Goal: Task Accomplishment & Management: Use online tool/utility

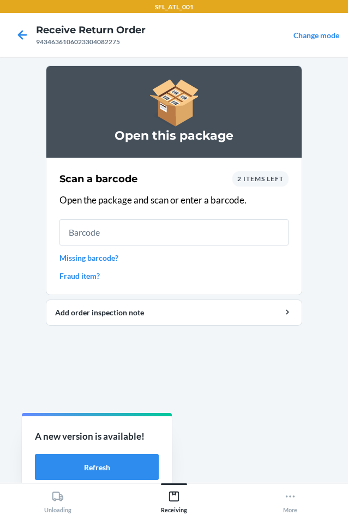
click at [264, 180] on span "2 items left" at bounding box center [260, 179] width 46 height 8
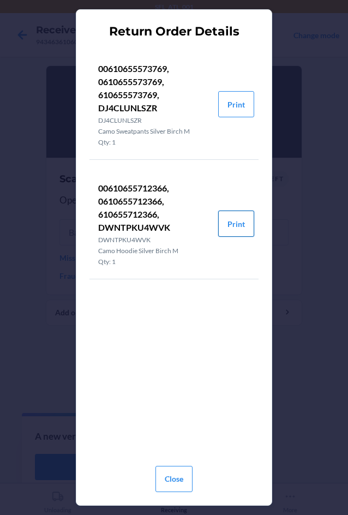
click at [234, 226] on button "Print" at bounding box center [236, 224] width 36 height 26
click at [173, 483] on button "Close" at bounding box center [174, 479] width 37 height 26
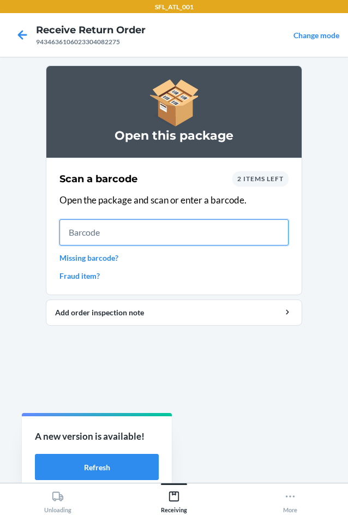
click at [145, 239] on input "text" at bounding box center [174, 232] width 229 height 26
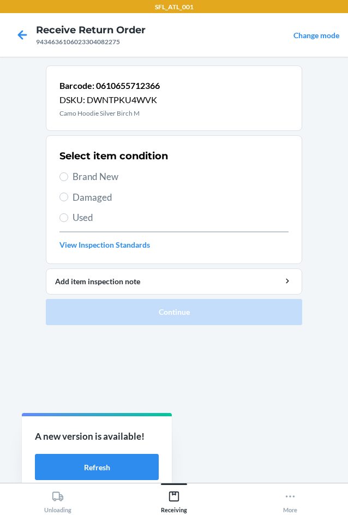
click at [116, 177] on span "Brand New" at bounding box center [181, 177] width 216 height 14
click at [68, 177] on input "Brand New" at bounding box center [64, 177] width 9 height 9
radio input "true"
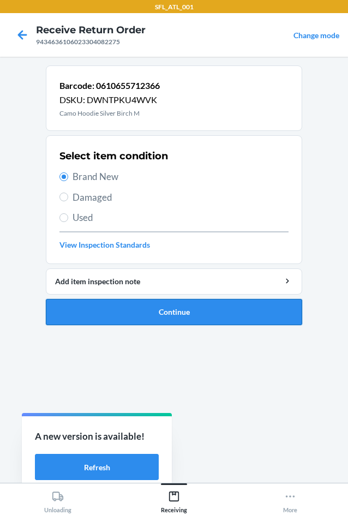
click at [173, 316] on button "Continue" at bounding box center [174, 312] width 257 height 26
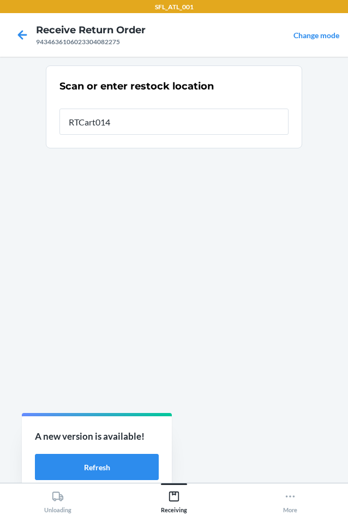
type input "RTCart014"
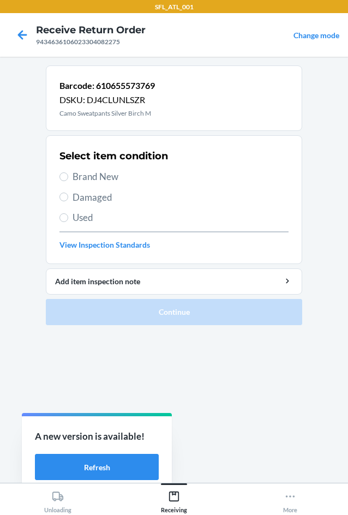
click at [94, 219] on span "Used" at bounding box center [181, 218] width 216 height 14
click at [68, 219] on input "Used" at bounding box center [64, 217] width 9 height 9
radio input "true"
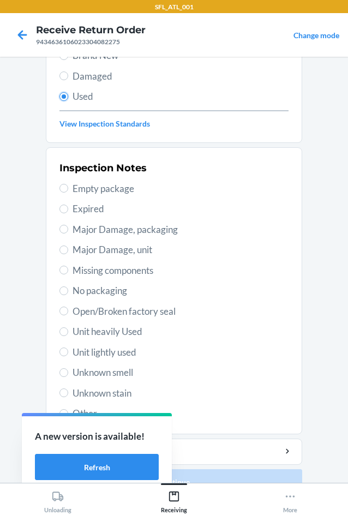
scroll to position [142, 0]
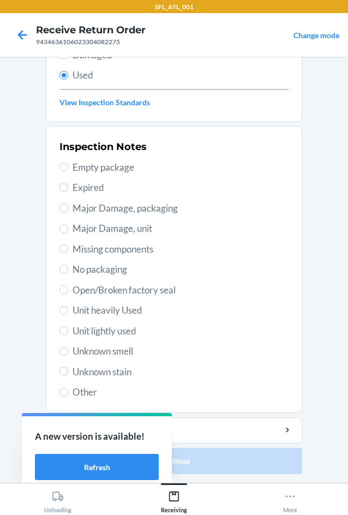
click at [110, 170] on span "Empty package" at bounding box center [181, 167] width 216 height 14
click at [68, 170] on input "Empty package" at bounding box center [64, 167] width 9 height 9
radio input "true"
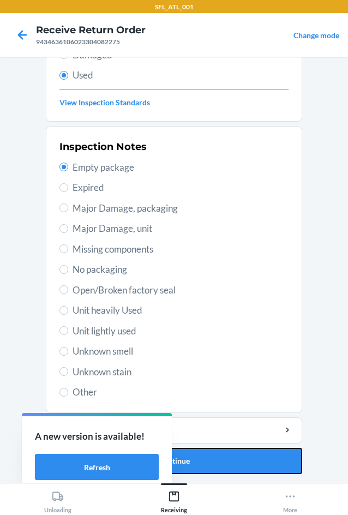
drag, startPoint x: 259, startPoint y: 468, endPoint x: 245, endPoint y: 442, distance: 30.3
click at [255, 459] on button "Continue" at bounding box center [174, 461] width 257 height 26
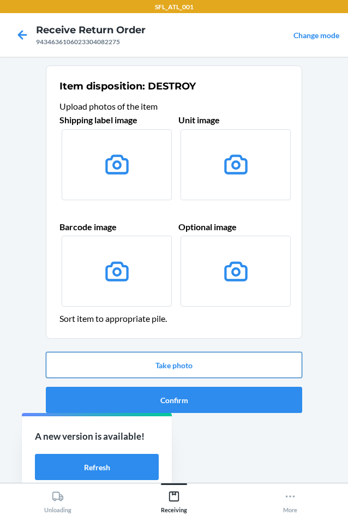
click at [216, 365] on button "Take photo" at bounding box center [174, 365] width 257 height 26
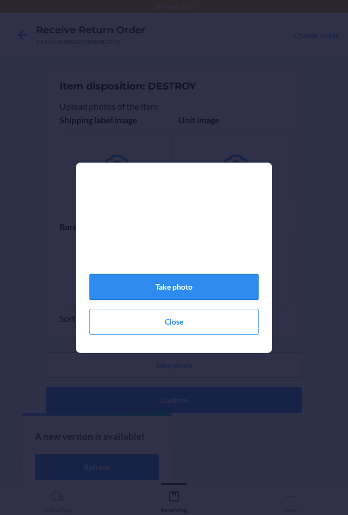
click at [233, 289] on button "Take photo" at bounding box center [174, 287] width 169 height 26
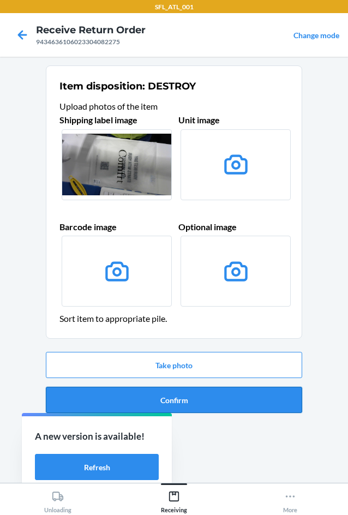
click at [230, 403] on button "Confirm" at bounding box center [174, 400] width 257 height 26
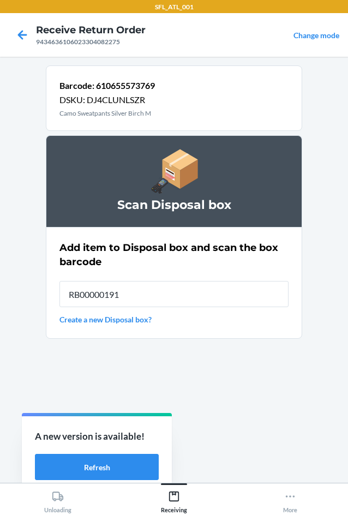
type input "RB00000191O"
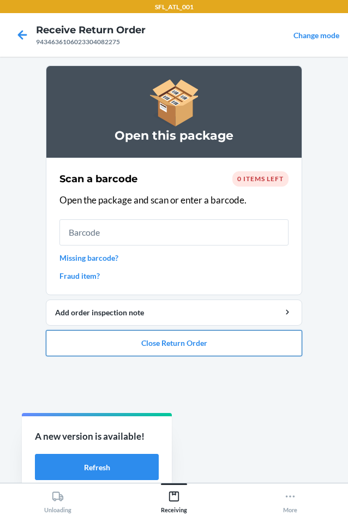
click at [247, 345] on button "Close Return Order" at bounding box center [174, 343] width 257 height 26
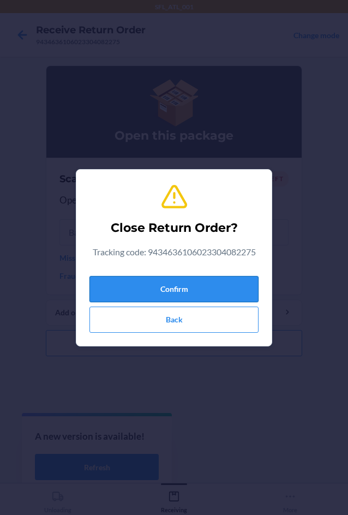
click at [207, 287] on button "Confirm" at bounding box center [174, 289] width 169 height 26
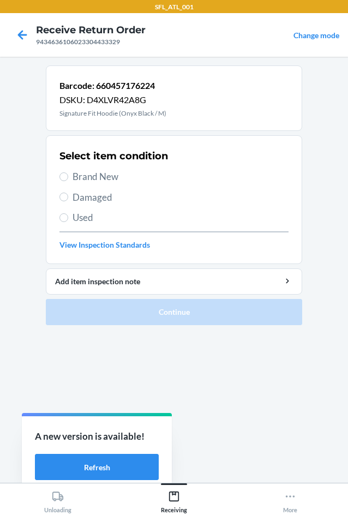
click at [118, 176] on span "Brand New" at bounding box center [181, 177] width 216 height 14
click at [68, 176] on input "Brand New" at bounding box center [64, 177] width 9 height 9
radio input "true"
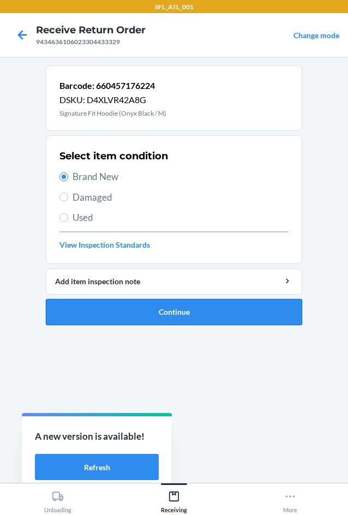
click at [224, 314] on button "Continue" at bounding box center [174, 312] width 257 height 26
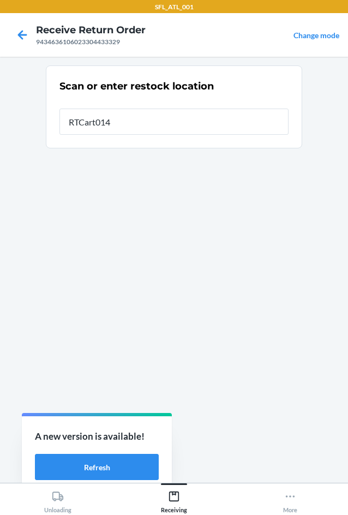
type input "RTCart014"
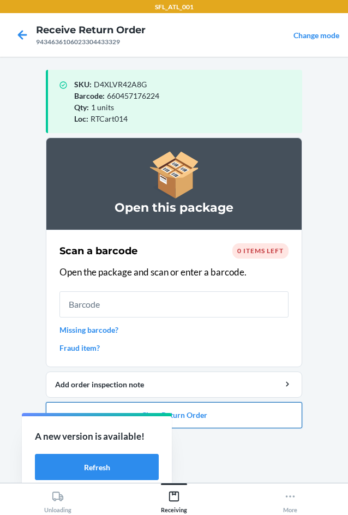
drag, startPoint x: 279, startPoint y: 435, endPoint x: 279, endPoint y: 424, distance: 10.9
click at [279, 426] on ol "Open this package Scan a barcode 0 items left Open the package and scan or ente…" at bounding box center [174, 288] width 257 height 300
click at [257, 426] on button "Close Return Order" at bounding box center [174, 415] width 257 height 26
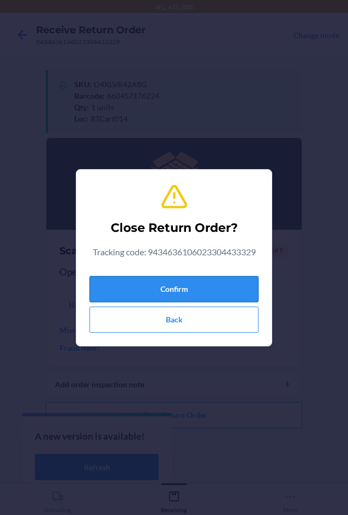
click at [222, 282] on button "Confirm" at bounding box center [174, 289] width 169 height 26
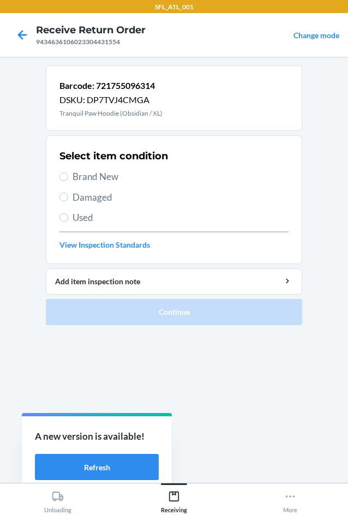
click at [130, 223] on span "Used" at bounding box center [181, 218] width 216 height 14
click at [68, 222] on input "Used" at bounding box center [64, 217] width 9 height 9
radio input "true"
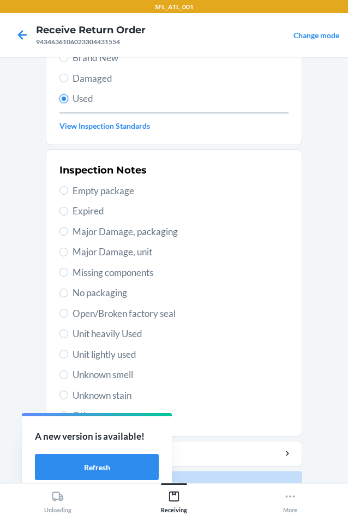
scroll to position [142, 0]
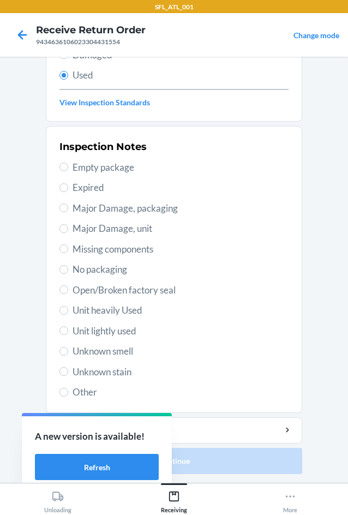
click at [130, 330] on span "Unit lightly used" at bounding box center [181, 331] width 216 height 14
click at [68, 330] on input "Unit lightly used" at bounding box center [64, 330] width 9 height 9
radio input "true"
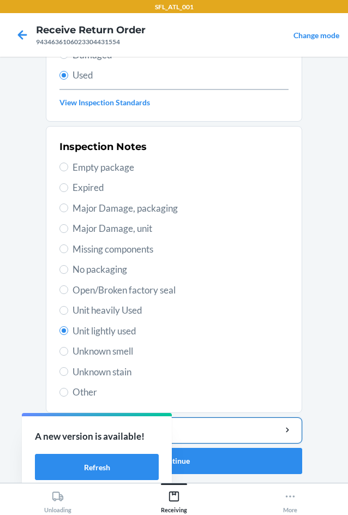
drag, startPoint x: 249, startPoint y: 429, endPoint x: 245, endPoint y: 423, distance: 7.6
click at [246, 426] on div "Add item inspection note" at bounding box center [174, 430] width 238 height 11
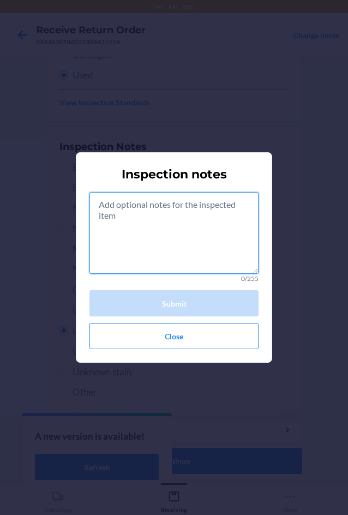
click at [184, 244] on textarea at bounding box center [174, 233] width 169 height 82
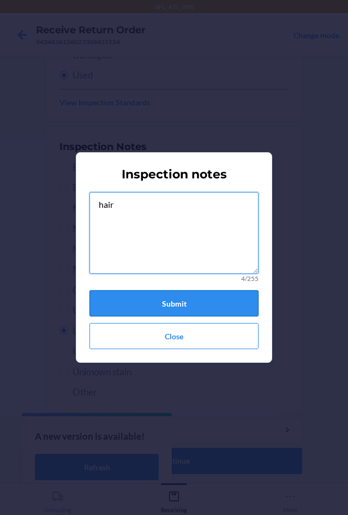
type textarea "hair"
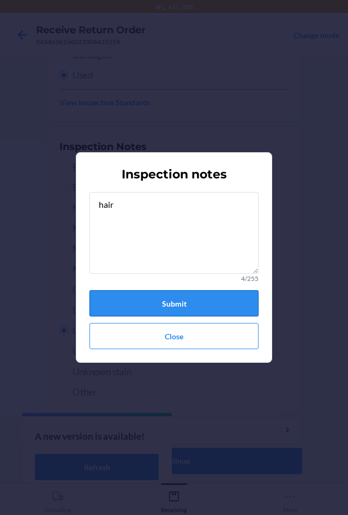
click at [223, 311] on button "Submit" at bounding box center [174, 303] width 169 height 26
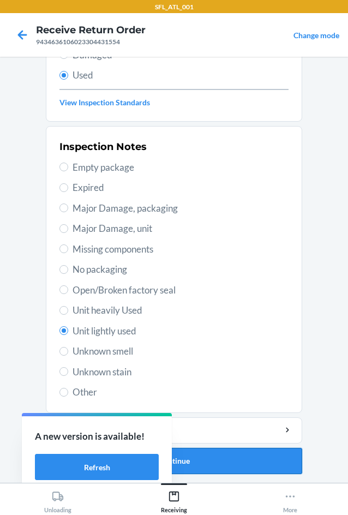
click at [267, 462] on button "Continue" at bounding box center [174, 461] width 257 height 26
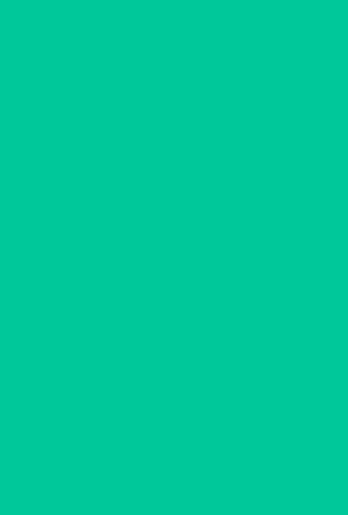
scroll to position [0, 0]
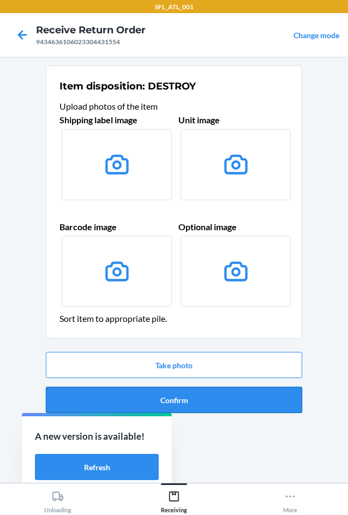
click at [254, 413] on button "Confirm" at bounding box center [174, 400] width 257 height 26
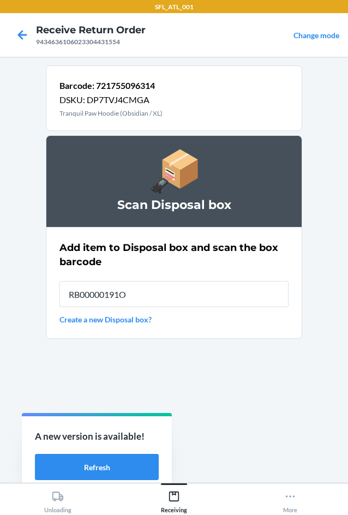
type input "RB00000191O"
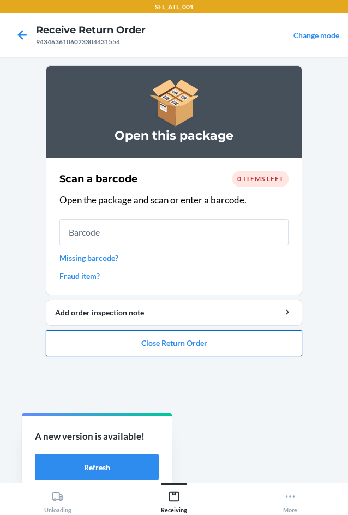
click at [225, 337] on button "Close Return Order" at bounding box center [174, 343] width 257 height 26
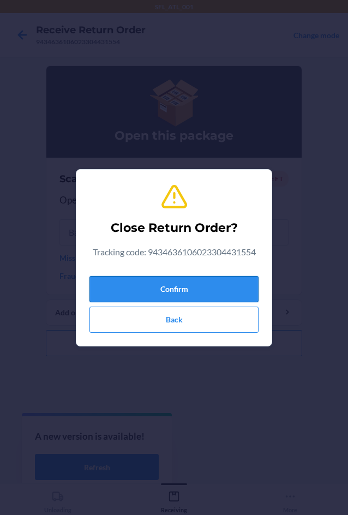
click at [204, 293] on button "Confirm" at bounding box center [174, 289] width 169 height 26
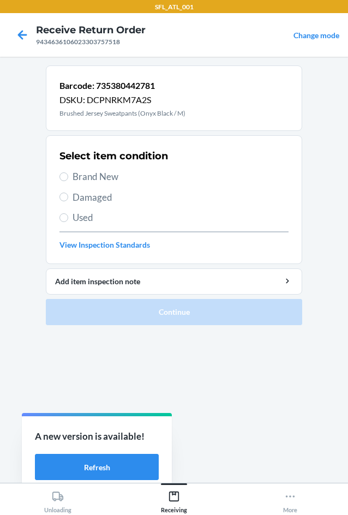
click at [128, 179] on span "Brand New" at bounding box center [181, 177] width 216 height 14
click at [68, 179] on input "Brand New" at bounding box center [64, 177] width 9 height 9
radio input "true"
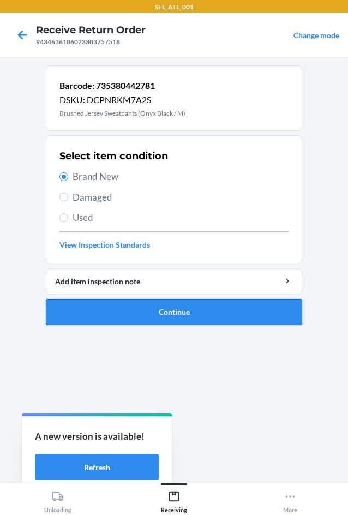
click at [179, 314] on button "Continue" at bounding box center [174, 312] width 257 height 26
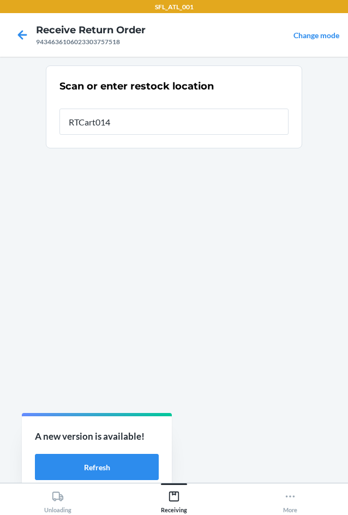
type input "RTCart014"
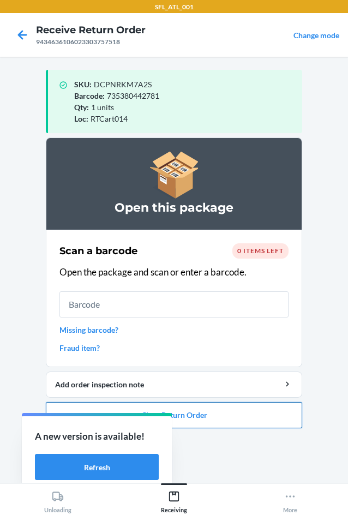
click at [246, 421] on button "Close Return Order" at bounding box center [174, 415] width 257 height 26
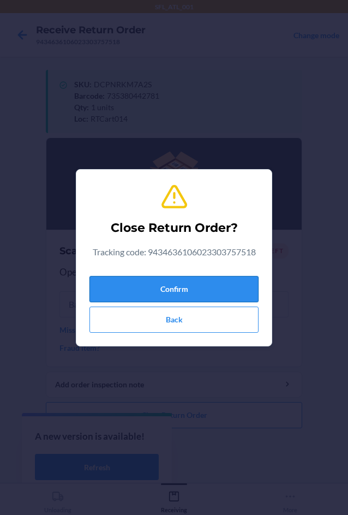
click at [213, 287] on button "Confirm" at bounding box center [174, 289] width 169 height 26
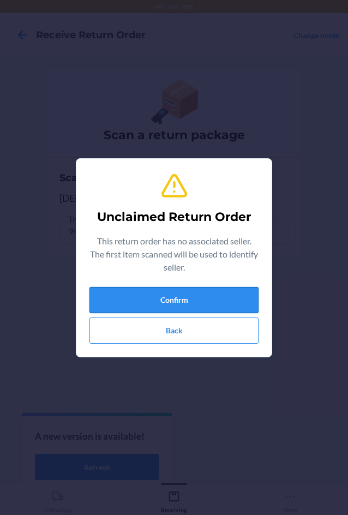
click at [213, 291] on button "Confirm" at bounding box center [174, 300] width 169 height 26
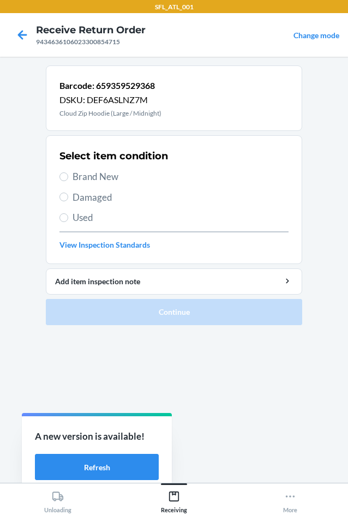
click at [127, 175] on span "Brand New" at bounding box center [181, 177] width 216 height 14
click at [68, 175] on input "Brand New" at bounding box center [64, 177] width 9 height 9
radio input "true"
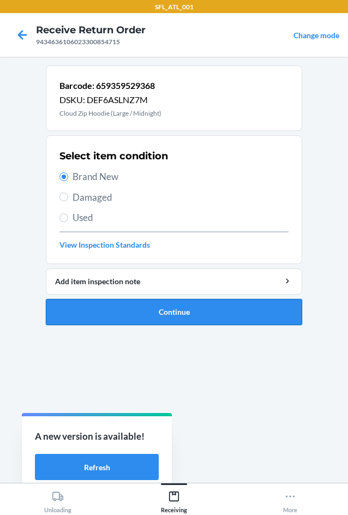
click at [197, 317] on button "Continue" at bounding box center [174, 312] width 257 height 26
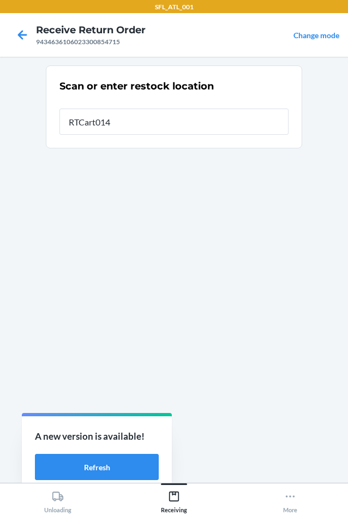
type input "RTCart014"
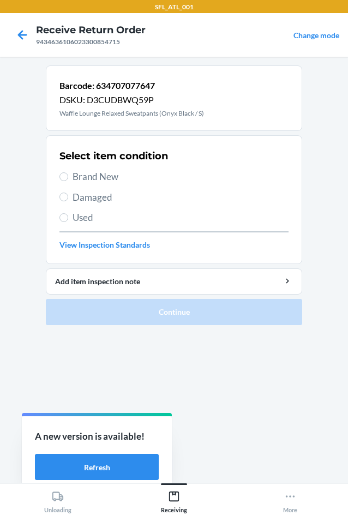
click at [132, 179] on span "Brand New" at bounding box center [181, 177] width 216 height 14
click at [68, 179] on input "Brand New" at bounding box center [64, 177] width 9 height 9
radio input "true"
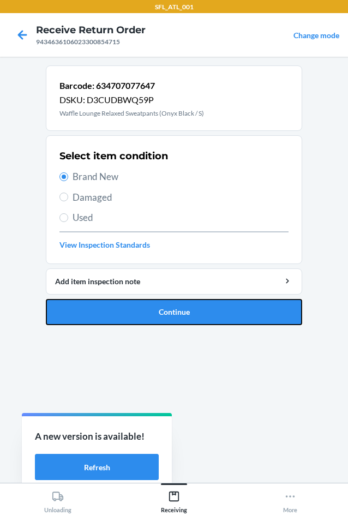
click at [235, 308] on button "Continue" at bounding box center [174, 312] width 257 height 26
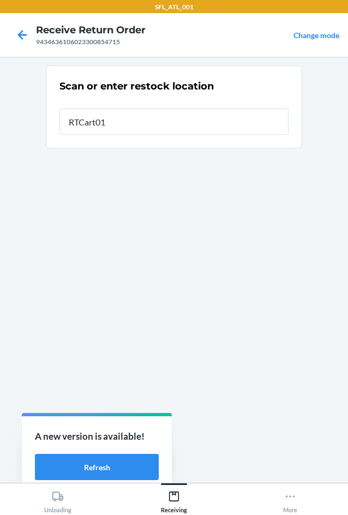
type input "RTCart014"
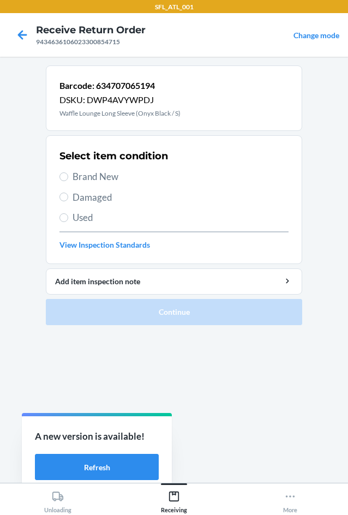
click at [126, 180] on span "Brand New" at bounding box center [181, 177] width 216 height 14
click at [68, 180] on input "Brand New" at bounding box center [64, 177] width 9 height 9
radio input "true"
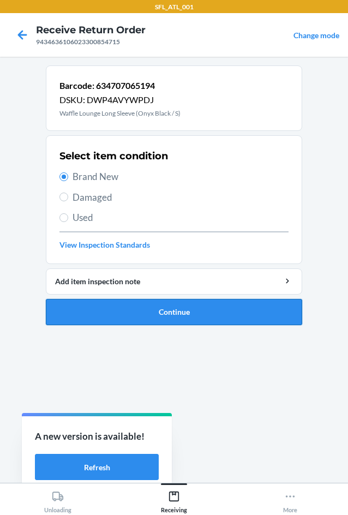
click at [201, 308] on button "Continue" at bounding box center [174, 312] width 257 height 26
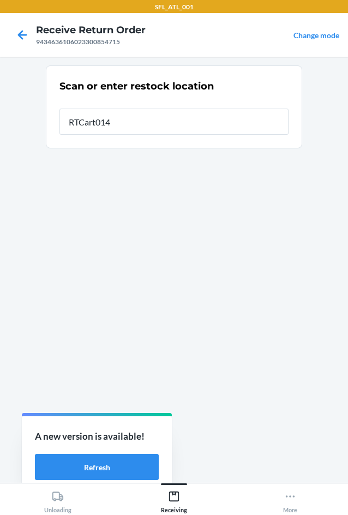
type input "RTCart014"
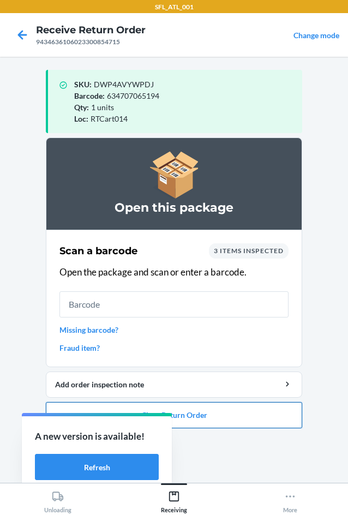
click at [225, 417] on button "Close Return Order" at bounding box center [174, 415] width 257 height 26
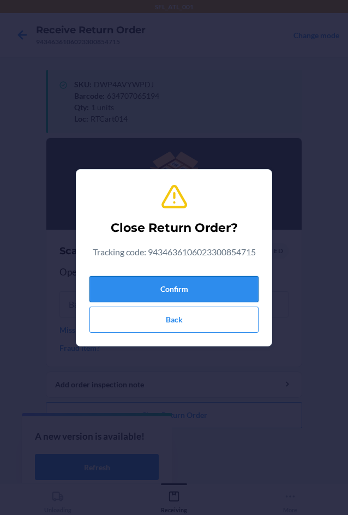
click at [211, 287] on button "Confirm" at bounding box center [174, 289] width 169 height 26
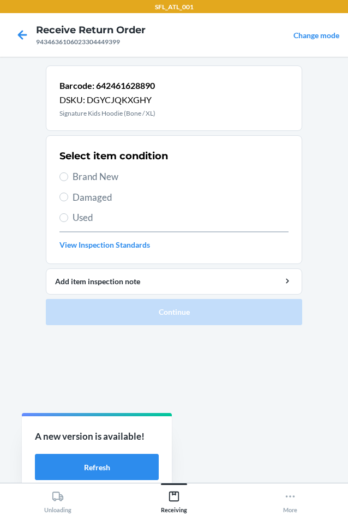
click at [111, 166] on div "Select item condition Brand New Damaged Used View Inspection Standards" at bounding box center [174, 200] width 229 height 108
click at [110, 170] on span "Brand New" at bounding box center [181, 177] width 216 height 14
click at [68, 173] on input "Brand New" at bounding box center [64, 177] width 9 height 9
radio input "true"
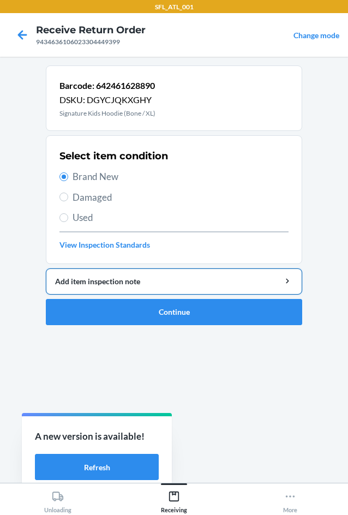
click at [197, 294] on button "Add item inspection note" at bounding box center [174, 282] width 257 height 26
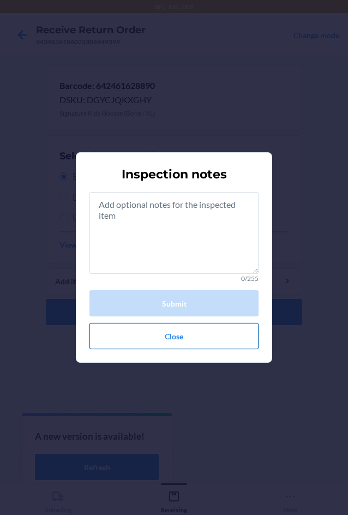
click at [257, 341] on button "Close" at bounding box center [174, 336] width 169 height 26
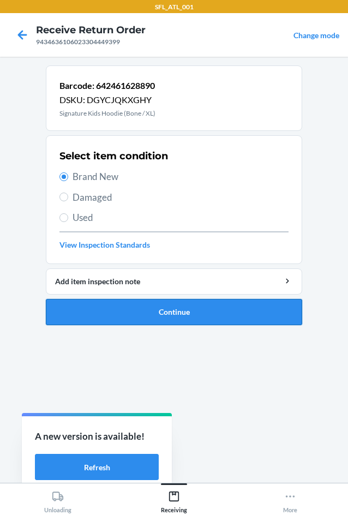
click at [234, 312] on button "Continue" at bounding box center [174, 312] width 257 height 26
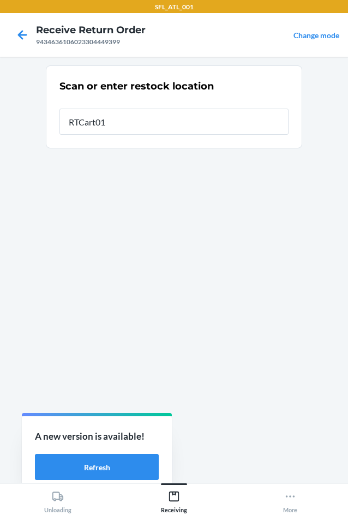
type input "RTCart014"
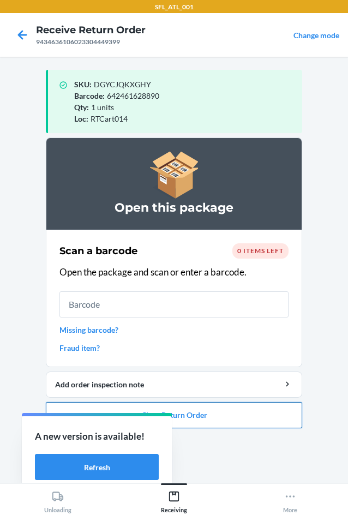
click at [288, 411] on button "Close Return Order" at bounding box center [174, 415] width 257 height 26
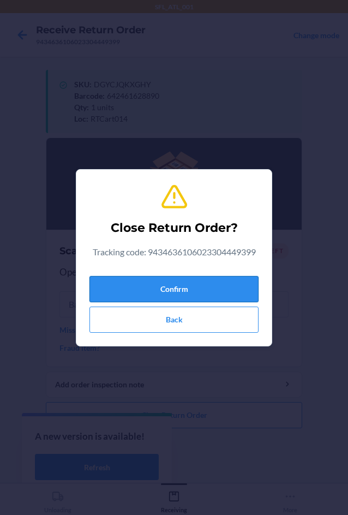
click at [228, 287] on button "Confirm" at bounding box center [174, 289] width 169 height 26
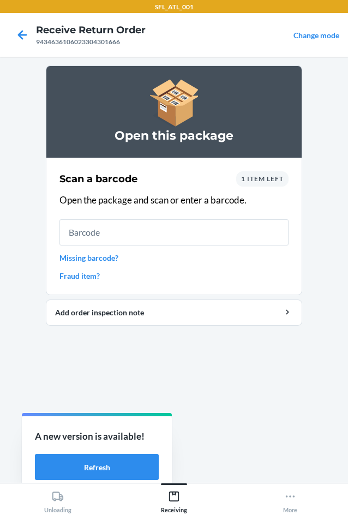
click at [261, 181] on span "1 item left" at bounding box center [262, 179] width 43 height 8
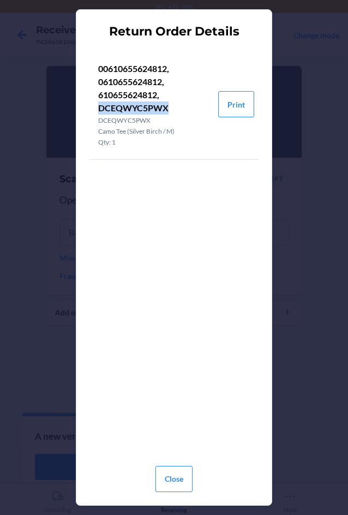
drag, startPoint x: 98, startPoint y: 109, endPoint x: 166, endPoint y: 114, distance: 67.9
click at [166, 114] on p "00610655624812, 0610655624812, 610655624812, DCEQWYC5PWX" at bounding box center [153, 88] width 111 height 52
copy p "DCEQWYC5PWX"
drag, startPoint x: 170, startPoint y: 477, endPoint x: 171, endPoint y: 454, distance: 23.0
click at [171, 471] on button "Close" at bounding box center [174, 479] width 37 height 26
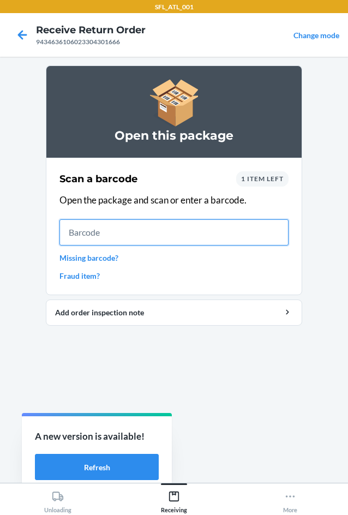
click at [132, 227] on input "text" at bounding box center [174, 232] width 229 height 26
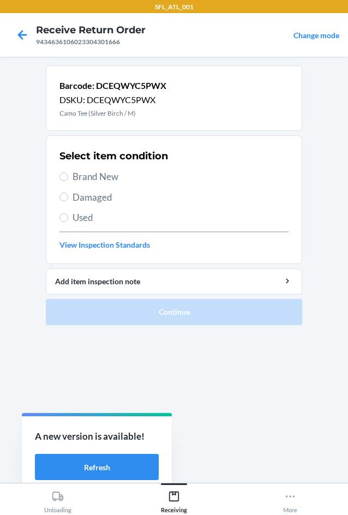
click at [108, 181] on span "Brand New" at bounding box center [181, 177] width 216 height 14
click at [68, 181] on input "Brand New" at bounding box center [64, 177] width 9 height 9
radio input "true"
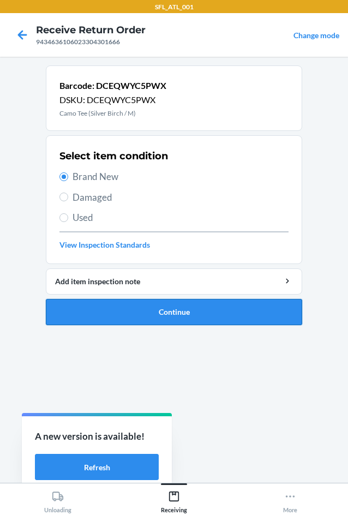
click at [175, 313] on button "Continue" at bounding box center [174, 312] width 257 height 26
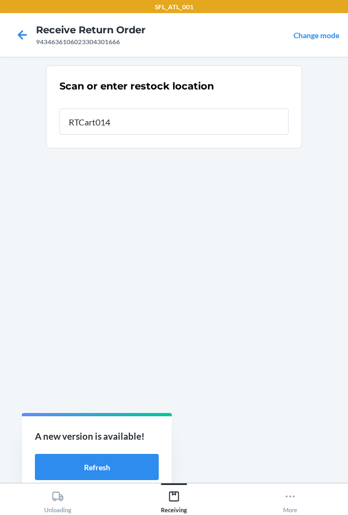
type input "RTCart014"
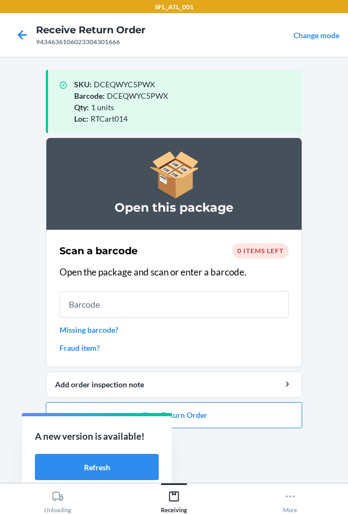
click at [105, 94] on div "Barcode : DCEQWYC5PWX" at bounding box center [183, 95] width 219 height 11
drag, startPoint x: 107, startPoint y: 94, endPoint x: 175, endPoint y: 100, distance: 67.9
click at [175, 100] on div "Barcode : DCEQWYC5PWX" at bounding box center [183, 95] width 219 height 11
copy span "DCEQWYC5PWX"
click at [292, 421] on button "Close Return Order" at bounding box center [174, 415] width 257 height 26
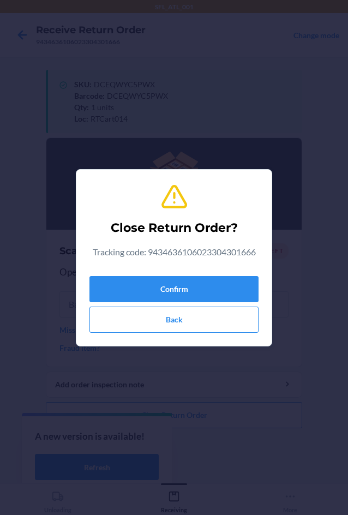
click at [217, 273] on div "Confirm Back" at bounding box center [174, 302] width 169 height 61
click at [214, 284] on button "Confirm" at bounding box center [174, 289] width 169 height 26
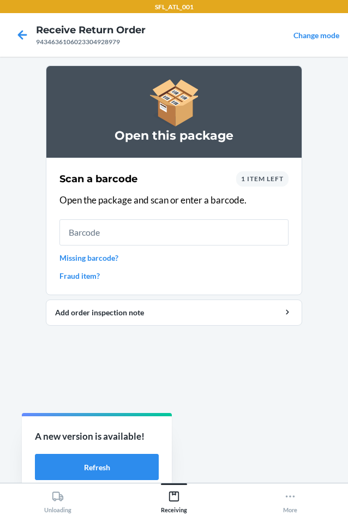
click at [261, 174] on div "1 item left" at bounding box center [262, 178] width 52 height 15
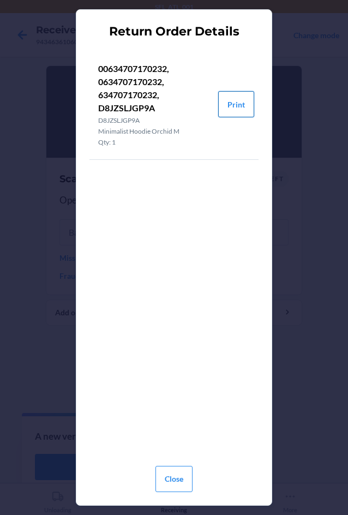
click at [242, 99] on button "Print" at bounding box center [236, 104] width 36 height 26
click at [171, 477] on button "Close" at bounding box center [174, 479] width 37 height 26
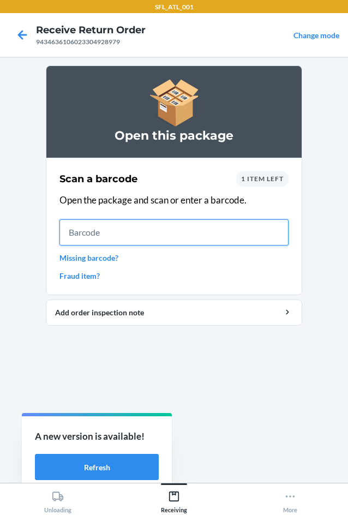
click at [154, 238] on input "text" at bounding box center [174, 232] width 229 height 26
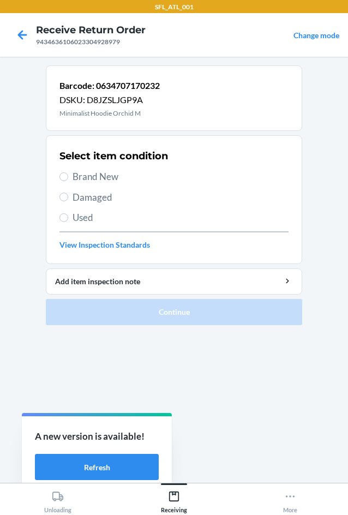
click at [106, 177] on span "Brand New" at bounding box center [181, 177] width 216 height 14
click at [68, 177] on input "Brand New" at bounding box center [64, 177] width 9 height 9
radio input "true"
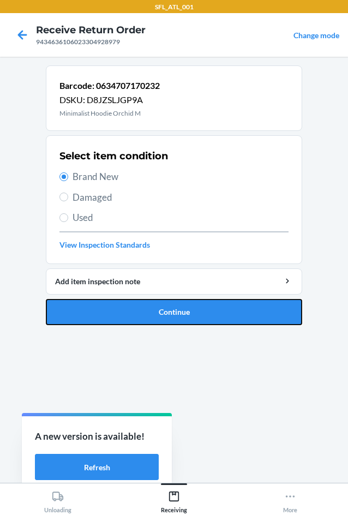
drag, startPoint x: 168, startPoint y: 319, endPoint x: 171, endPoint y: 312, distance: 7.3
click at [170, 315] on button "Continue" at bounding box center [174, 312] width 257 height 26
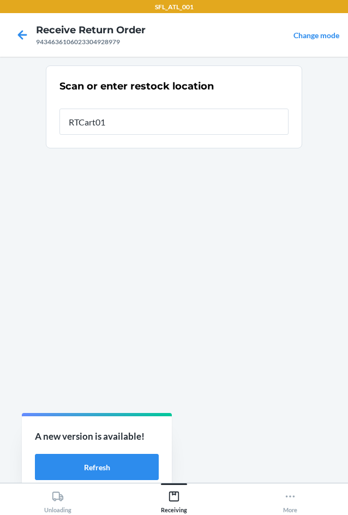
type input "RTCart014"
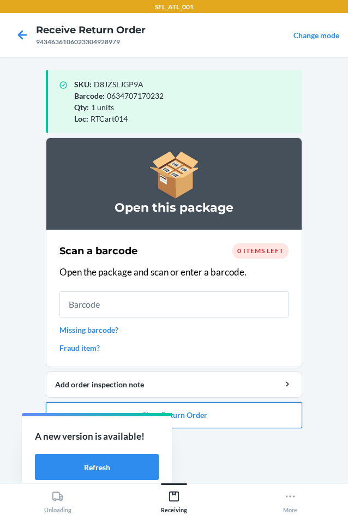
click at [257, 412] on button "Close Return Order" at bounding box center [174, 415] width 257 height 26
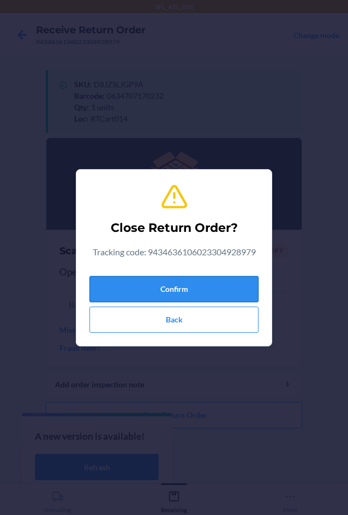
click at [206, 281] on button "Confirm" at bounding box center [174, 289] width 169 height 26
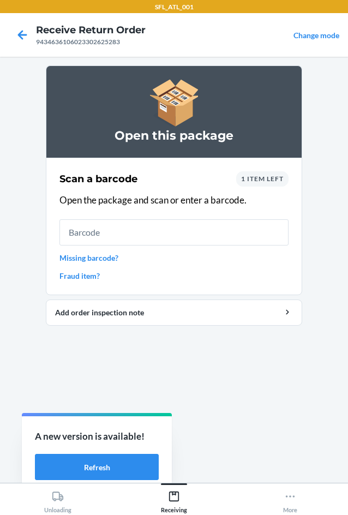
click at [273, 178] on span "1 item left" at bounding box center [262, 179] width 43 height 8
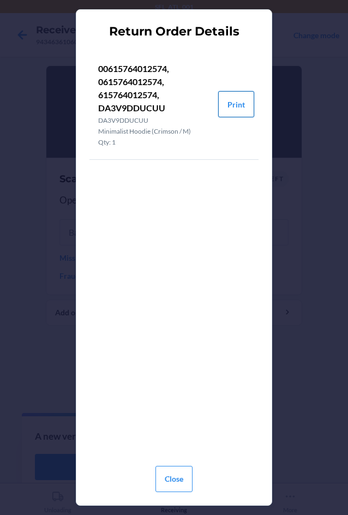
click at [229, 100] on button "Print" at bounding box center [236, 104] width 36 height 26
drag, startPoint x: 188, startPoint y: 478, endPoint x: 179, endPoint y: 467, distance: 14.3
click at [187, 478] on button "Close" at bounding box center [174, 479] width 37 height 26
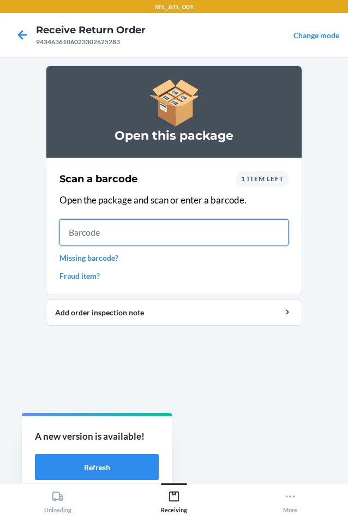
drag, startPoint x: 141, startPoint y: 233, endPoint x: 135, endPoint y: 227, distance: 8.9
click at [142, 233] on input "text" at bounding box center [174, 232] width 229 height 26
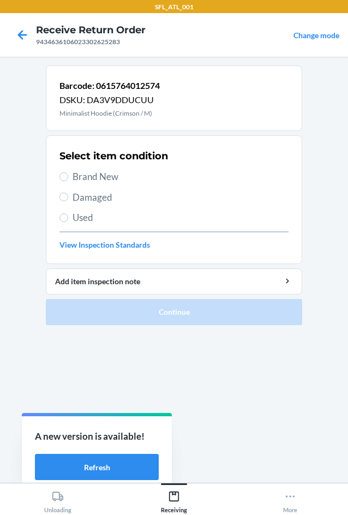
click at [106, 175] on span "Brand New" at bounding box center [181, 177] width 216 height 14
click at [68, 175] on input "Brand New" at bounding box center [64, 177] width 9 height 9
radio input "true"
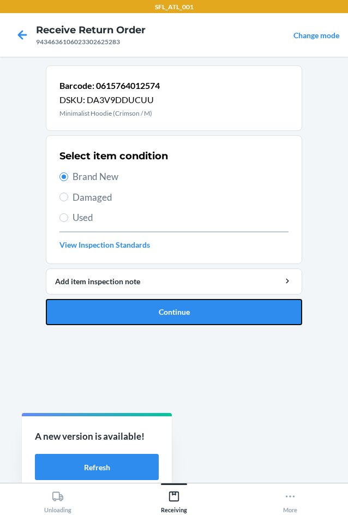
click at [184, 313] on button "Continue" at bounding box center [174, 312] width 257 height 26
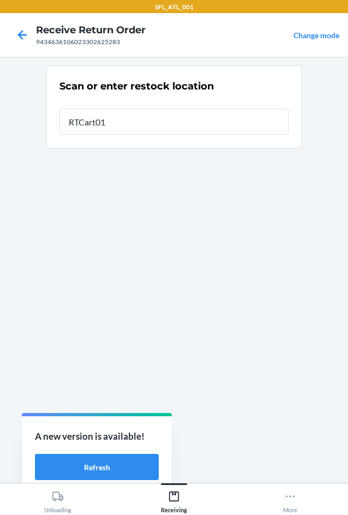
type input "RTCart014"
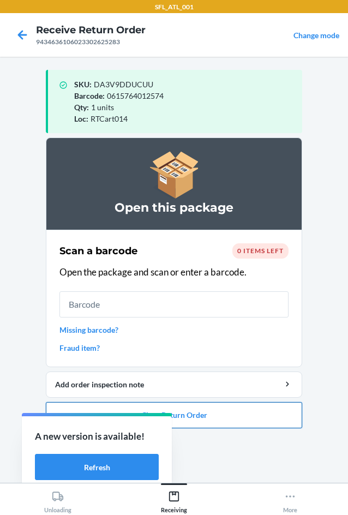
click at [201, 418] on button "Close Return Order" at bounding box center [174, 415] width 257 height 26
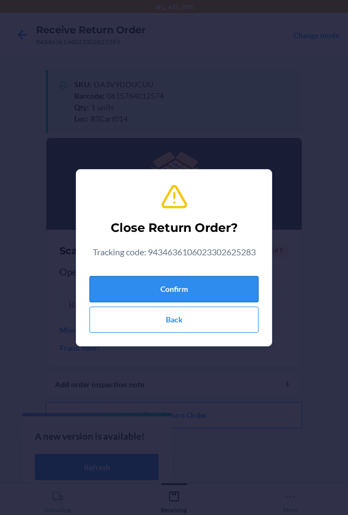
click at [203, 288] on button "Confirm" at bounding box center [174, 289] width 169 height 26
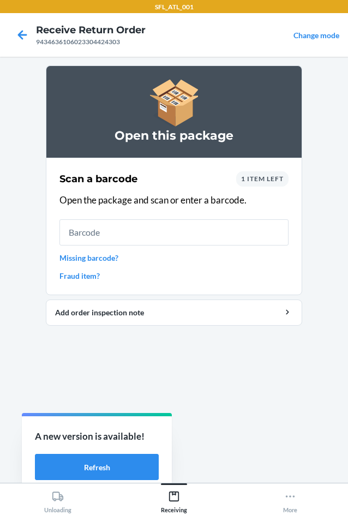
click at [257, 182] on span "1 item left" at bounding box center [262, 179] width 43 height 8
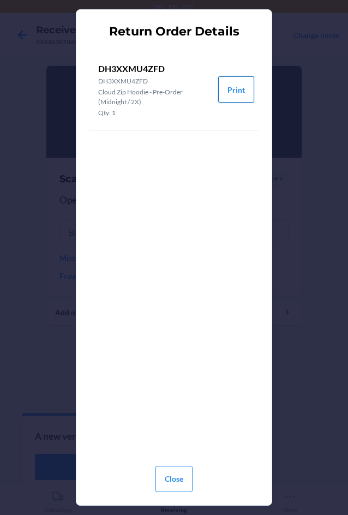
click at [240, 92] on button "Print" at bounding box center [236, 89] width 36 height 26
click at [169, 492] on div "Close" at bounding box center [174, 476] width 37 height 39
click at [175, 485] on button "Close" at bounding box center [174, 479] width 37 height 26
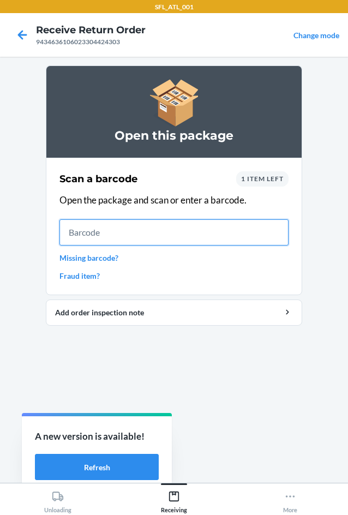
click at [190, 227] on input "text" at bounding box center [174, 232] width 229 height 26
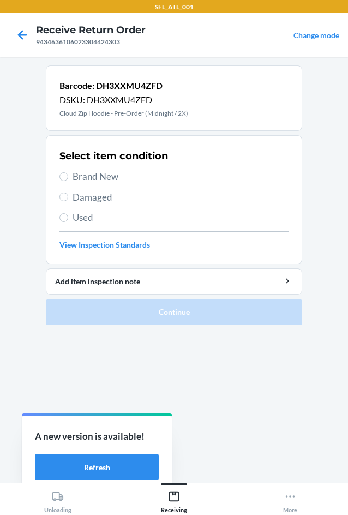
click at [107, 170] on span "Brand New" at bounding box center [181, 177] width 216 height 14
click at [68, 173] on input "Brand New" at bounding box center [64, 177] width 9 height 9
radio input "true"
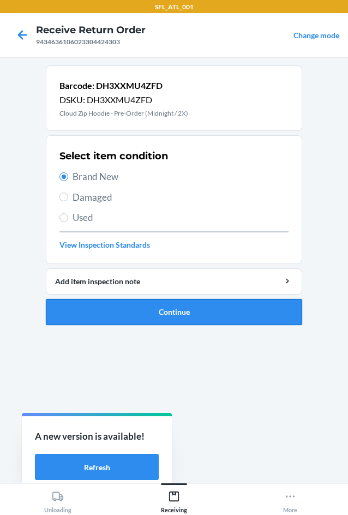
click at [211, 306] on button "Continue" at bounding box center [174, 312] width 257 height 26
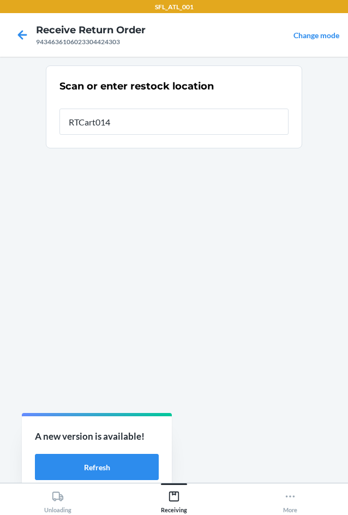
type input "RTCart014"
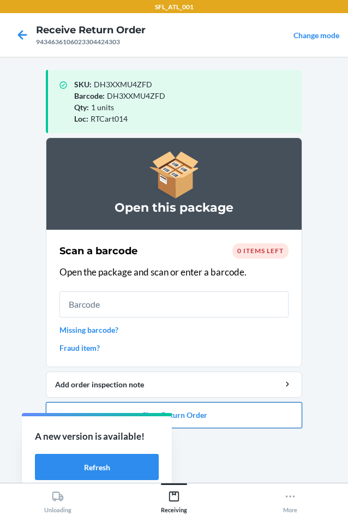
click at [269, 420] on button "Close Return Order" at bounding box center [174, 415] width 257 height 26
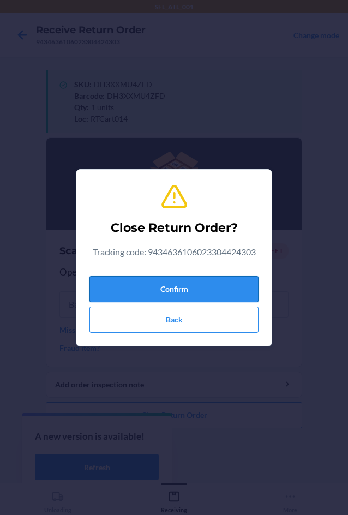
click at [227, 281] on button "Confirm" at bounding box center [174, 289] width 169 height 26
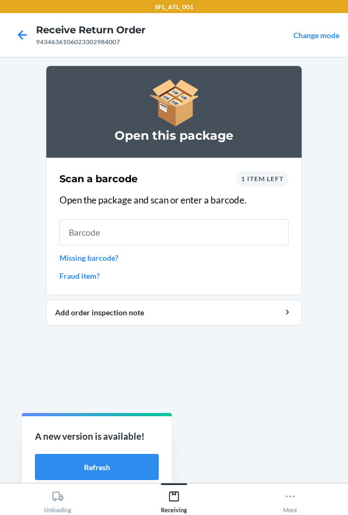
click at [251, 181] on span "1 item left" at bounding box center [262, 179] width 43 height 8
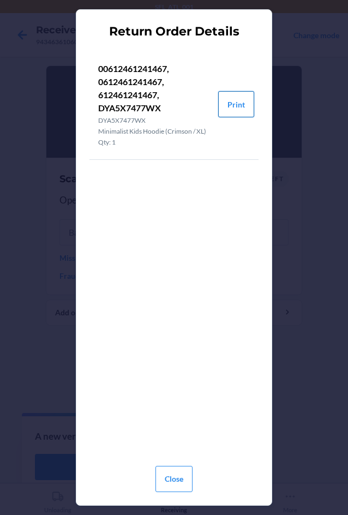
click at [240, 113] on button "Print" at bounding box center [236, 104] width 36 height 26
click at [174, 477] on button "Close" at bounding box center [174, 479] width 37 height 26
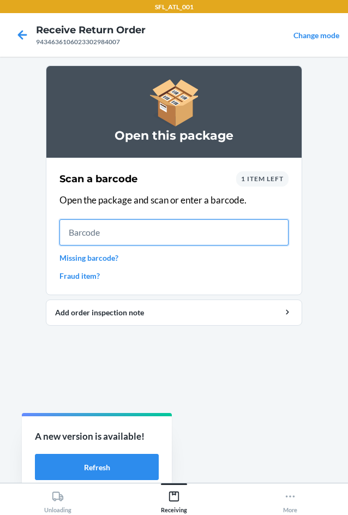
click at [152, 225] on input "text" at bounding box center [174, 232] width 229 height 26
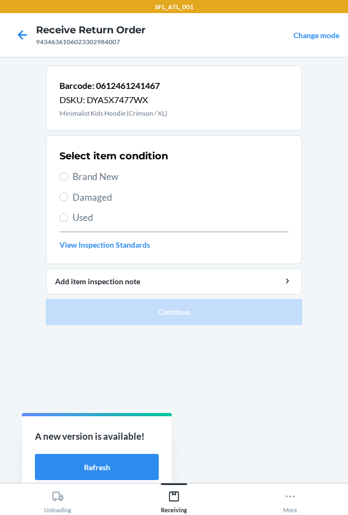
click at [96, 173] on span "Brand New" at bounding box center [181, 177] width 216 height 14
click at [68, 173] on input "Brand New" at bounding box center [64, 177] width 9 height 9
radio input "true"
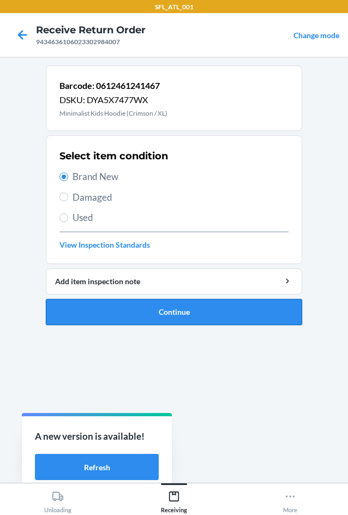
click at [132, 311] on button "Continue" at bounding box center [174, 312] width 257 height 26
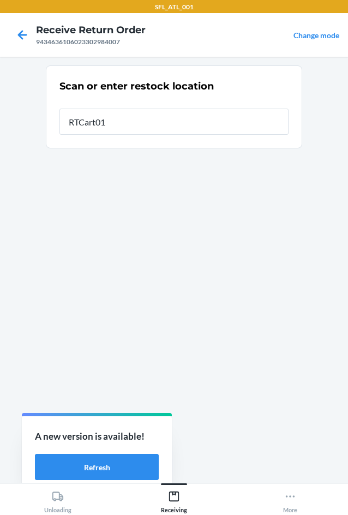
type input "RTCart014"
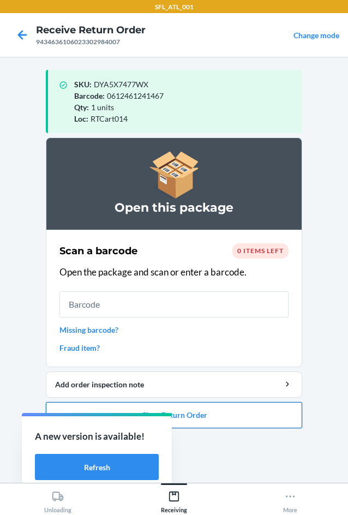
click at [270, 420] on button "Close Return Order" at bounding box center [174, 415] width 257 height 26
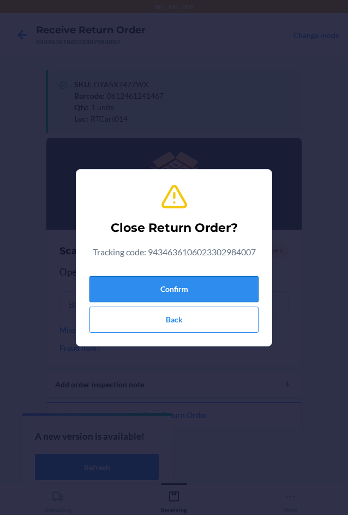
click at [229, 286] on button "Confirm" at bounding box center [174, 289] width 169 height 26
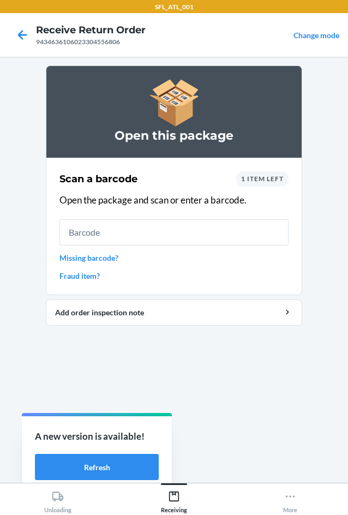
click at [269, 182] on span "1 item left" at bounding box center [262, 179] width 43 height 8
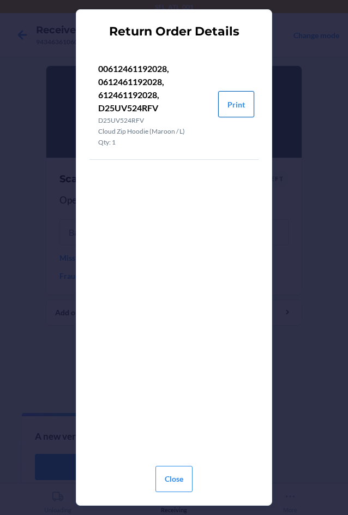
click at [235, 105] on button "Print" at bounding box center [236, 104] width 36 height 26
click at [176, 478] on button "Close" at bounding box center [174, 479] width 37 height 26
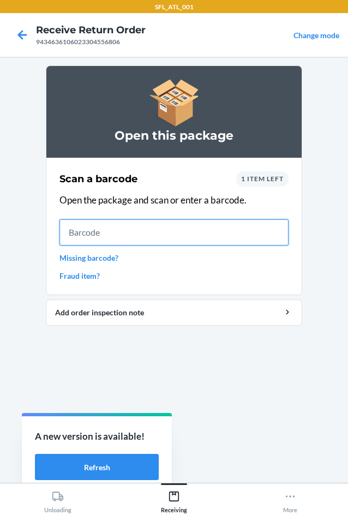
click at [186, 229] on input "text" at bounding box center [174, 232] width 229 height 26
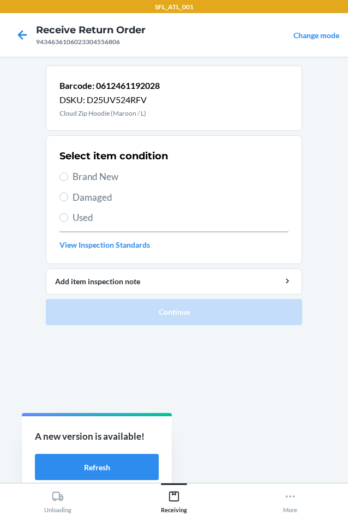
click at [110, 179] on span "Brand New" at bounding box center [181, 177] width 216 height 14
click at [68, 179] on input "Brand New" at bounding box center [64, 177] width 9 height 9
radio input "true"
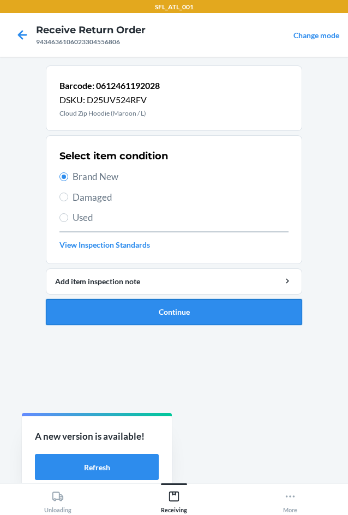
click at [171, 306] on button "Continue" at bounding box center [174, 312] width 257 height 26
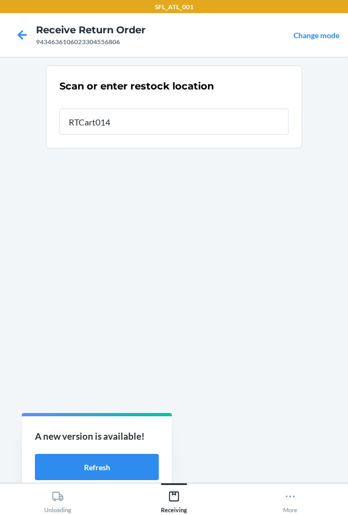
type input "RTCart014"
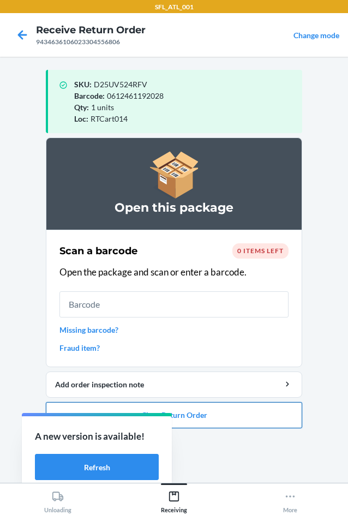
click at [242, 419] on button "Close Return Order" at bounding box center [174, 415] width 257 height 26
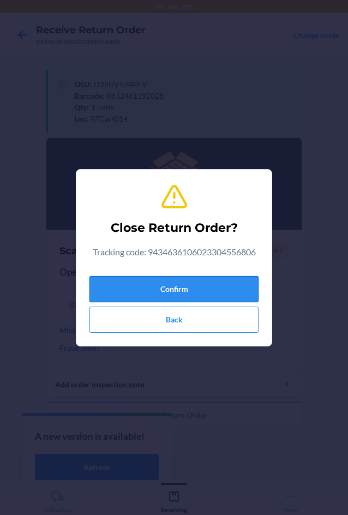
click at [208, 289] on button "Confirm" at bounding box center [174, 289] width 169 height 26
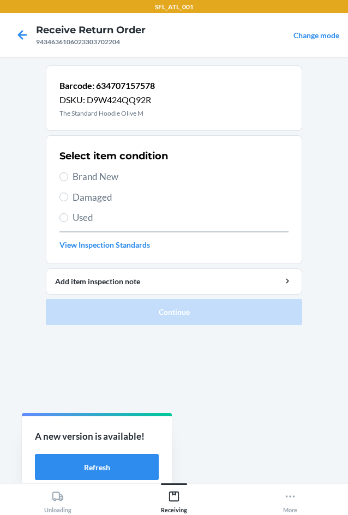
click at [127, 182] on span "Brand New" at bounding box center [181, 177] width 216 height 14
click at [68, 181] on input "Brand New" at bounding box center [64, 177] width 9 height 9
radio input "true"
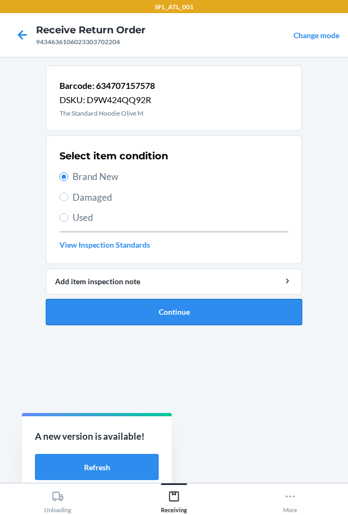
click at [168, 310] on button "Continue" at bounding box center [174, 312] width 257 height 26
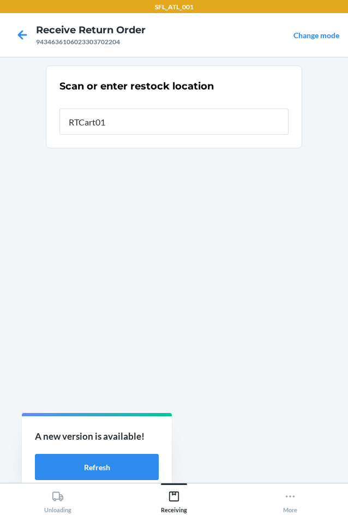
type input "RTCart014"
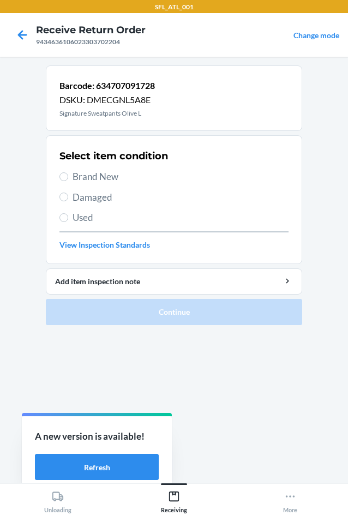
click at [96, 177] on span "Brand New" at bounding box center [181, 177] width 216 height 14
click at [68, 177] on input "Brand New" at bounding box center [64, 177] width 9 height 9
radio input "true"
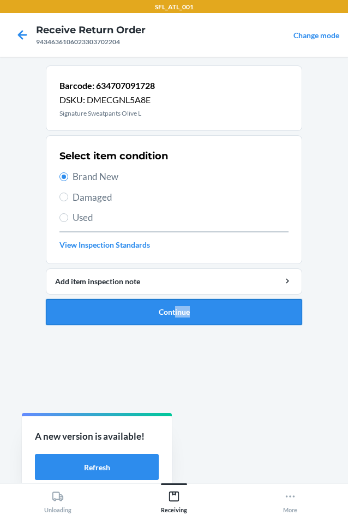
drag, startPoint x: 175, startPoint y: 327, endPoint x: 176, endPoint y: 317, distance: 10.4
click at [176, 320] on ol "Barcode: 634707091728 DSKU: DMECGNL5A8E Signature Sweatpants Olive L Select ite…" at bounding box center [174, 200] width 257 height 269
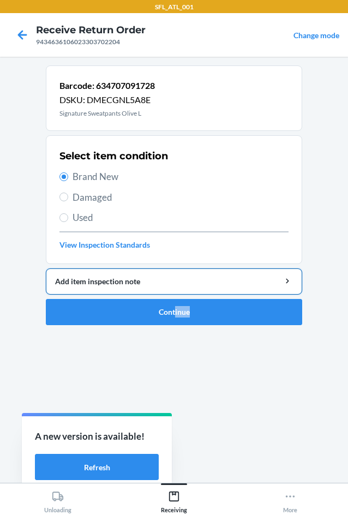
click at [219, 294] on button "Add item inspection note" at bounding box center [174, 282] width 257 height 26
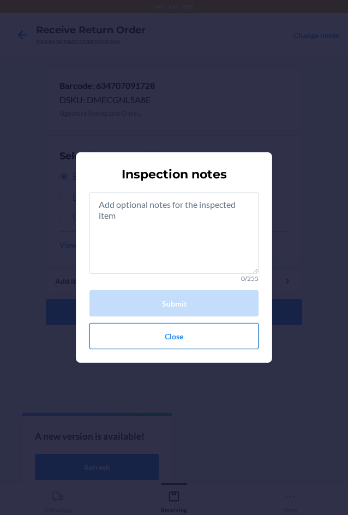
click at [199, 341] on button "Close" at bounding box center [174, 336] width 169 height 26
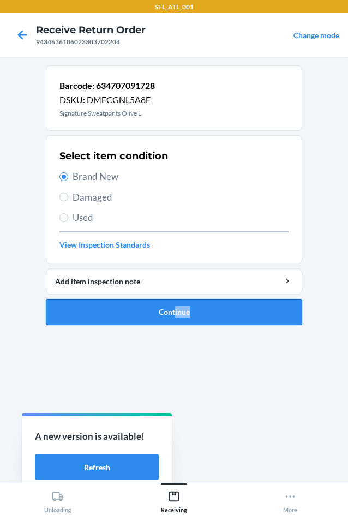
drag, startPoint x: 193, startPoint y: 295, endPoint x: 192, endPoint y: 311, distance: 15.3
click at [193, 298] on li "Barcode: 634707091728 DSKU: DMECGNL5A8E Signature Sweatpants Olive L Select ite…" at bounding box center [174, 196] width 257 height 260
click at [192, 311] on button "Continue" at bounding box center [174, 312] width 257 height 26
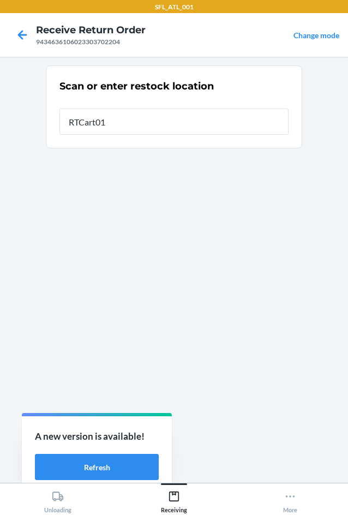
type input "RTCart014"
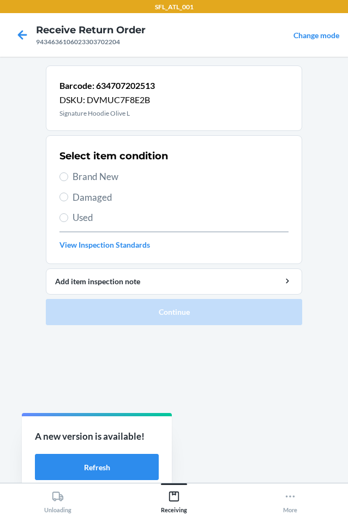
click at [134, 180] on span "Brand New" at bounding box center [181, 177] width 216 height 14
click at [68, 180] on input "Brand New" at bounding box center [64, 177] width 9 height 9
radio input "true"
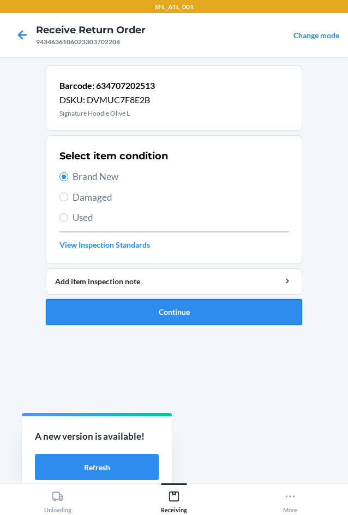
click at [163, 300] on button "Continue" at bounding box center [174, 312] width 257 height 26
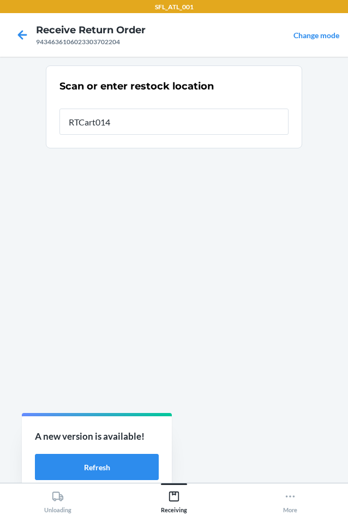
type input "RTCart014"
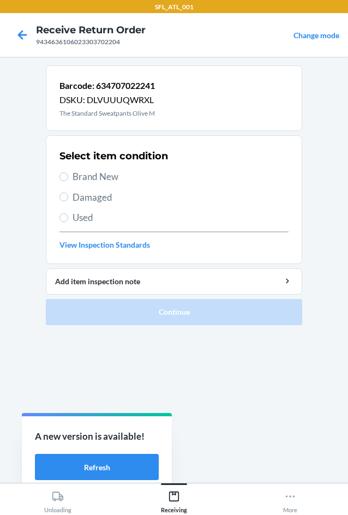
click at [122, 170] on span "Brand New" at bounding box center [181, 177] width 216 height 14
click at [68, 173] on input "Brand New" at bounding box center [64, 177] width 9 height 9
radio input "true"
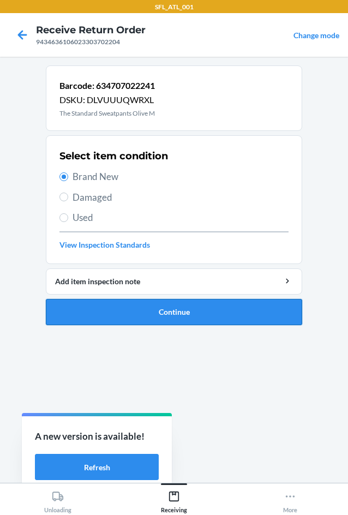
click at [200, 306] on button "Continue" at bounding box center [174, 312] width 257 height 26
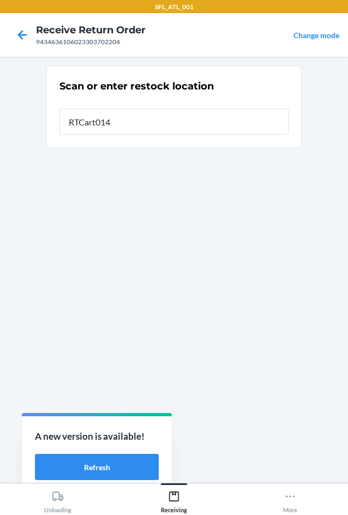
type input "RTCart014"
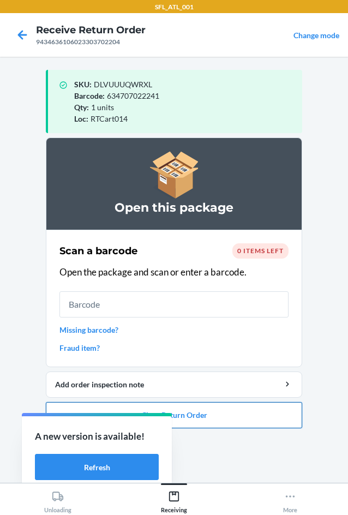
click at [214, 414] on button "Close Return Order" at bounding box center [174, 415] width 257 height 26
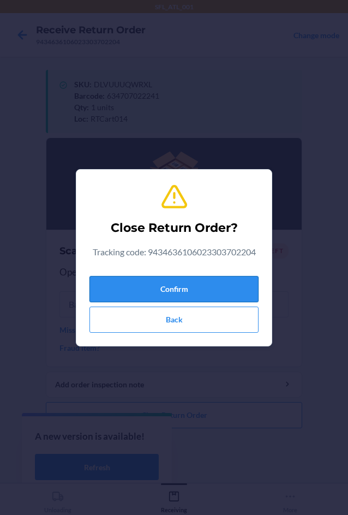
drag, startPoint x: 218, startPoint y: 294, endPoint x: 222, endPoint y: 288, distance: 6.4
click at [222, 288] on button "Confirm" at bounding box center [174, 289] width 169 height 26
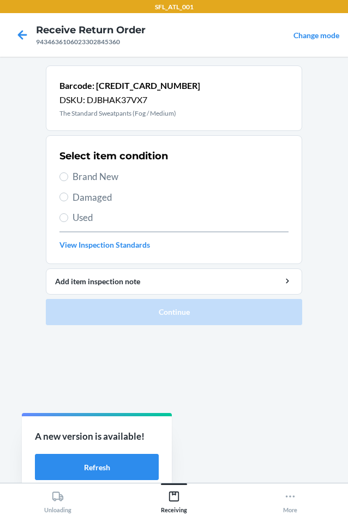
click at [80, 177] on span "Brand New" at bounding box center [181, 177] width 216 height 14
click at [68, 177] on input "Brand New" at bounding box center [64, 177] width 9 height 9
radio input "true"
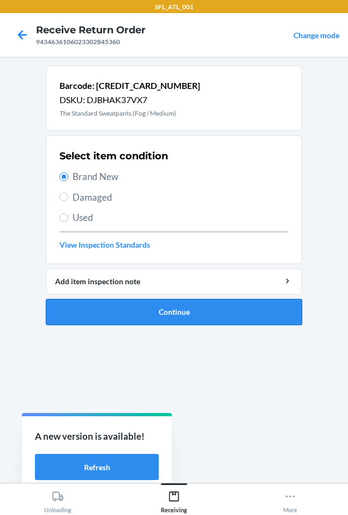
drag, startPoint x: 186, startPoint y: 332, endPoint x: 187, endPoint y: 315, distance: 17.5
click at [186, 325] on ol "Barcode: 659657144799 DSKU: DJBHAK37VX7 The Standard Sweatpants (Fog / Medium) …" at bounding box center [174, 200] width 257 height 269
click at [162, 310] on button "Continue" at bounding box center [174, 312] width 257 height 26
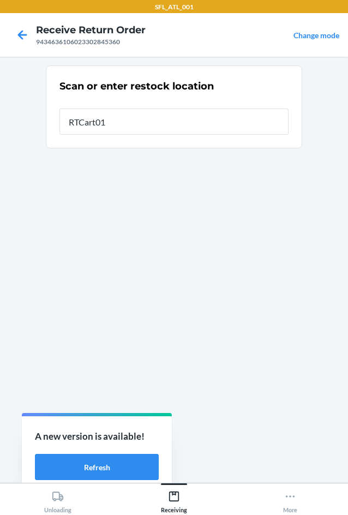
type input "RTCart014"
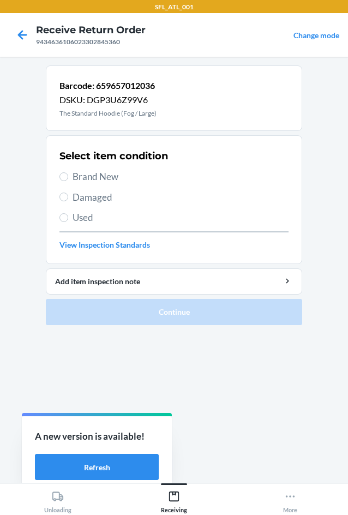
click at [100, 172] on span "Brand New" at bounding box center [181, 177] width 216 height 14
click at [68, 173] on input "Brand New" at bounding box center [64, 177] width 9 height 9
radio input "true"
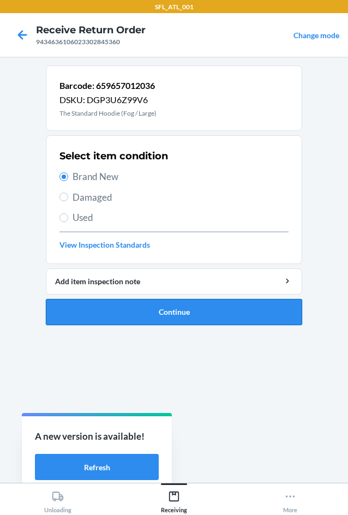
click at [191, 307] on button "Continue" at bounding box center [174, 312] width 257 height 26
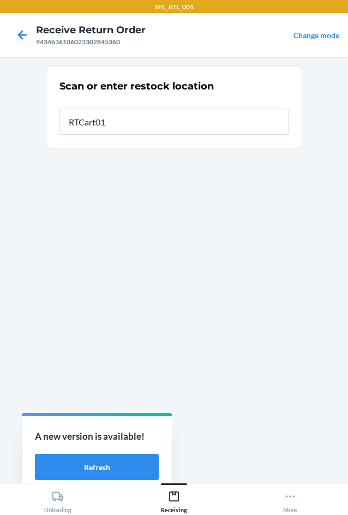
type input "RTCart014"
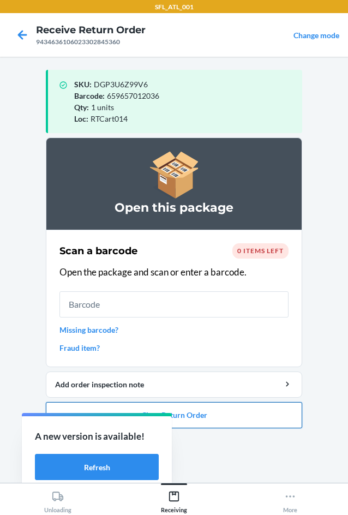
click at [242, 419] on button "Close Return Order" at bounding box center [174, 415] width 257 height 26
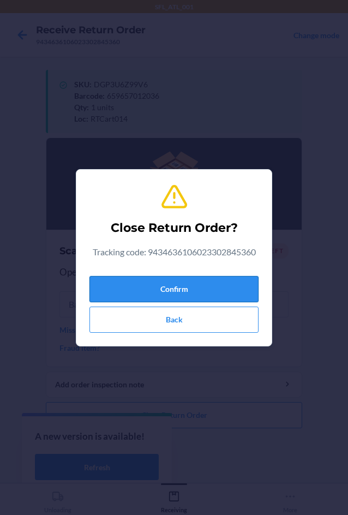
click at [245, 284] on button "Confirm" at bounding box center [174, 289] width 169 height 26
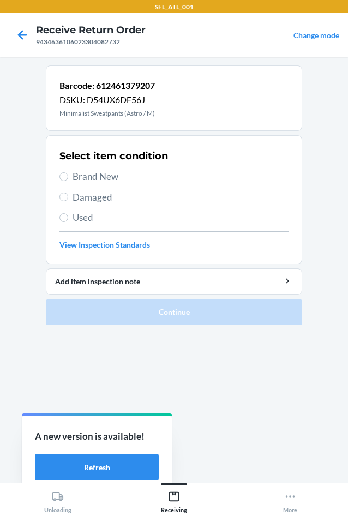
click at [119, 173] on span "Brand New" at bounding box center [181, 177] width 216 height 14
click at [68, 173] on input "Brand New" at bounding box center [64, 177] width 9 height 9
radio input "true"
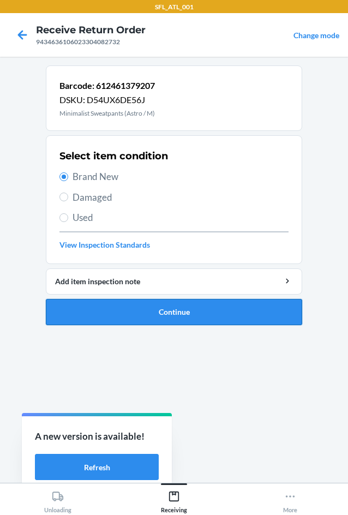
click at [207, 311] on button "Continue" at bounding box center [174, 312] width 257 height 26
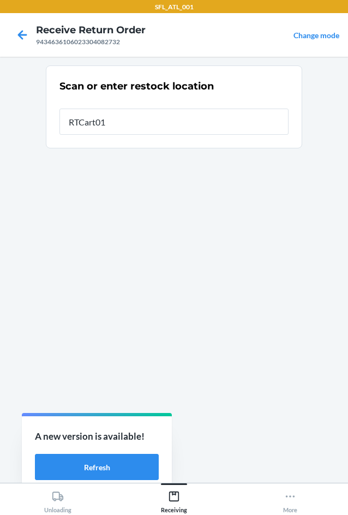
type input "RTCart014"
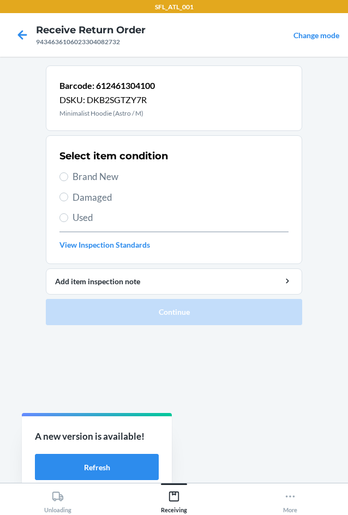
click at [86, 176] on span "Brand New" at bounding box center [181, 177] width 216 height 14
click at [68, 176] on input "Brand New" at bounding box center [64, 177] width 9 height 9
radio input "true"
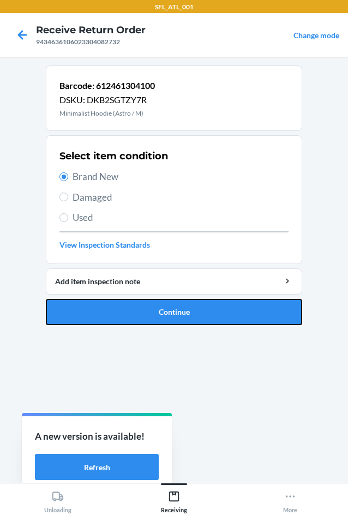
drag, startPoint x: 189, startPoint y: 302, endPoint x: 197, endPoint y: 299, distance: 7.8
click at [192, 302] on button "Continue" at bounding box center [174, 312] width 257 height 26
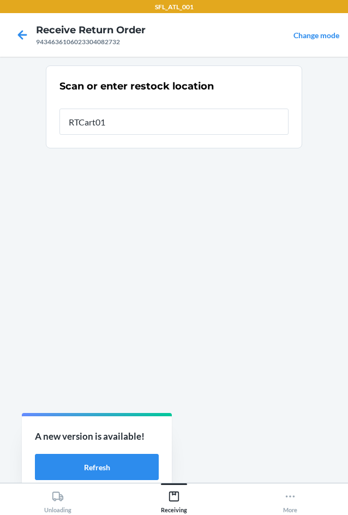
type input "RTCart014"
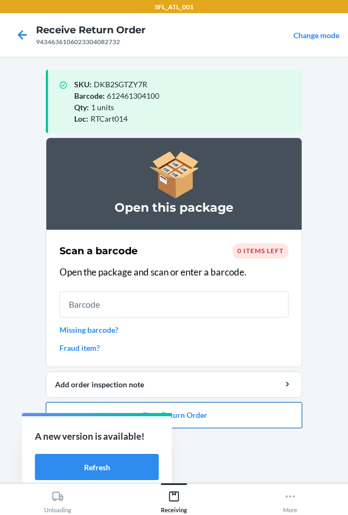
click at [237, 409] on button "Close Return Order" at bounding box center [174, 415] width 257 height 26
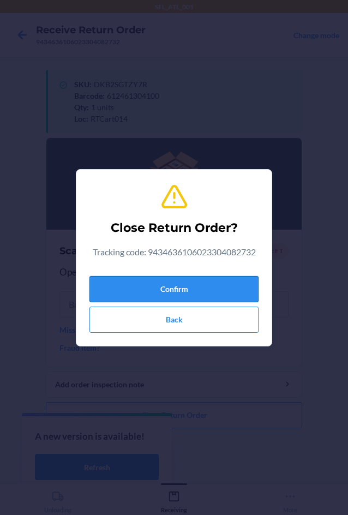
click at [229, 297] on button "Confirm" at bounding box center [174, 289] width 169 height 26
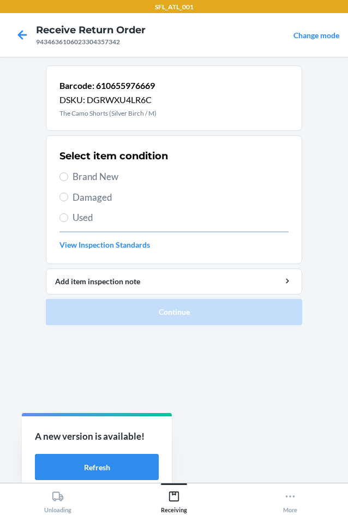
click at [98, 174] on span "Brand New" at bounding box center [181, 177] width 216 height 14
click at [68, 174] on input "Brand New" at bounding box center [64, 177] width 9 height 9
radio input "true"
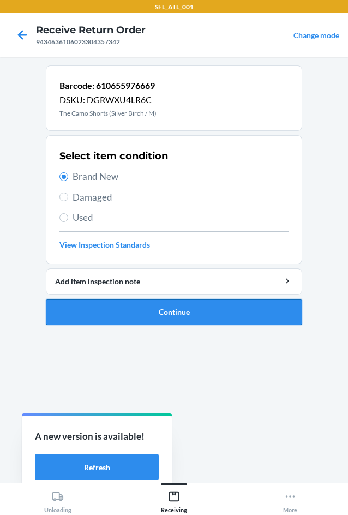
click at [142, 306] on button "Continue" at bounding box center [174, 312] width 257 height 26
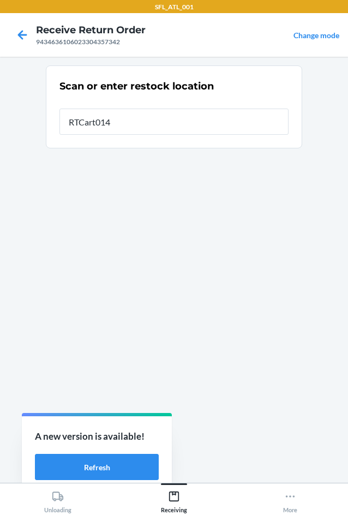
type input "RTCart014"
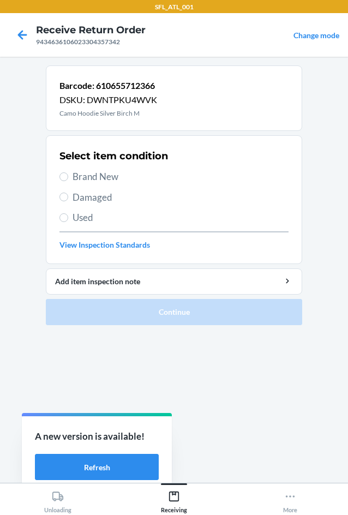
click at [105, 178] on span "Brand New" at bounding box center [181, 177] width 216 height 14
click at [68, 178] on input "Brand New" at bounding box center [64, 177] width 9 height 9
radio input "true"
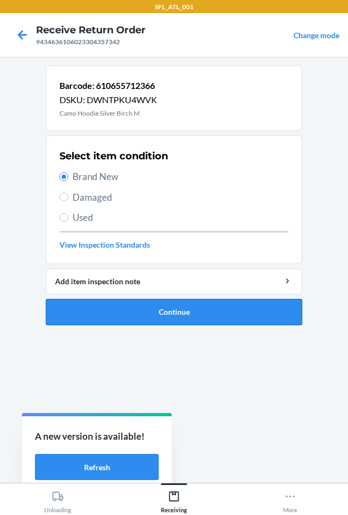
click at [164, 302] on button "Continue" at bounding box center [174, 312] width 257 height 26
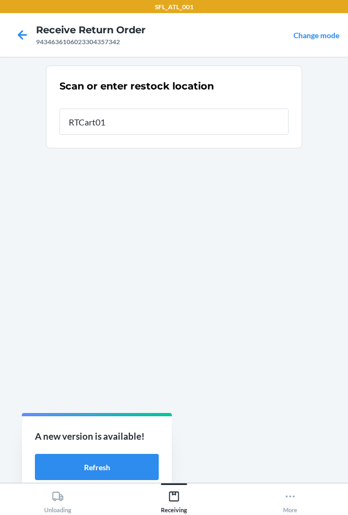
type input "RTCart014"
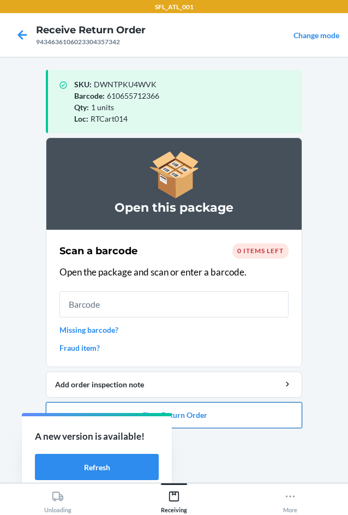
click at [283, 411] on button "Close Return Order" at bounding box center [174, 415] width 257 height 26
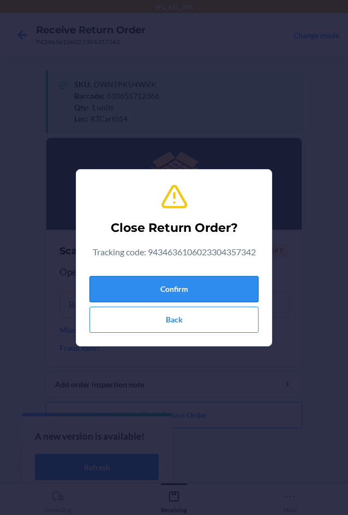
click at [218, 296] on button "Confirm" at bounding box center [174, 289] width 169 height 26
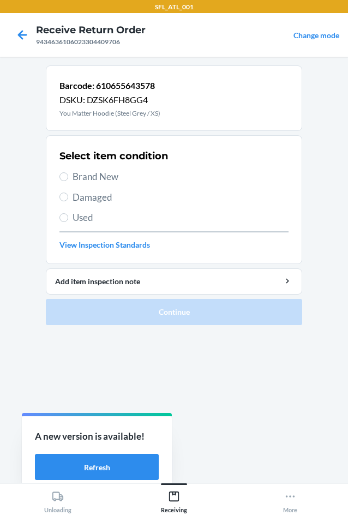
click at [117, 169] on div "Select item condition Brand New Damaged Used View Inspection Standards" at bounding box center [174, 200] width 229 height 108
drag, startPoint x: 117, startPoint y: 170, endPoint x: 140, endPoint y: 219, distance: 54.2
click at [117, 172] on span "Brand New" at bounding box center [181, 177] width 216 height 14
click at [68, 173] on input "Brand New" at bounding box center [64, 177] width 9 height 9
radio input "true"
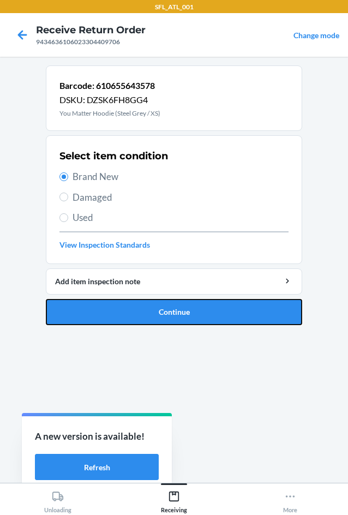
click at [191, 302] on button "Continue" at bounding box center [174, 312] width 257 height 26
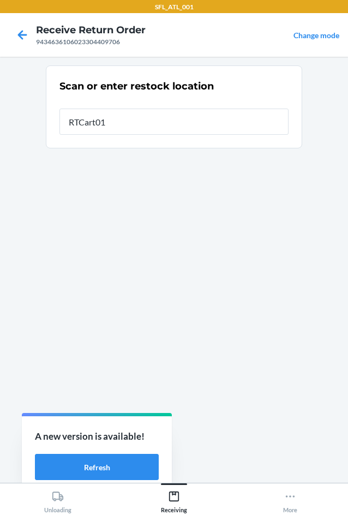
type input "RTCart014"
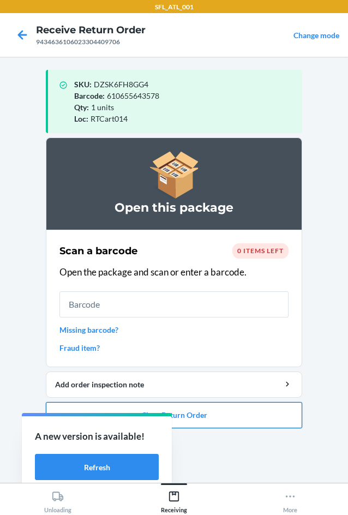
click at [279, 420] on button "Close Return Order" at bounding box center [174, 415] width 257 height 26
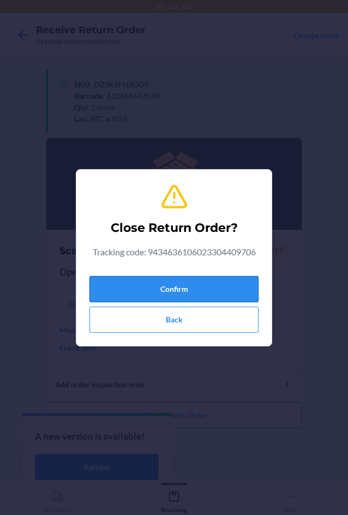
click at [223, 281] on button "Confirm" at bounding box center [174, 289] width 169 height 26
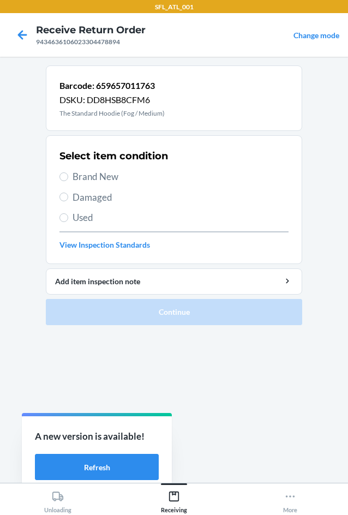
click at [117, 179] on span "Brand New" at bounding box center [181, 177] width 216 height 14
click at [68, 179] on input "Brand New" at bounding box center [64, 177] width 9 height 9
radio input "true"
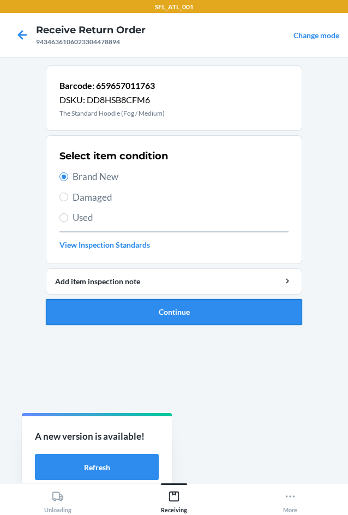
click at [173, 308] on button "Continue" at bounding box center [174, 312] width 257 height 26
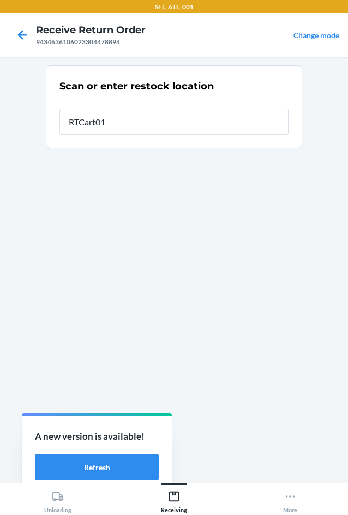
type input "RTCart014"
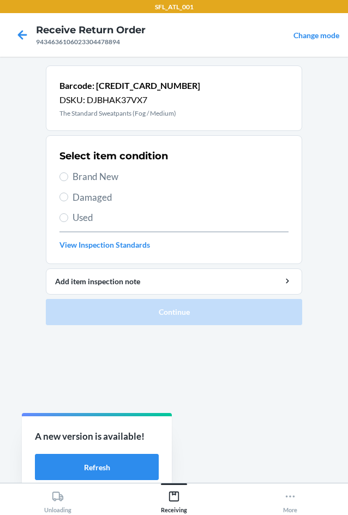
click at [99, 180] on span "Brand New" at bounding box center [181, 177] width 216 height 14
click at [68, 180] on input "Brand New" at bounding box center [64, 177] width 9 height 9
radio input "true"
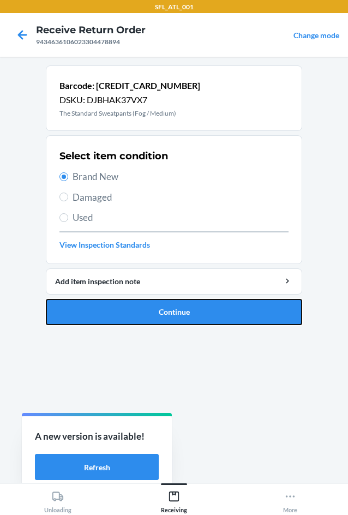
click at [162, 312] on button "Continue" at bounding box center [174, 312] width 257 height 26
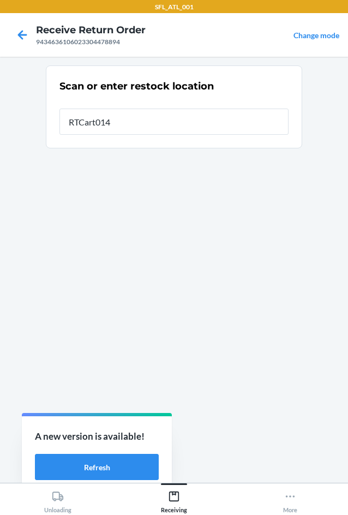
type input "RTCart014"
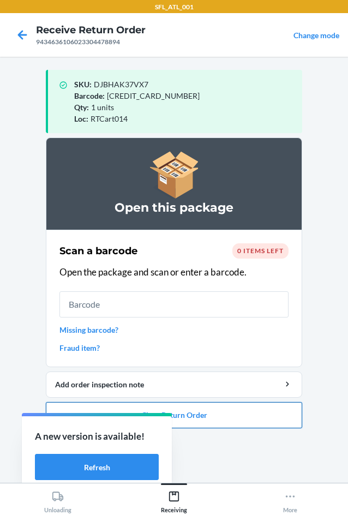
click at [259, 416] on button "Close Return Order" at bounding box center [174, 415] width 257 height 26
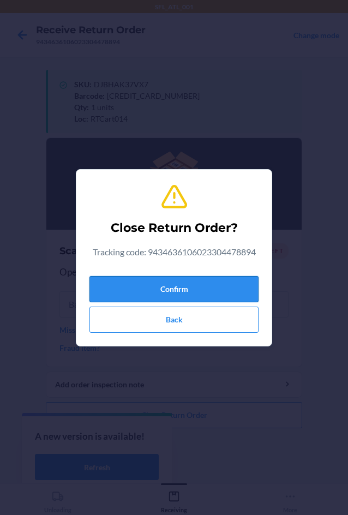
click at [208, 290] on button "Confirm" at bounding box center [174, 289] width 169 height 26
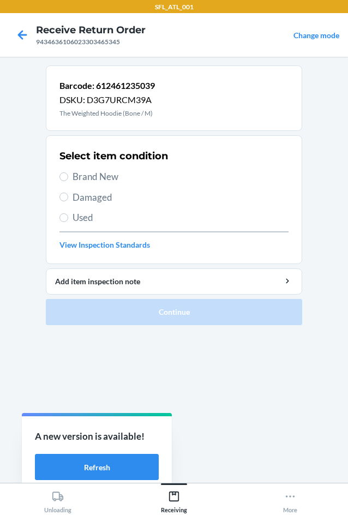
click at [102, 212] on span "Used" at bounding box center [181, 218] width 216 height 14
click at [68, 213] on input "Used" at bounding box center [64, 217] width 9 height 9
radio input "true"
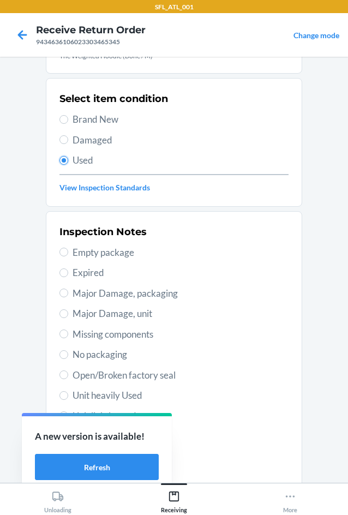
scroll to position [142, 0]
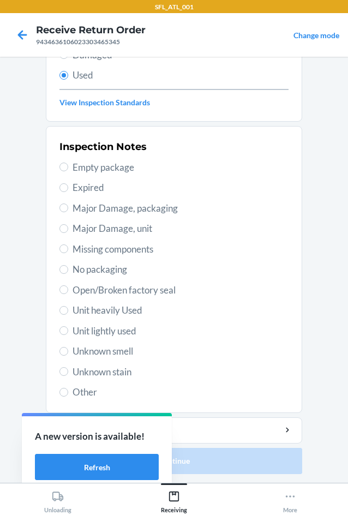
click at [133, 335] on span "Unit lightly used" at bounding box center [181, 331] width 216 height 14
click at [68, 335] on input "Unit lightly used" at bounding box center [64, 330] width 9 height 9
radio input "true"
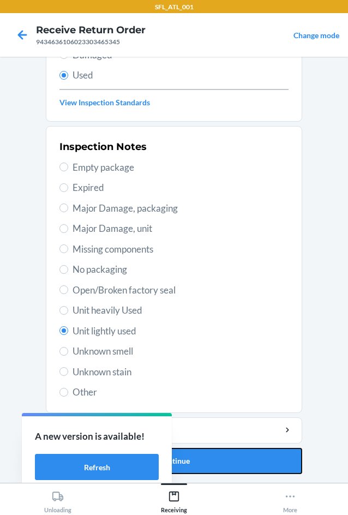
drag, startPoint x: 284, startPoint y: 468, endPoint x: 263, endPoint y: 441, distance: 34.6
click at [283, 467] on button "Continue" at bounding box center [174, 461] width 257 height 26
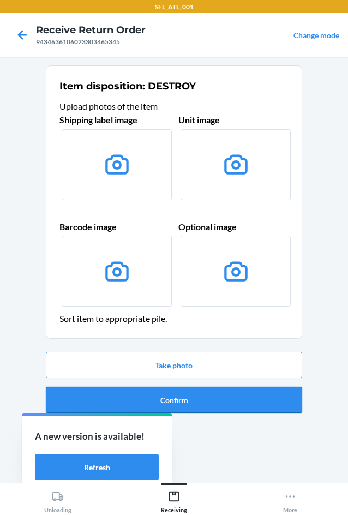
click at [241, 394] on button "Confirm" at bounding box center [174, 400] width 257 height 26
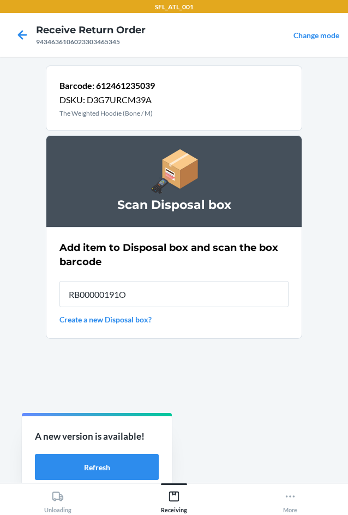
type input "RB00000191O"
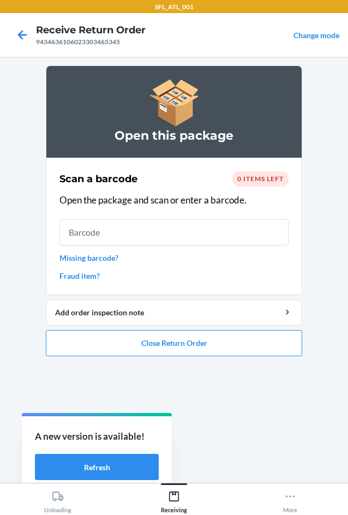
click at [272, 329] on li "Open this package Scan a barcode 0 items left Open the package and scan or ente…" at bounding box center [174, 211] width 257 height 291
click at [243, 340] on button "Close Return Order" at bounding box center [174, 343] width 257 height 26
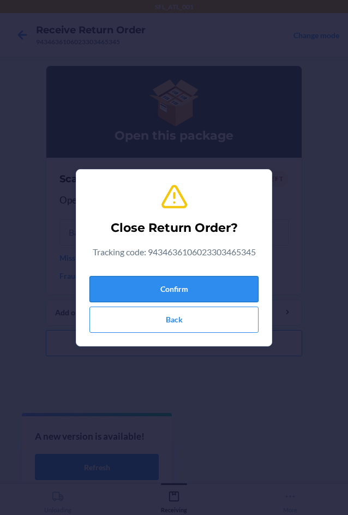
click at [225, 293] on button "Confirm" at bounding box center [174, 289] width 169 height 26
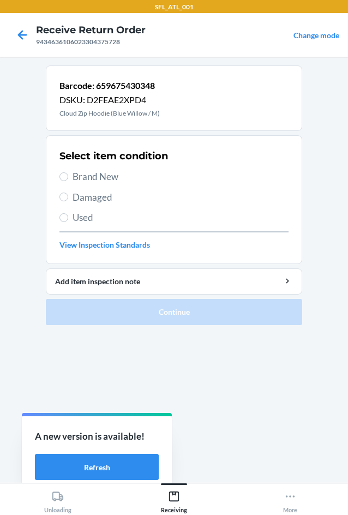
click at [115, 171] on span "Brand New" at bounding box center [181, 177] width 216 height 14
click at [68, 173] on input "Brand New" at bounding box center [64, 177] width 9 height 9
radio input "true"
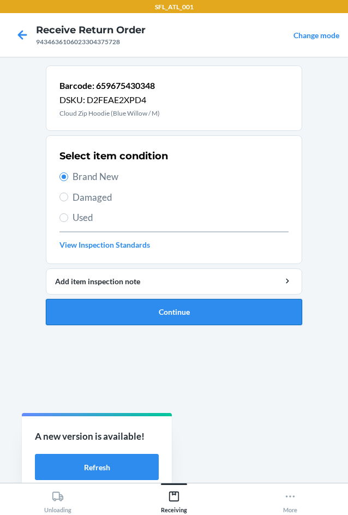
click at [234, 307] on button "Continue" at bounding box center [174, 312] width 257 height 26
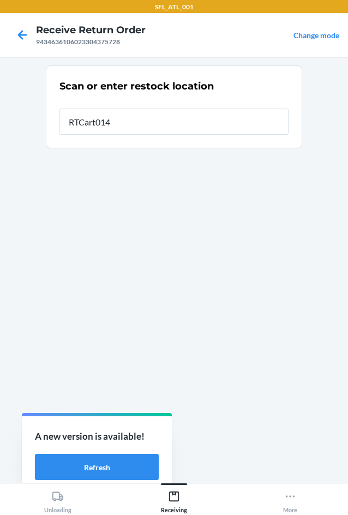
type input "RTCart014"
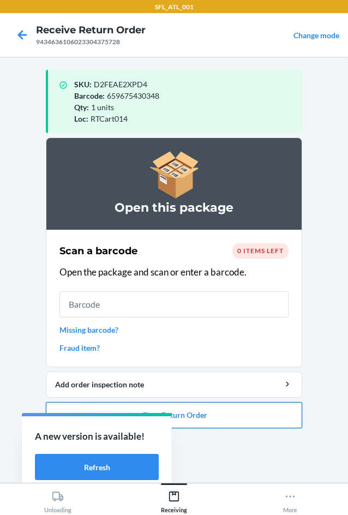
drag, startPoint x: 289, startPoint y: 419, endPoint x: 287, endPoint y: 414, distance: 5.9
click at [288, 415] on button "Close Return Order" at bounding box center [174, 415] width 257 height 26
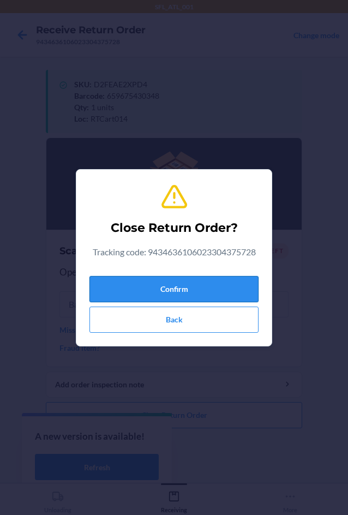
click at [247, 288] on button "Confirm" at bounding box center [174, 289] width 169 height 26
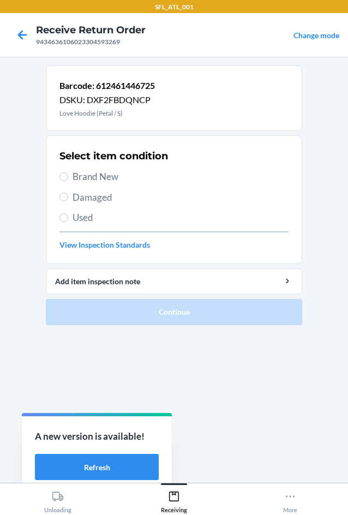
click at [96, 220] on span "Used" at bounding box center [181, 218] width 216 height 14
click at [68, 220] on input "Used" at bounding box center [64, 217] width 9 height 9
radio input "true"
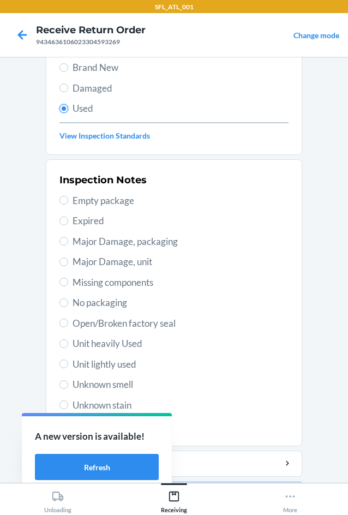
scroll to position [142, 0]
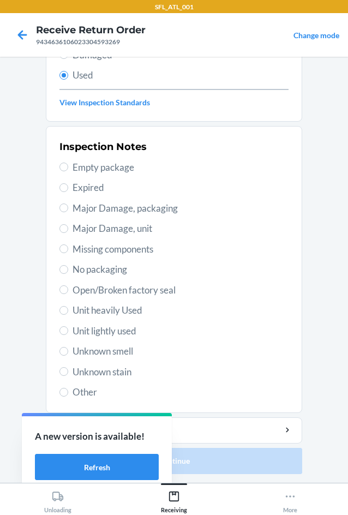
click at [128, 374] on span "Unknown stain" at bounding box center [181, 372] width 216 height 14
click at [68, 374] on input "Unknown stain" at bounding box center [64, 371] width 9 height 9
radio input "true"
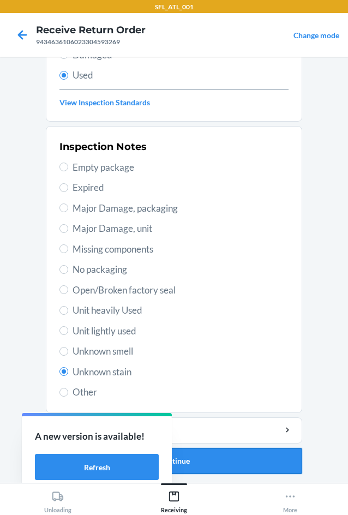
click at [238, 469] on button "Continue" at bounding box center [174, 461] width 257 height 26
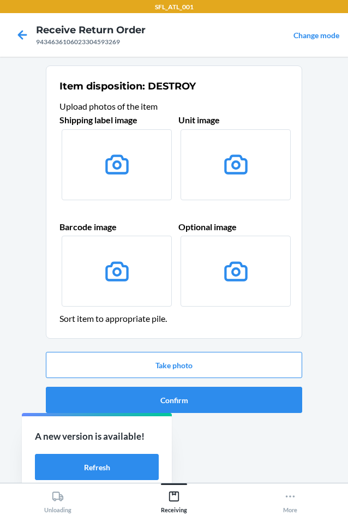
scroll to position [0, 0]
click at [240, 409] on button "Confirm" at bounding box center [174, 400] width 257 height 26
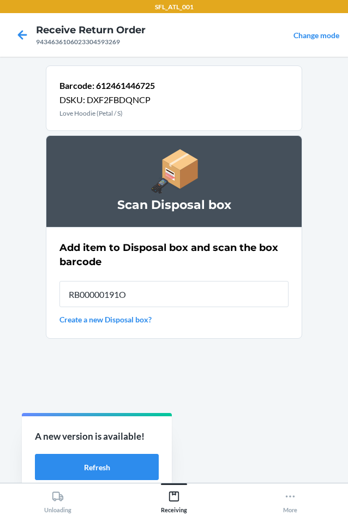
type input "RB00000191O"
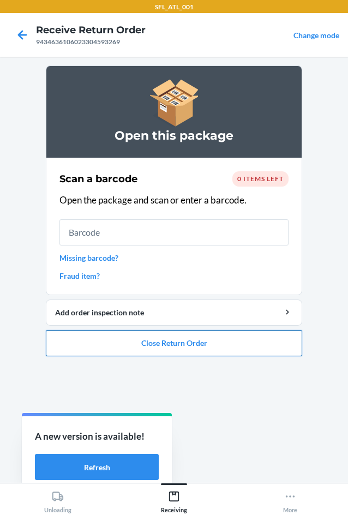
click at [273, 341] on button "Close Return Order" at bounding box center [174, 343] width 257 height 26
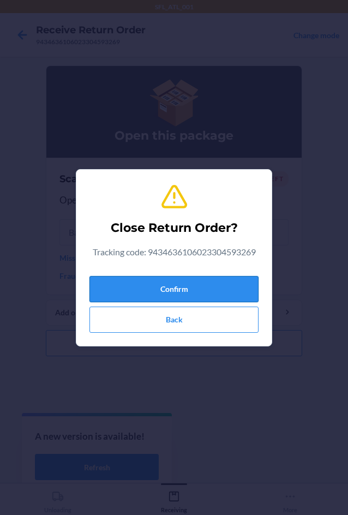
click at [243, 293] on button "Confirm" at bounding box center [174, 289] width 169 height 26
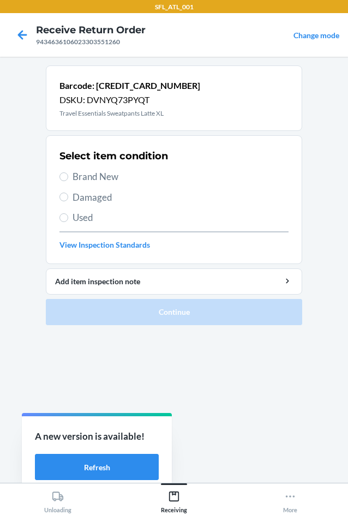
click at [116, 181] on span "Brand New" at bounding box center [181, 177] width 216 height 14
click at [68, 181] on input "Brand New" at bounding box center [64, 177] width 9 height 9
radio input "true"
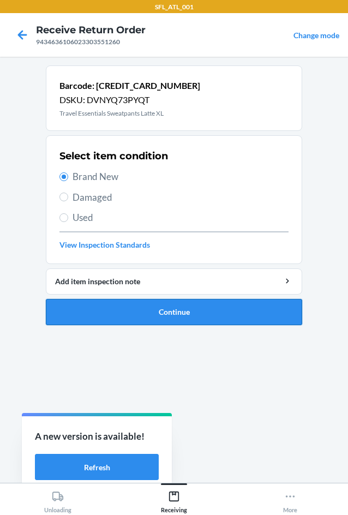
click at [227, 304] on button "Continue" at bounding box center [174, 312] width 257 height 26
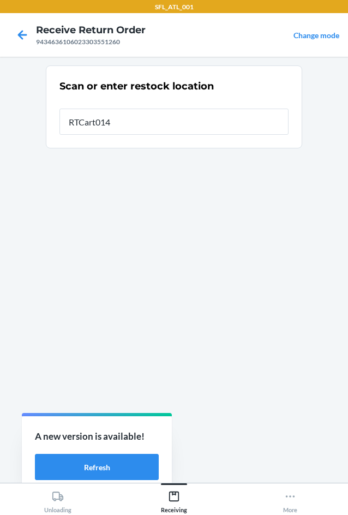
type input "RTCart014"
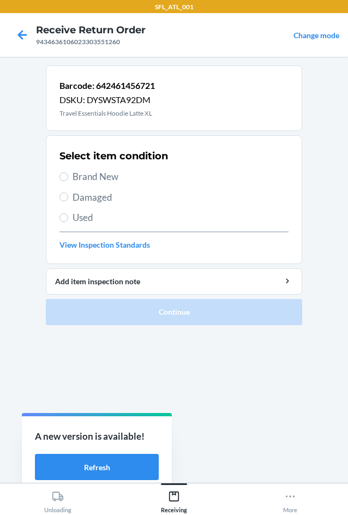
click at [123, 179] on span "Brand New" at bounding box center [181, 177] width 216 height 14
click at [68, 179] on input "Brand New" at bounding box center [64, 177] width 9 height 9
radio input "true"
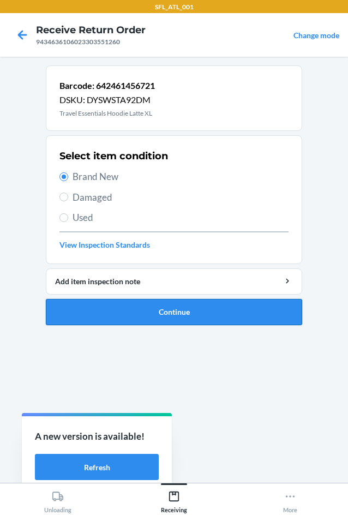
click at [219, 314] on button "Continue" at bounding box center [174, 312] width 257 height 26
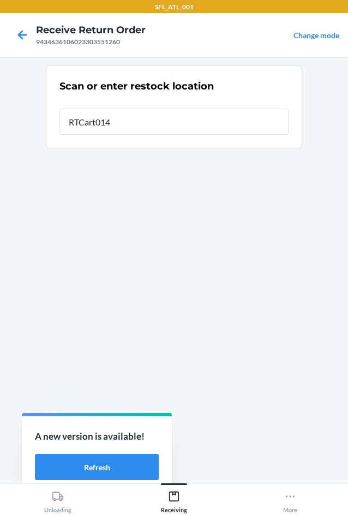
type input "RTCart014"
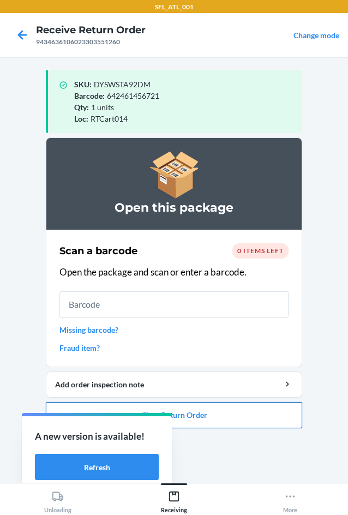
drag, startPoint x: 272, startPoint y: 422, endPoint x: 249, endPoint y: 405, distance: 29.3
click at [253, 408] on button "Close Return Order" at bounding box center [174, 415] width 257 height 26
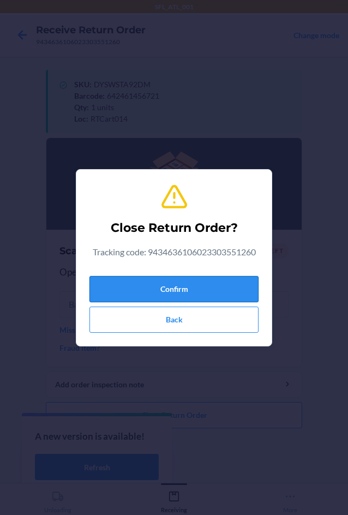
click at [214, 289] on button "Confirm" at bounding box center [174, 289] width 169 height 26
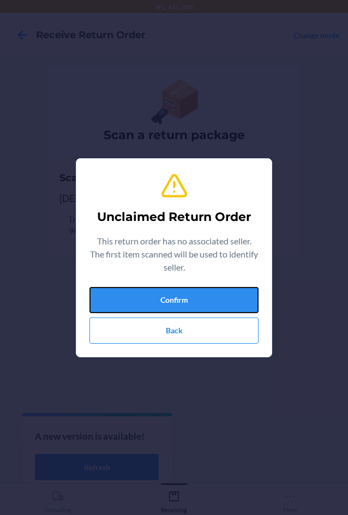
drag, startPoint x: 215, startPoint y: 288, endPoint x: 215, endPoint y: 294, distance: 6.0
click at [215, 294] on button "Confirm" at bounding box center [174, 300] width 169 height 26
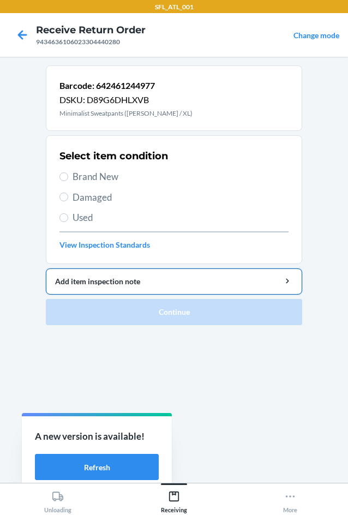
click at [106, 177] on span "Brand New" at bounding box center [181, 177] width 216 height 14
click at [68, 177] on input "Brand New" at bounding box center [64, 177] width 9 height 9
radio input "true"
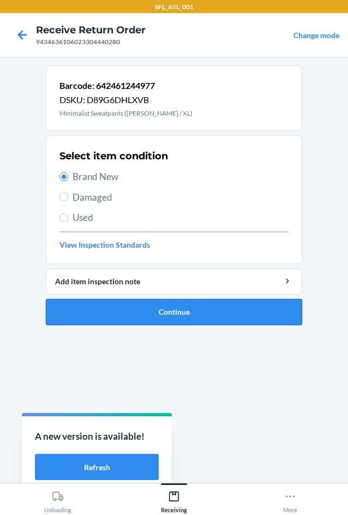
click at [227, 313] on button "Continue" at bounding box center [174, 312] width 257 height 26
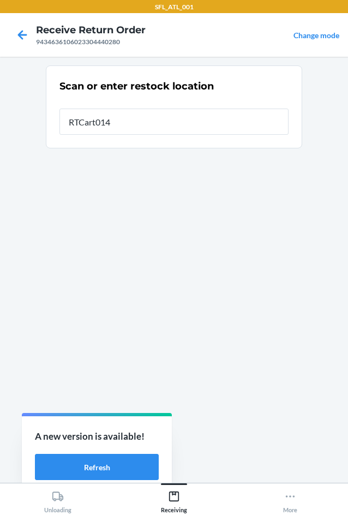
type input "RTCart014"
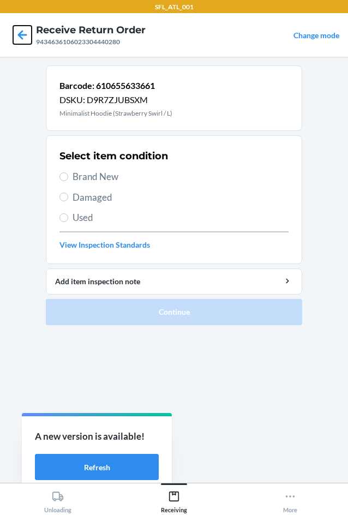
click at [26, 37] on icon at bounding box center [22, 35] width 19 height 19
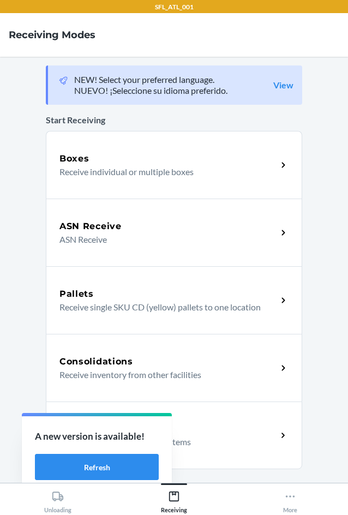
click at [218, 424] on div "Return Orders" at bounding box center [169, 429] width 218 height 13
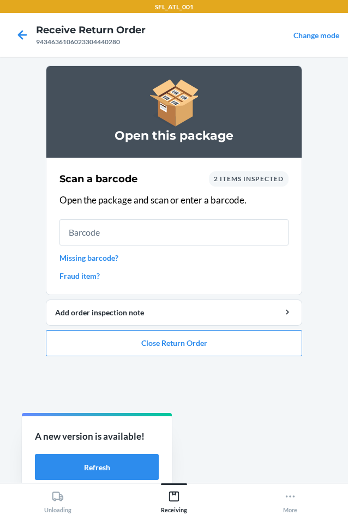
click at [94, 277] on link "Fraud item?" at bounding box center [174, 275] width 229 height 11
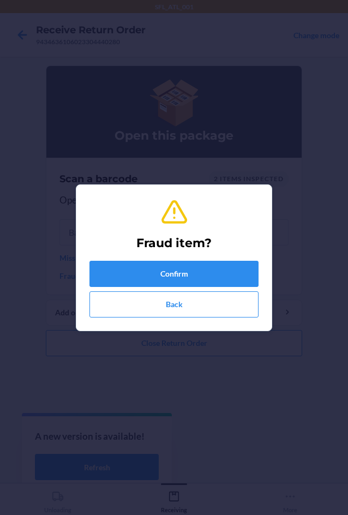
click at [118, 259] on div "Fraud item? Confirm Back" at bounding box center [174, 258] width 169 height 128
click at [120, 270] on button "Confirm" at bounding box center [174, 274] width 169 height 26
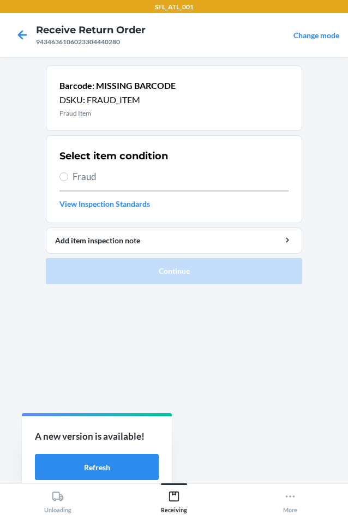
click at [81, 172] on span "Fraud" at bounding box center [181, 177] width 216 height 14
click at [68, 173] on input "Fraud" at bounding box center [64, 177] width 9 height 9
radio input "true"
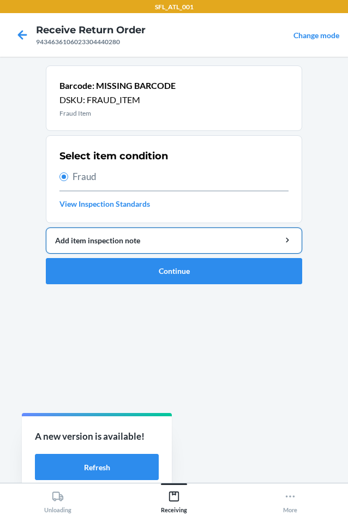
click at [117, 245] on div "Add item inspection note" at bounding box center [174, 240] width 238 height 11
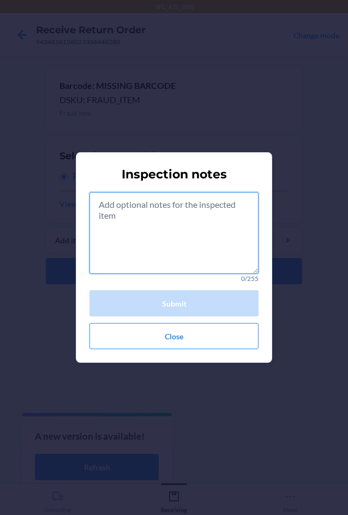
drag, startPoint x: 117, startPoint y: 245, endPoint x: 125, endPoint y: 227, distance: 19.6
click at [124, 227] on textarea at bounding box center [174, 233] width 169 height 82
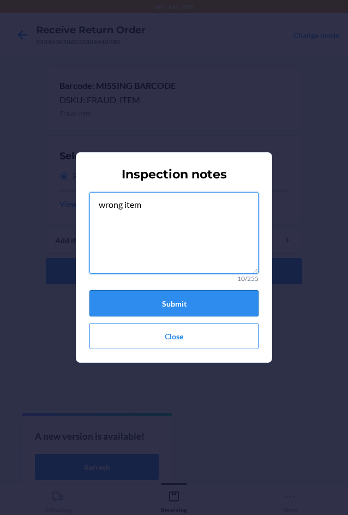
type textarea "wrong item"
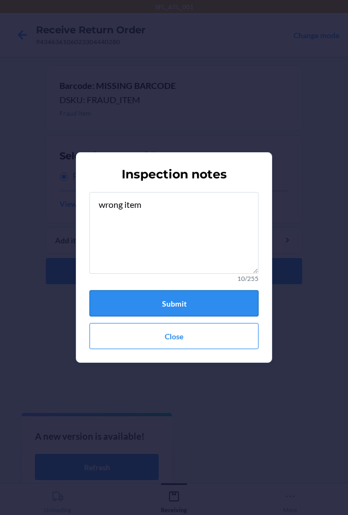
click at [173, 296] on button "Submit" at bounding box center [174, 303] width 169 height 26
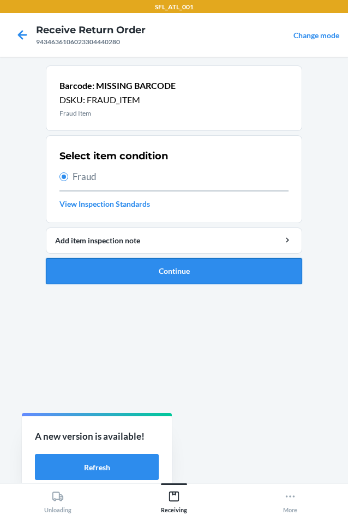
click at [229, 281] on button "Continue" at bounding box center [174, 271] width 257 height 26
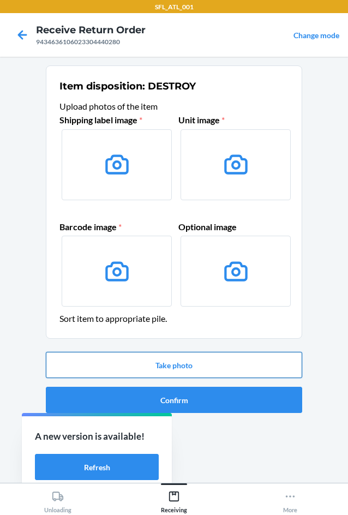
click at [227, 368] on button "Take photo" at bounding box center [174, 365] width 257 height 26
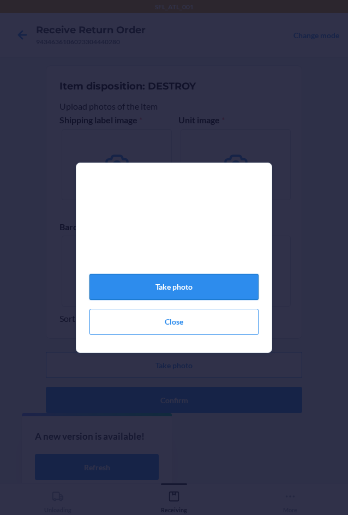
click at [240, 293] on button "Take photo" at bounding box center [174, 287] width 169 height 26
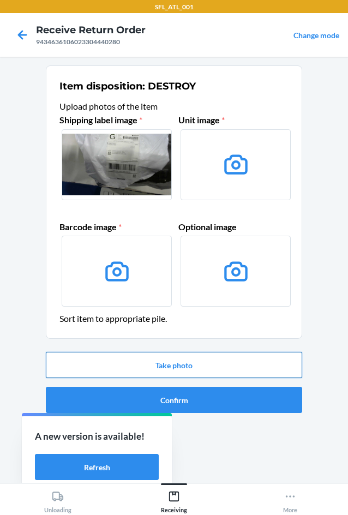
click at [264, 370] on button "Take photo" at bounding box center [174, 365] width 257 height 26
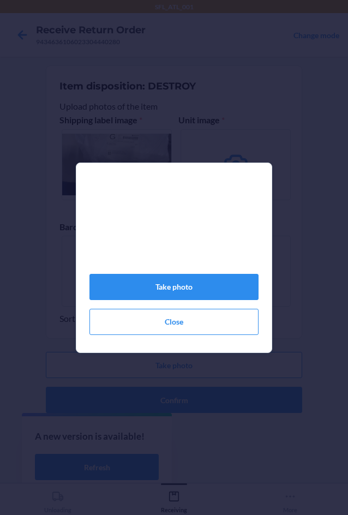
click at [198, 277] on div "Take photo Close" at bounding box center [174, 262] width 169 height 154
click at [204, 288] on button "Take photo" at bounding box center [174, 287] width 169 height 26
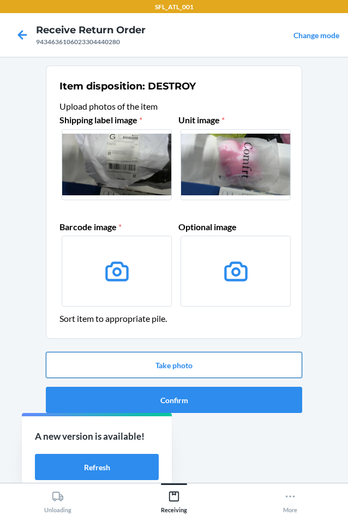
click at [236, 367] on button "Take photo" at bounding box center [174, 365] width 257 height 26
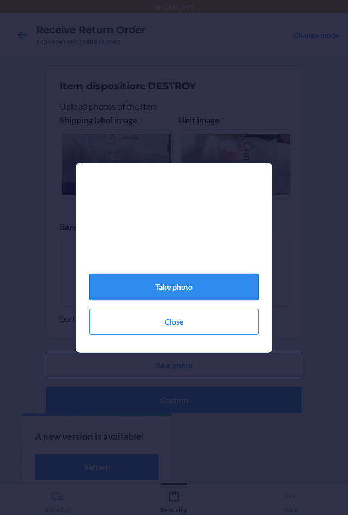
click at [225, 285] on button "Take photo" at bounding box center [174, 287] width 169 height 26
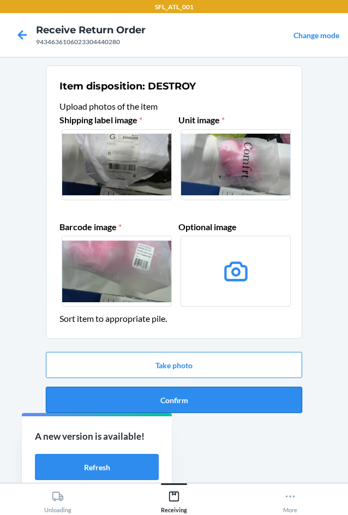
click at [246, 392] on button "Confirm" at bounding box center [174, 400] width 257 height 26
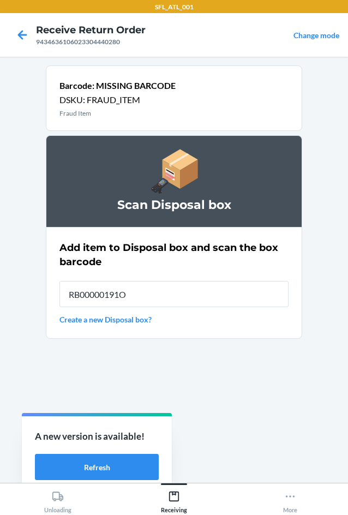
type input "RB00000191O"
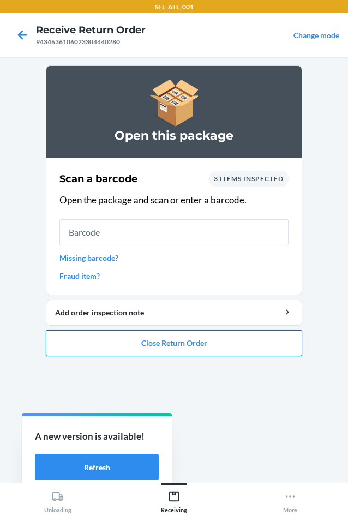
click at [280, 348] on button "Close Return Order" at bounding box center [174, 343] width 257 height 26
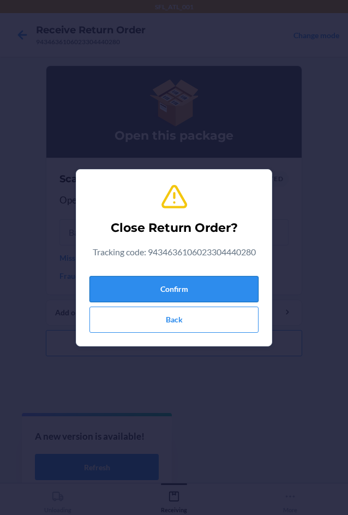
click at [246, 293] on button "Confirm" at bounding box center [174, 289] width 169 height 26
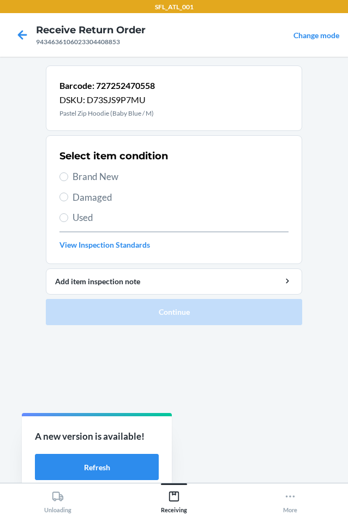
click at [117, 176] on span "Brand New" at bounding box center [181, 177] width 216 height 14
click at [68, 176] on input "Brand New" at bounding box center [64, 177] width 9 height 9
radio input "true"
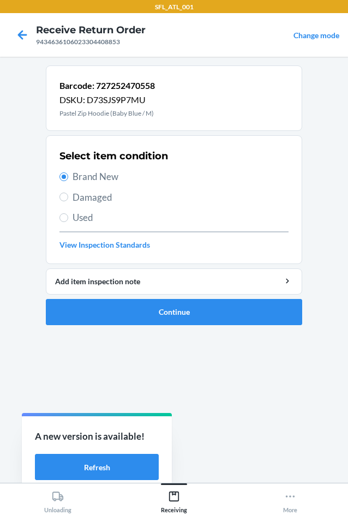
click at [211, 332] on ol "Barcode: 727252470558 DSKU: D73SJS9P7MU Pastel Zip Hoodie (Baby Blue / M) Selec…" at bounding box center [174, 200] width 257 height 269
click at [219, 323] on button "Continue" at bounding box center [174, 312] width 257 height 26
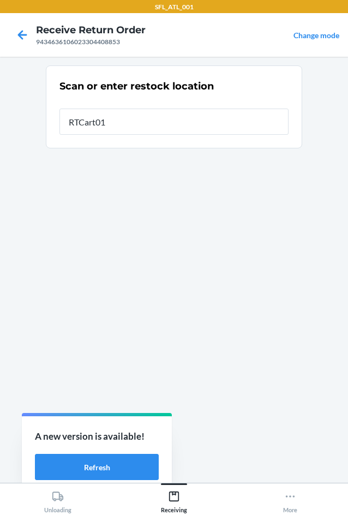
type input "RTCart014"
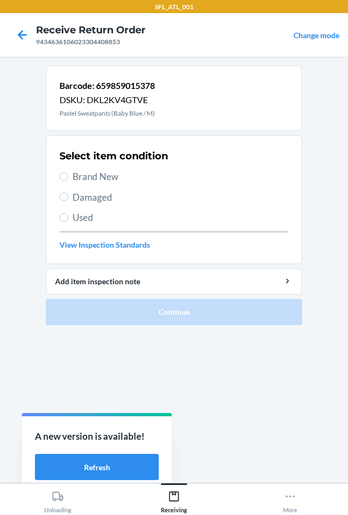
click at [102, 175] on span "Brand New" at bounding box center [181, 177] width 216 height 14
click at [68, 175] on input "Brand New" at bounding box center [64, 177] width 9 height 9
radio input "true"
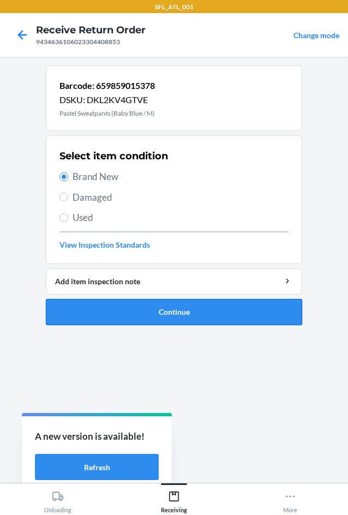
click at [188, 320] on button "Continue" at bounding box center [174, 312] width 257 height 26
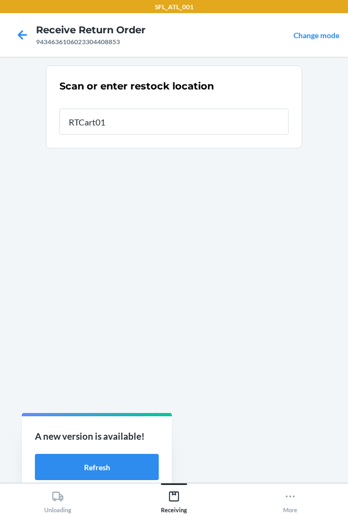
type input "RTCart014"
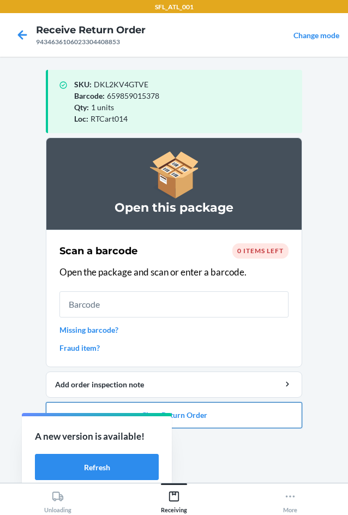
click at [269, 427] on button "Close Return Order" at bounding box center [174, 415] width 257 height 26
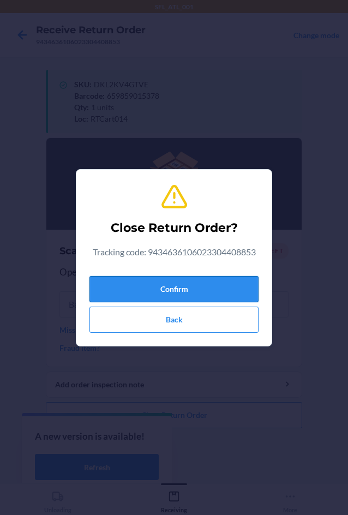
click at [225, 289] on button "Confirm" at bounding box center [174, 289] width 169 height 26
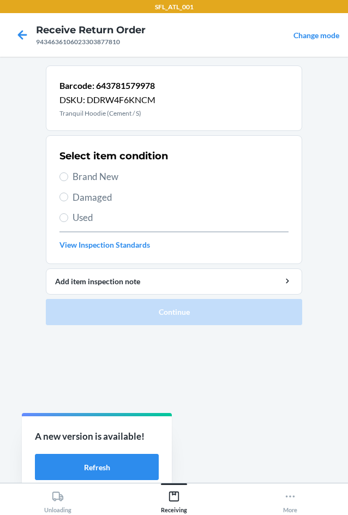
click at [102, 175] on span "Brand New" at bounding box center [181, 177] width 216 height 14
click at [68, 175] on input "Brand New" at bounding box center [64, 177] width 9 height 9
radio input "true"
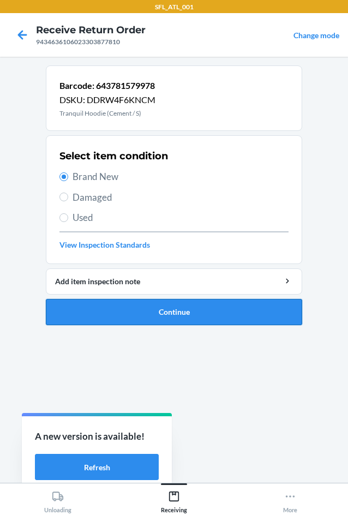
click at [190, 310] on button "Continue" at bounding box center [174, 312] width 257 height 26
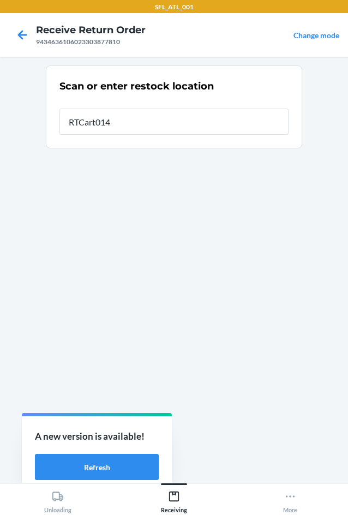
type input "RTCart014"
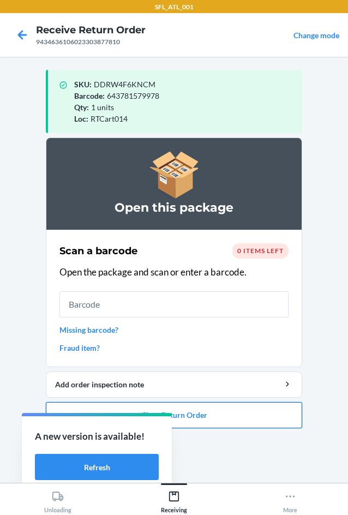
click at [280, 408] on button "Close Return Order" at bounding box center [174, 415] width 257 height 26
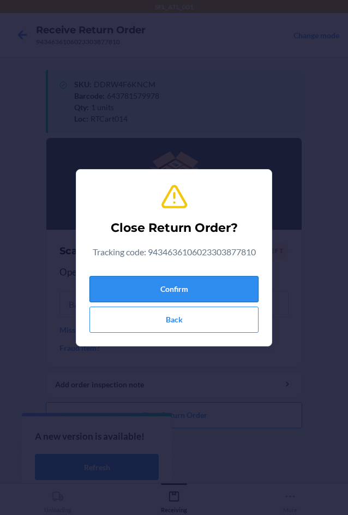
click at [226, 281] on button "Confirm" at bounding box center [174, 289] width 169 height 26
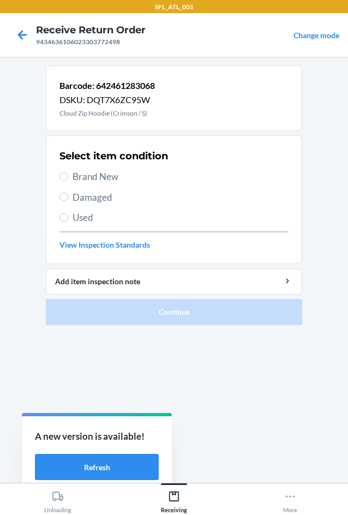
click at [121, 171] on span "Brand New" at bounding box center [181, 177] width 216 height 14
click at [68, 173] on input "Brand New" at bounding box center [64, 177] width 9 height 9
radio input "true"
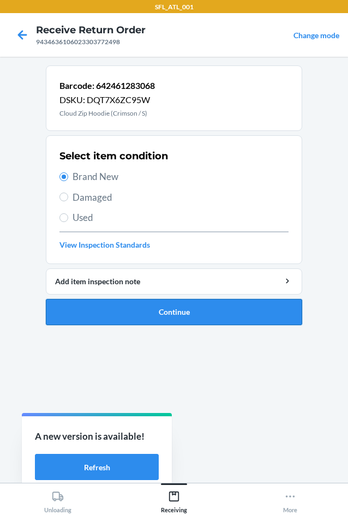
click at [225, 312] on button "Continue" at bounding box center [174, 312] width 257 height 26
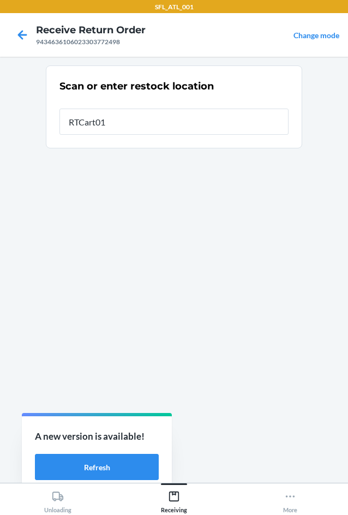
type input "RTCart014"
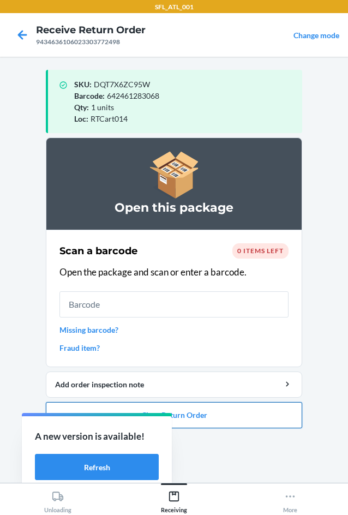
click at [276, 422] on button "Close Return Order" at bounding box center [174, 415] width 257 height 26
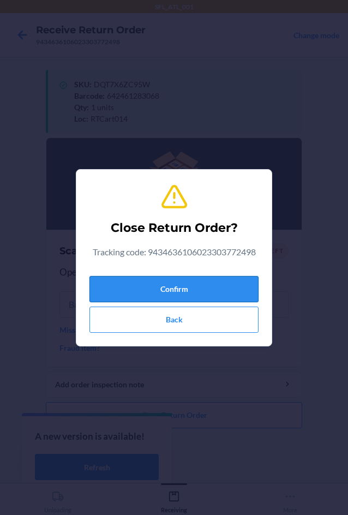
click at [211, 298] on button "Confirm" at bounding box center [174, 289] width 169 height 26
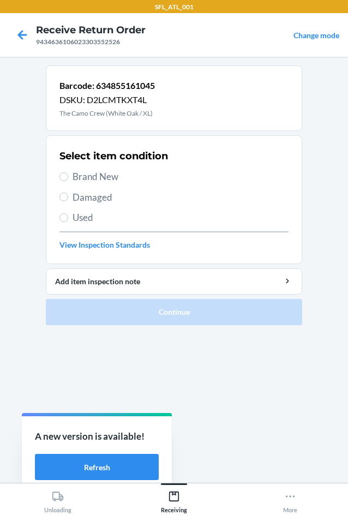
click at [93, 177] on span "Brand New" at bounding box center [181, 177] width 216 height 14
click at [68, 177] on input "Brand New" at bounding box center [64, 177] width 9 height 9
radio input "true"
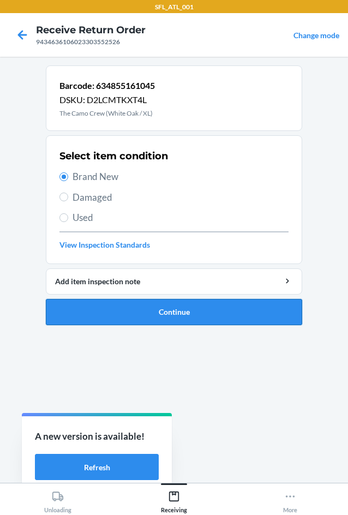
click at [195, 320] on button "Continue" at bounding box center [174, 312] width 257 height 26
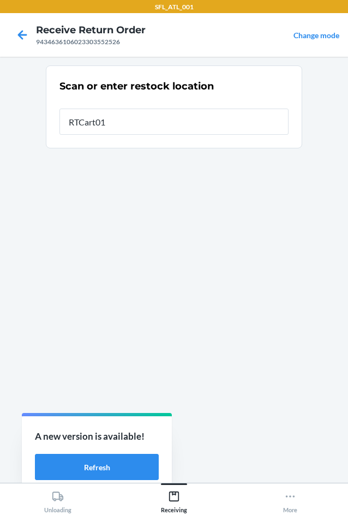
type input "RTCart014"
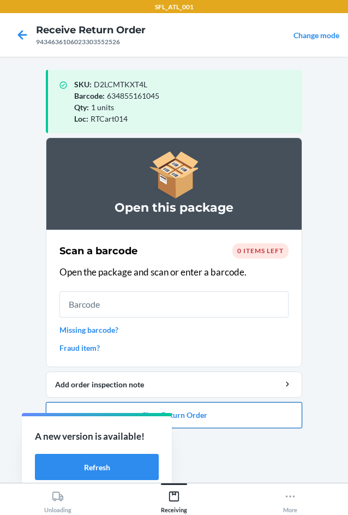
click at [266, 411] on button "Close Return Order" at bounding box center [174, 415] width 257 height 26
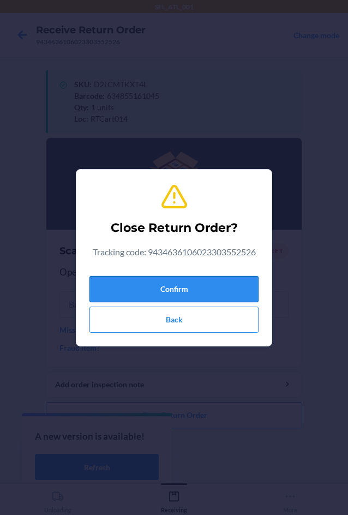
click at [212, 289] on button "Confirm" at bounding box center [174, 289] width 169 height 26
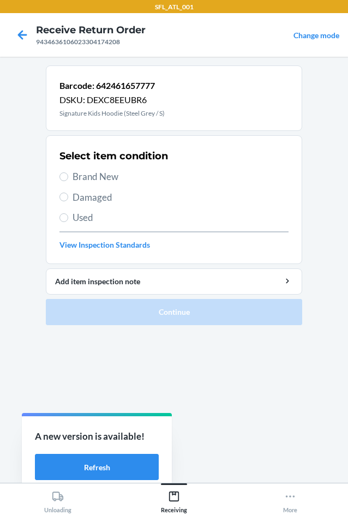
click at [114, 177] on span "Brand New" at bounding box center [181, 177] width 216 height 14
click at [68, 177] on input "Brand New" at bounding box center [64, 177] width 9 height 9
radio input "true"
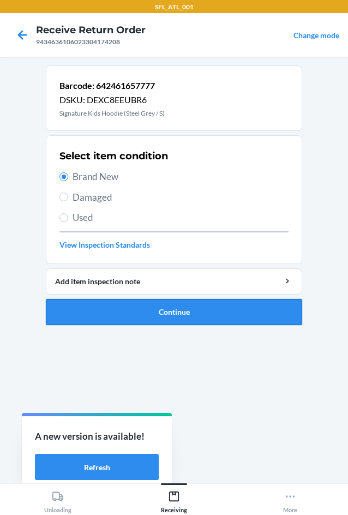
click at [206, 305] on button "Continue" at bounding box center [174, 312] width 257 height 26
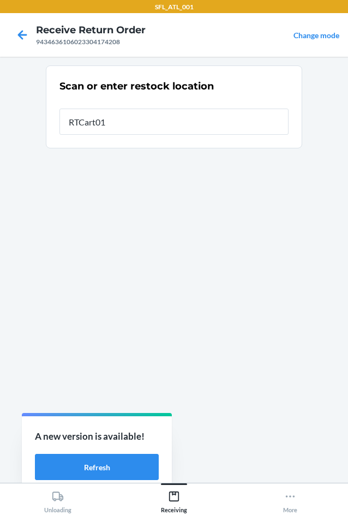
type input "RTCart014"
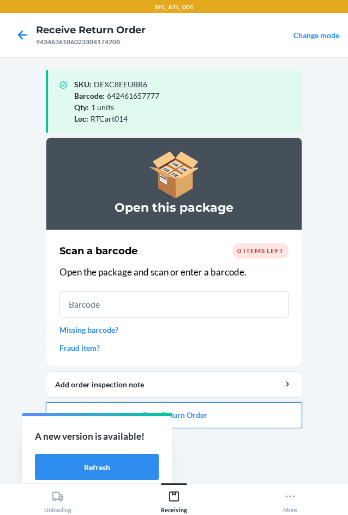
click at [272, 406] on button "Close Return Order" at bounding box center [174, 415] width 257 height 26
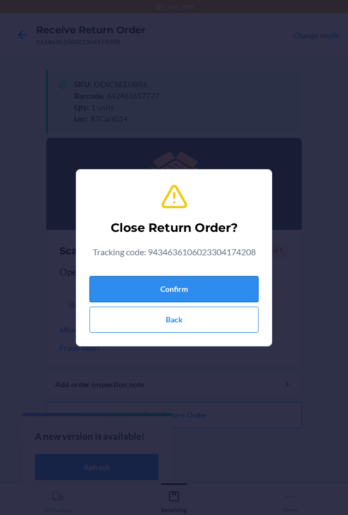
click at [236, 284] on button "Confirm" at bounding box center [174, 289] width 169 height 26
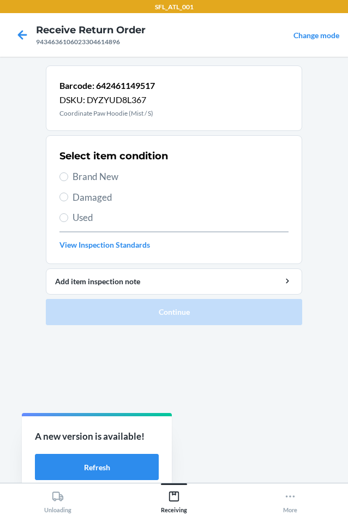
click at [108, 171] on span "Brand New" at bounding box center [181, 177] width 216 height 14
click at [68, 173] on input "Brand New" at bounding box center [64, 177] width 9 height 9
radio input "true"
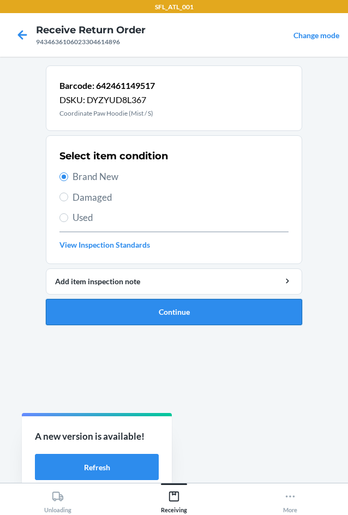
click at [169, 306] on button "Continue" at bounding box center [174, 312] width 257 height 26
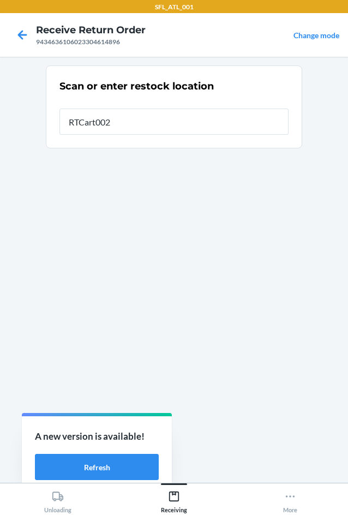
type input "RTCart002"
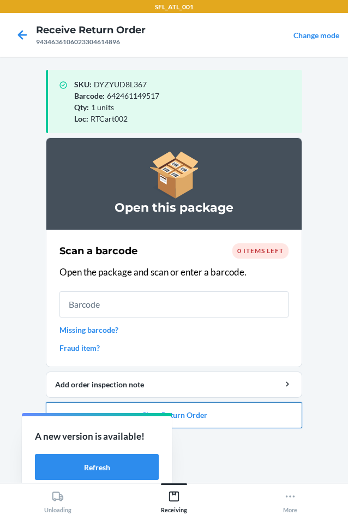
click at [276, 427] on button "Close Return Order" at bounding box center [174, 415] width 257 height 26
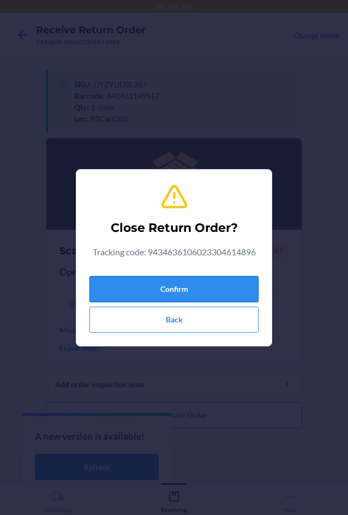
click at [240, 285] on button "Confirm" at bounding box center [174, 289] width 169 height 26
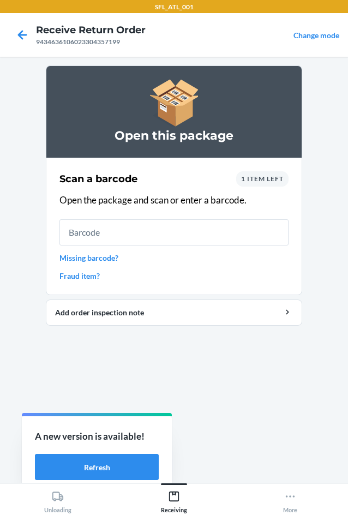
click at [275, 176] on span "1 item left" at bounding box center [262, 179] width 43 height 8
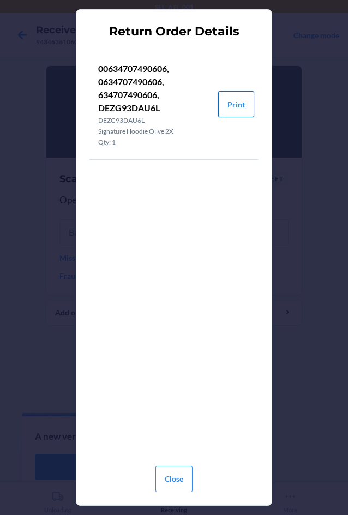
click at [243, 103] on button "Print" at bounding box center [236, 104] width 36 height 26
click at [184, 474] on button "Close" at bounding box center [174, 479] width 37 height 26
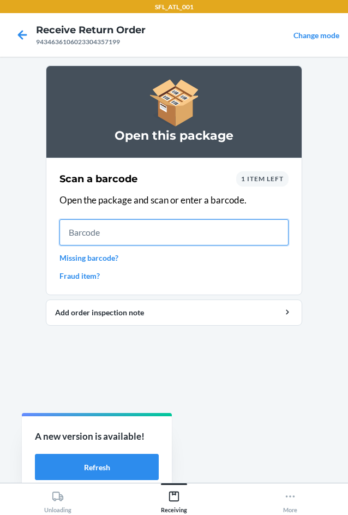
click at [179, 243] on input "text" at bounding box center [174, 232] width 229 height 26
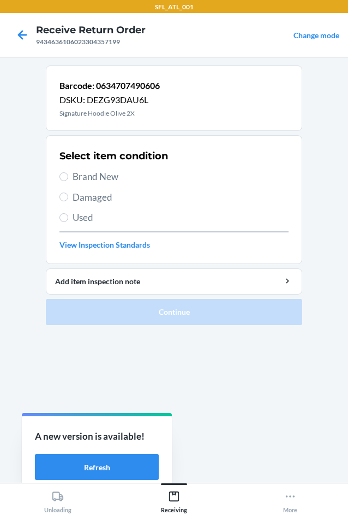
click at [119, 185] on div "Select item condition Brand New Damaged Used View Inspection Standards" at bounding box center [174, 200] width 229 height 108
click at [103, 167] on div "Select item condition Brand New Damaged Used View Inspection Standards" at bounding box center [174, 200] width 229 height 108
click at [103, 179] on span "Brand New" at bounding box center [181, 177] width 216 height 14
click at [68, 179] on input "Brand New" at bounding box center [64, 177] width 9 height 9
radio input "true"
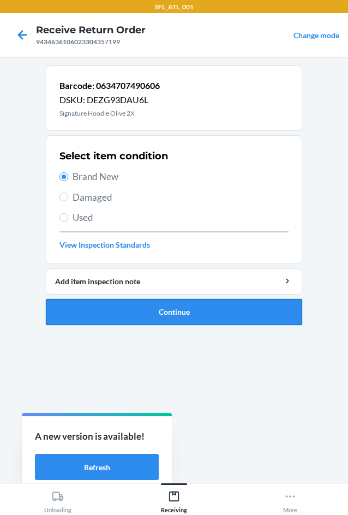
click at [188, 322] on button "Continue" at bounding box center [174, 312] width 257 height 26
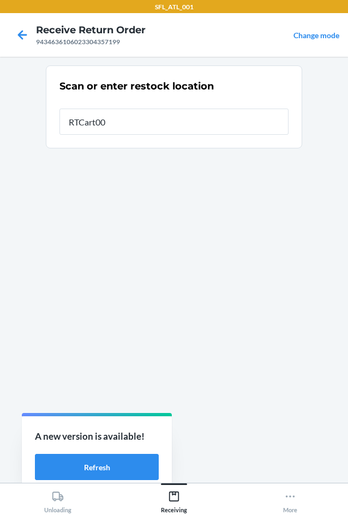
type input "RTCart002"
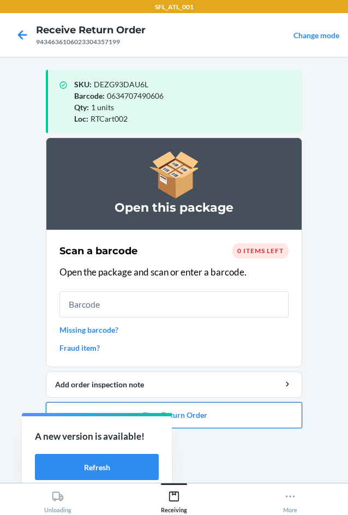
click at [221, 402] on button "Close Return Order" at bounding box center [174, 415] width 257 height 26
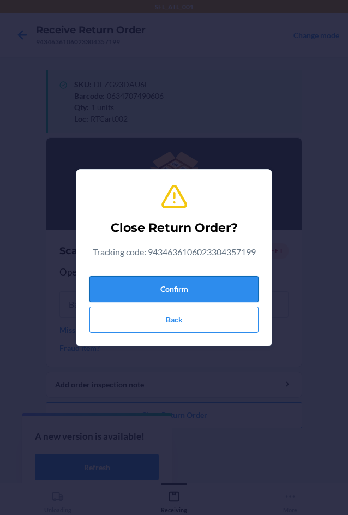
click at [183, 289] on button "Confirm" at bounding box center [174, 289] width 169 height 26
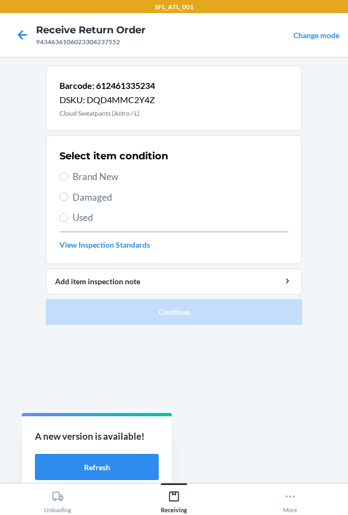
click at [99, 179] on span "Brand New" at bounding box center [181, 177] width 216 height 14
click at [68, 179] on input "Brand New" at bounding box center [64, 177] width 9 height 9
radio input "true"
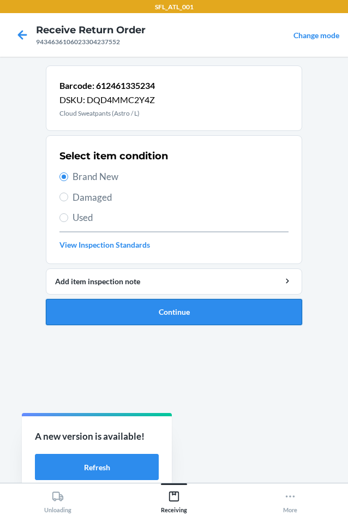
click at [181, 310] on button "Continue" at bounding box center [174, 312] width 257 height 26
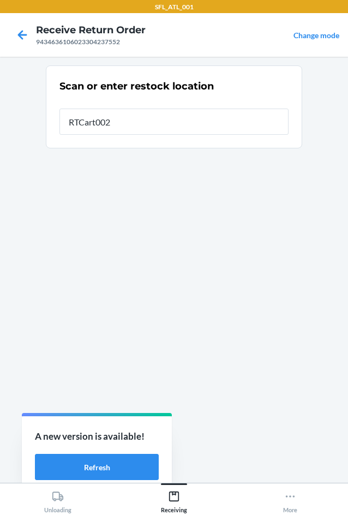
type input "RTCart002"
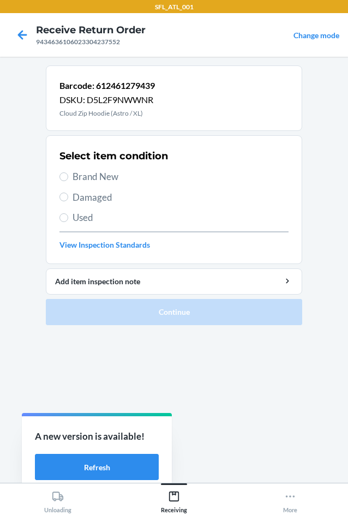
drag, startPoint x: 103, startPoint y: 177, endPoint x: 157, endPoint y: 204, distance: 60.3
click at [103, 177] on span "Brand New" at bounding box center [181, 177] width 216 height 14
click at [68, 177] on input "Brand New" at bounding box center [64, 177] width 9 height 9
radio input "true"
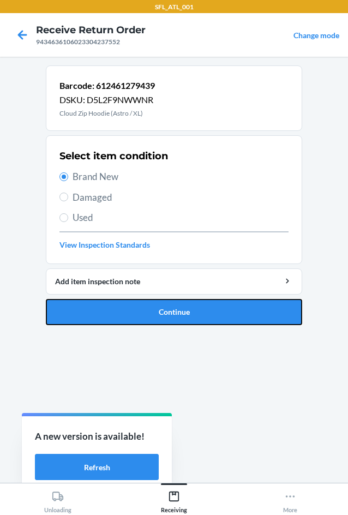
drag, startPoint x: 239, startPoint y: 313, endPoint x: 230, endPoint y: 320, distance: 11.6
click at [230, 320] on button "Continue" at bounding box center [174, 312] width 257 height 26
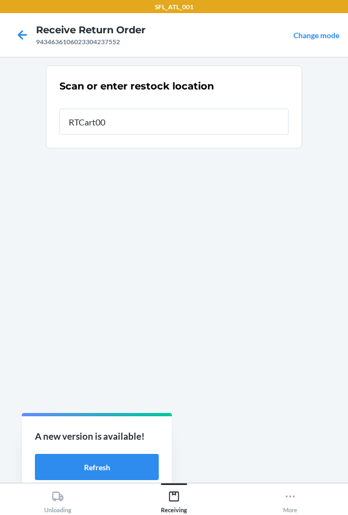
type input "RTCart002"
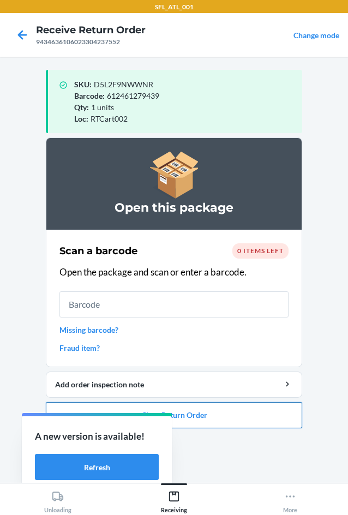
click at [263, 411] on button "Close Return Order" at bounding box center [174, 415] width 257 height 26
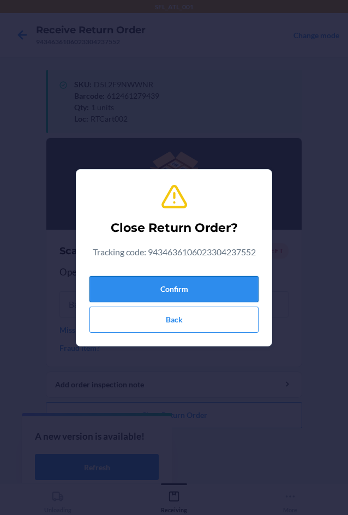
click at [219, 287] on button "Confirm" at bounding box center [174, 289] width 169 height 26
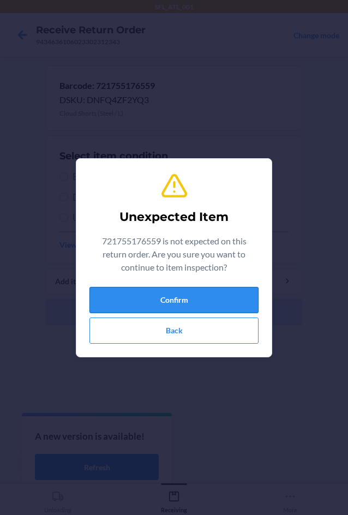
click at [227, 308] on button "Confirm" at bounding box center [174, 300] width 169 height 26
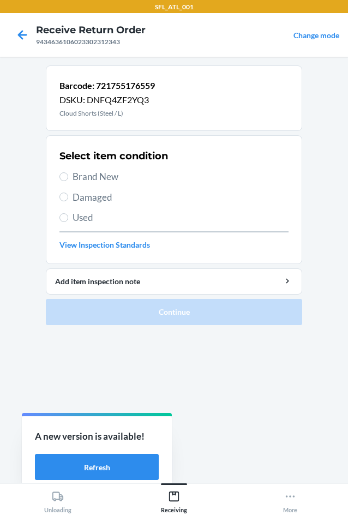
click at [115, 182] on span "Brand New" at bounding box center [181, 177] width 216 height 14
click at [68, 181] on input "Brand New" at bounding box center [64, 177] width 9 height 9
radio input "true"
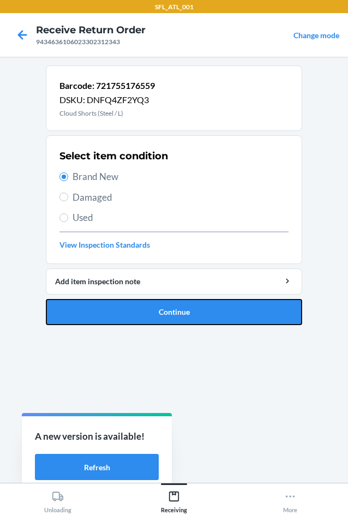
click at [176, 302] on button "Continue" at bounding box center [174, 312] width 257 height 26
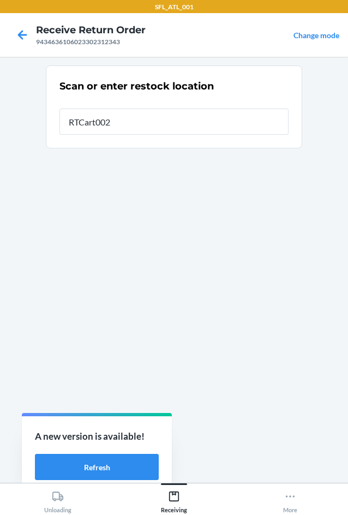
type input "RTCart002"
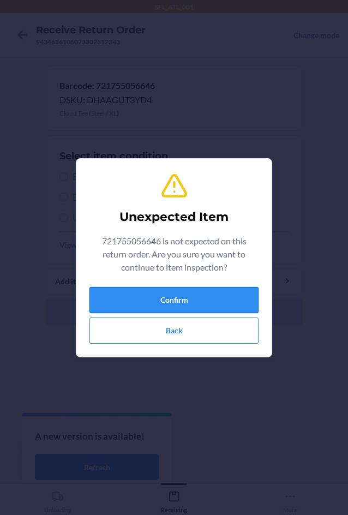
click at [177, 296] on button "Confirm" at bounding box center [174, 300] width 169 height 26
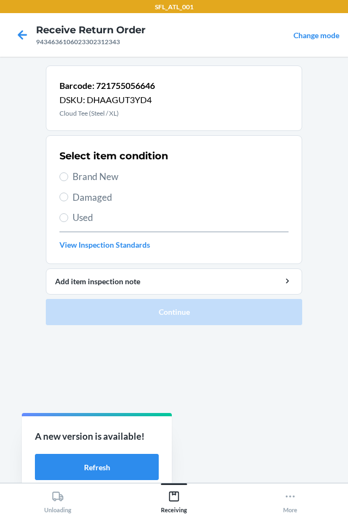
click at [113, 176] on span "Brand New" at bounding box center [181, 177] width 216 height 14
click at [68, 176] on input "Brand New" at bounding box center [64, 177] width 9 height 9
radio input "true"
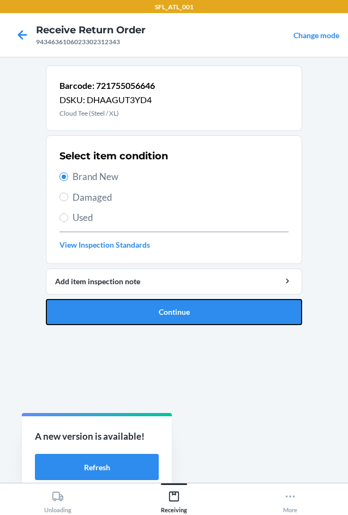
click at [204, 312] on button "Continue" at bounding box center [174, 312] width 257 height 26
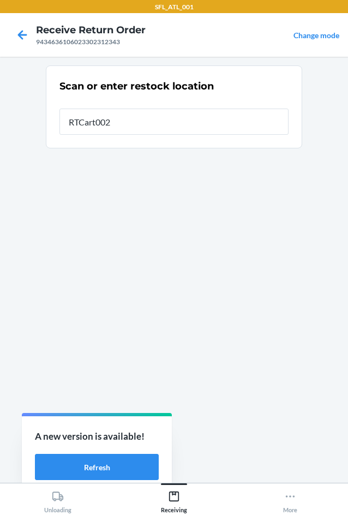
type input "RTCart002"
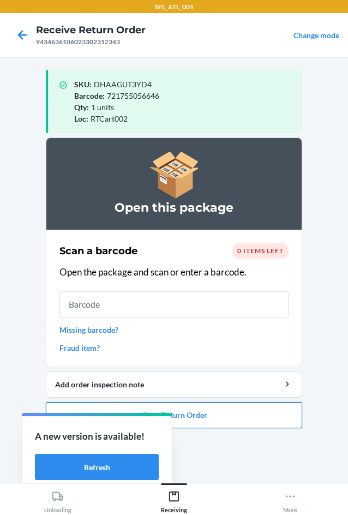
click at [260, 424] on button "Close Return Order" at bounding box center [174, 415] width 257 height 26
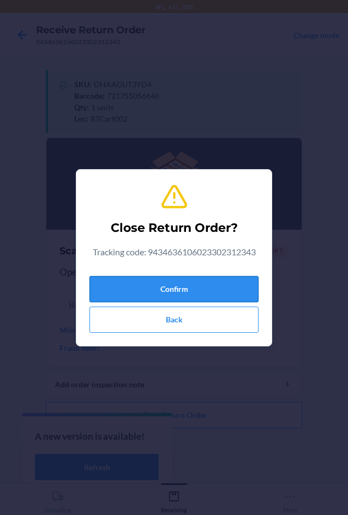
click at [215, 283] on button "Confirm" at bounding box center [174, 289] width 169 height 26
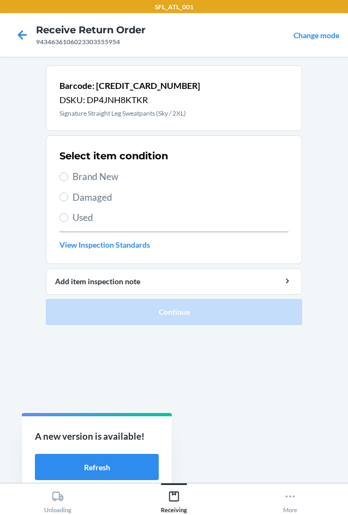
click at [114, 180] on span "Brand New" at bounding box center [181, 177] width 216 height 14
click at [68, 180] on input "Brand New" at bounding box center [64, 177] width 9 height 9
radio input "true"
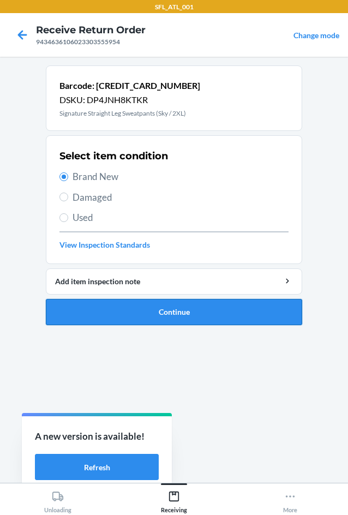
click at [241, 312] on button "Continue" at bounding box center [174, 312] width 257 height 26
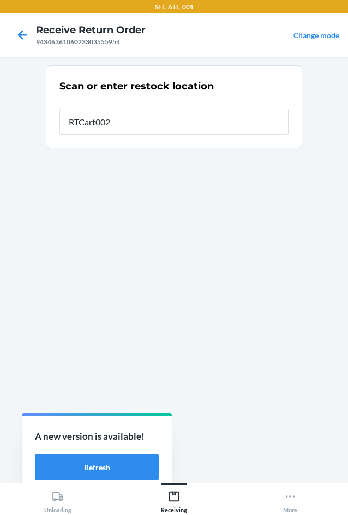
type input "RTCart002"
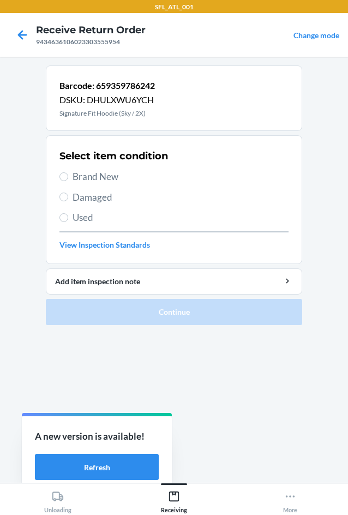
click at [128, 176] on span "Brand New" at bounding box center [181, 177] width 216 height 14
click at [68, 176] on input "Brand New" at bounding box center [64, 177] width 9 height 9
radio input "true"
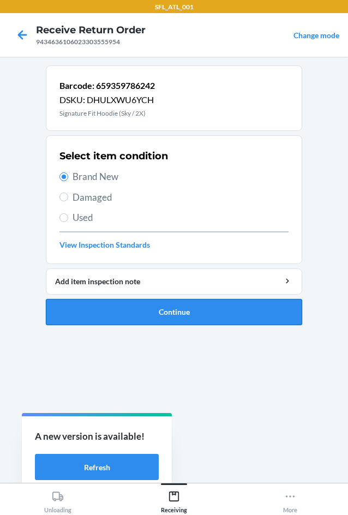
click at [205, 316] on button "Continue" at bounding box center [174, 312] width 257 height 26
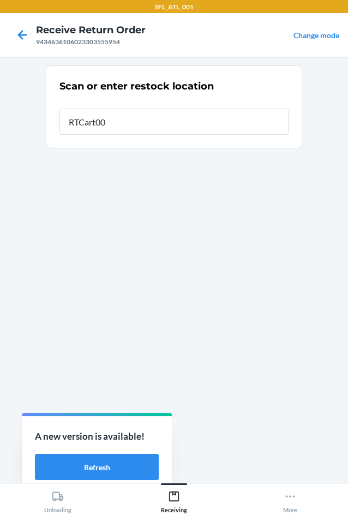
type input "RTCart002"
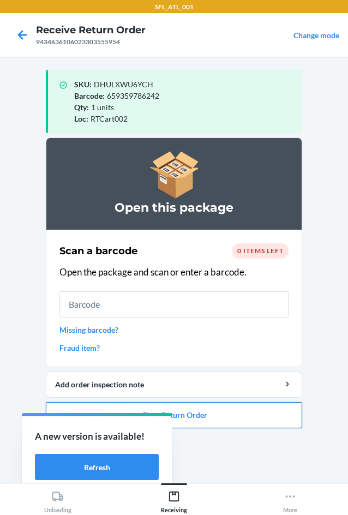
click at [243, 414] on button "Close Return Order" at bounding box center [174, 415] width 257 height 26
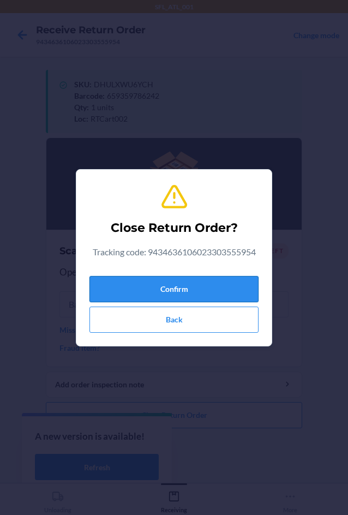
click at [229, 293] on button "Confirm" at bounding box center [174, 289] width 169 height 26
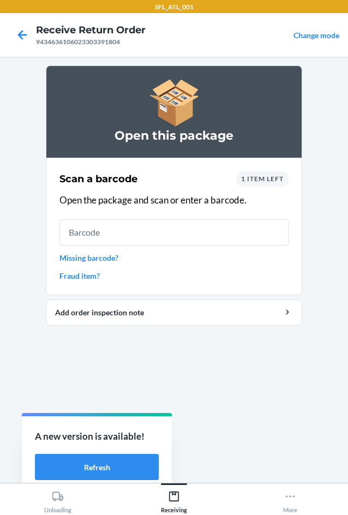
click at [277, 171] on div "Scan a barcode 1 item left Open the package and scan or enter a barcode. Missin…" at bounding box center [174, 226] width 229 height 117
click at [277, 179] on span "1 item left" at bounding box center [262, 179] width 43 height 8
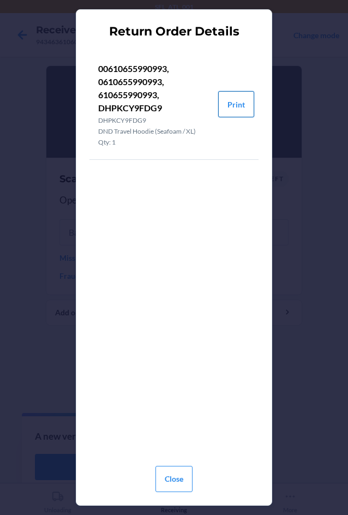
click at [240, 97] on button "Print" at bounding box center [236, 104] width 36 height 26
click at [182, 491] on button "Close" at bounding box center [174, 479] width 37 height 26
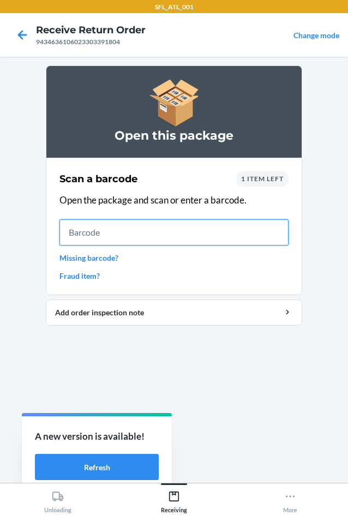
click at [186, 228] on input "text" at bounding box center [174, 232] width 229 height 26
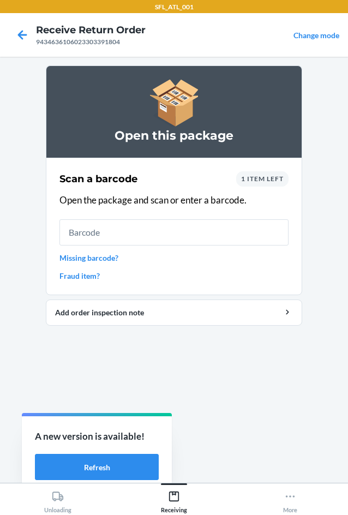
click at [265, 174] on div "1 item left" at bounding box center [262, 178] width 52 height 15
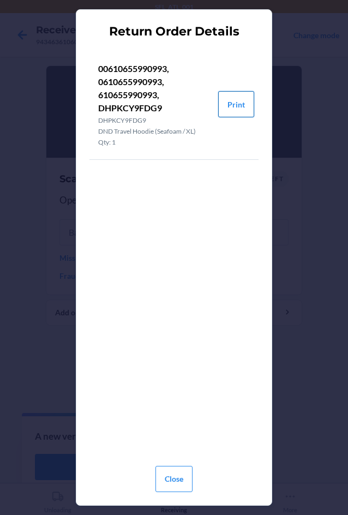
click at [248, 106] on button "Print" at bounding box center [236, 104] width 36 height 26
drag, startPoint x: 169, startPoint y: 481, endPoint x: 158, endPoint y: 388, distance: 93.4
click at [169, 470] on button "Close" at bounding box center [174, 479] width 37 height 26
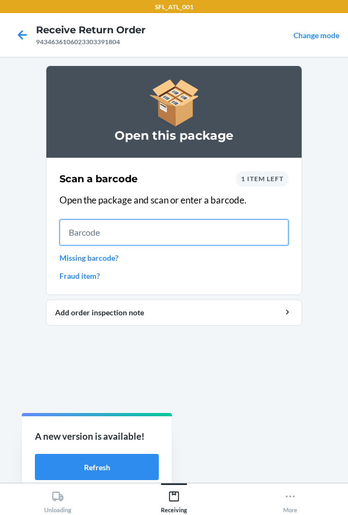
click at [165, 226] on input "text" at bounding box center [174, 232] width 229 height 26
click at [178, 233] on input "text" at bounding box center [174, 232] width 229 height 26
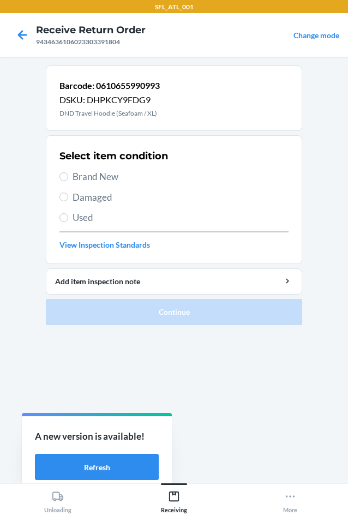
click at [88, 178] on span "Brand New" at bounding box center [181, 177] width 216 height 14
click at [68, 178] on input "Brand New" at bounding box center [64, 177] width 9 height 9
radio input "true"
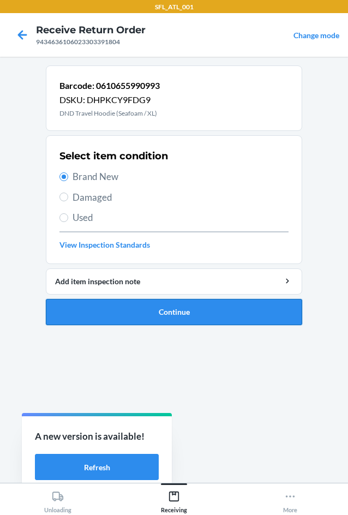
click at [163, 311] on button "Continue" at bounding box center [174, 312] width 257 height 26
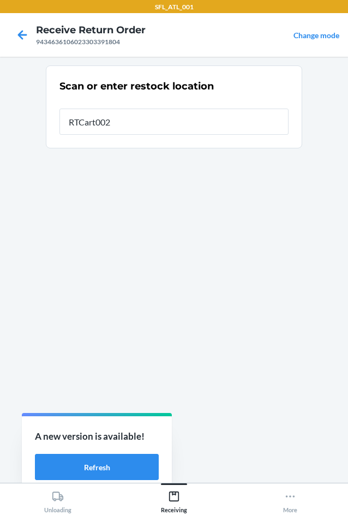
type input "RTCart002"
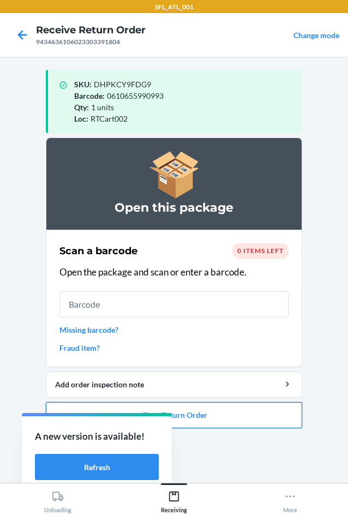
click at [257, 414] on button "Close Return Order" at bounding box center [174, 415] width 257 height 26
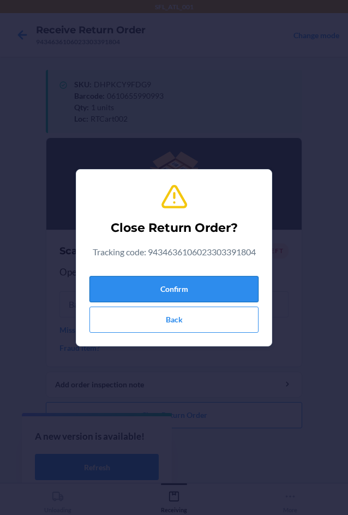
click at [182, 295] on button "Confirm" at bounding box center [174, 289] width 169 height 26
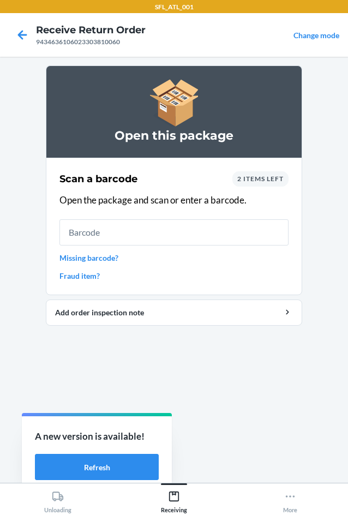
click at [273, 174] on div "2 items left" at bounding box center [261, 178] width 56 height 15
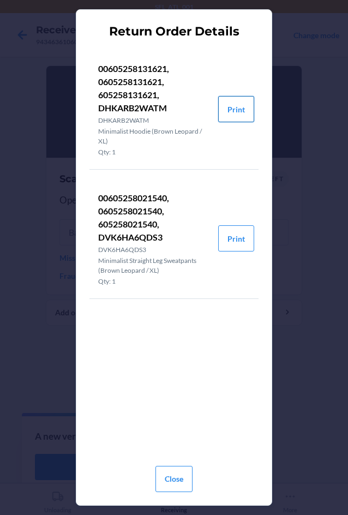
click at [244, 109] on button "Print" at bounding box center [236, 109] width 36 height 26
drag, startPoint x: 177, startPoint y: 490, endPoint x: 180, endPoint y: 478, distance: 12.3
click at [179, 485] on button "Close" at bounding box center [174, 479] width 37 height 26
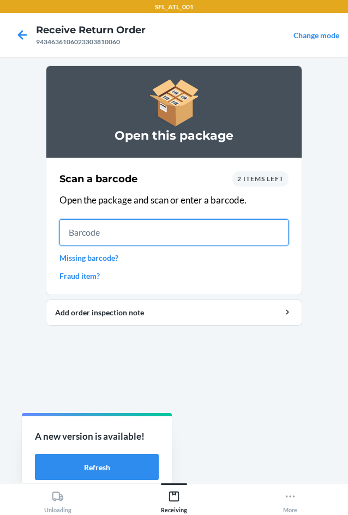
click at [187, 227] on input "text" at bounding box center [174, 232] width 229 height 26
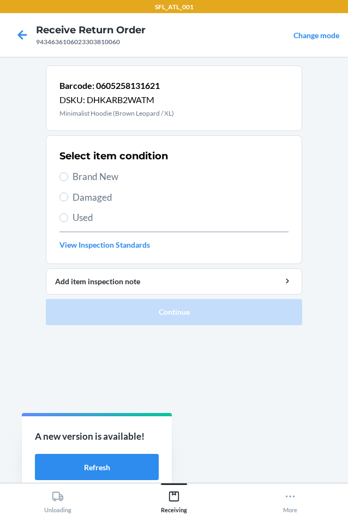
click at [115, 180] on span "Brand New" at bounding box center [181, 177] width 216 height 14
click at [68, 180] on input "Brand New" at bounding box center [64, 177] width 9 height 9
radio input "true"
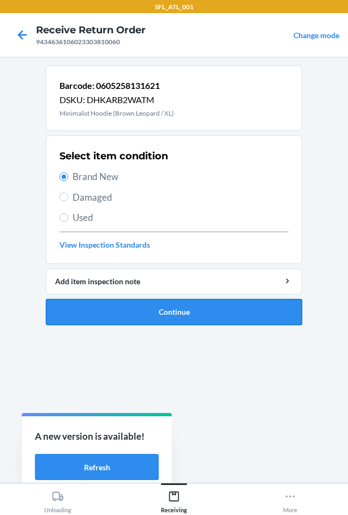
click at [203, 311] on button "Continue" at bounding box center [174, 312] width 257 height 26
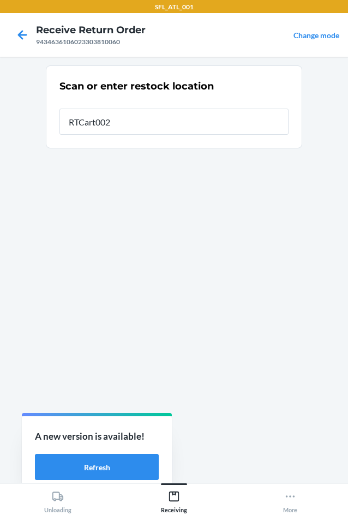
type input "RTCart002"
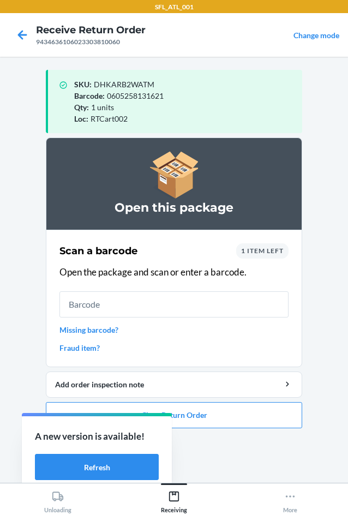
click at [276, 251] on span "1 item left" at bounding box center [262, 251] width 43 height 8
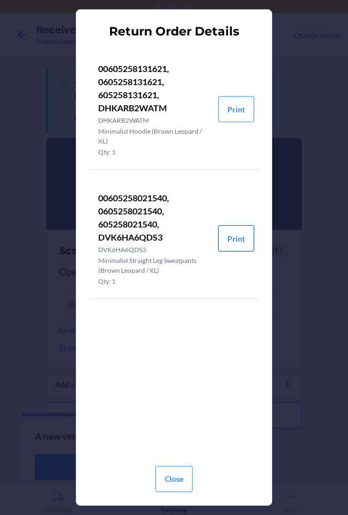
click at [245, 239] on button "Print" at bounding box center [236, 238] width 36 height 26
click at [173, 485] on button "Close" at bounding box center [174, 479] width 37 height 26
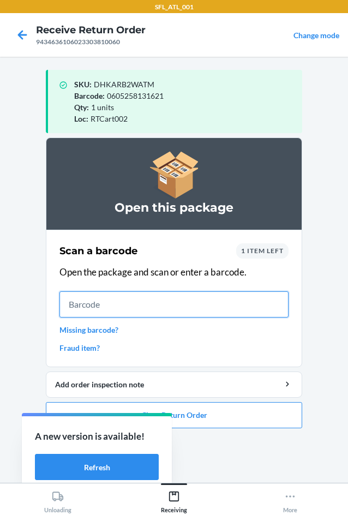
click at [150, 298] on input "text" at bounding box center [174, 305] width 229 height 26
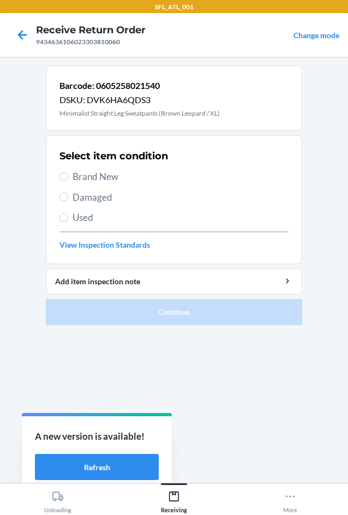
click at [112, 177] on span "Brand New" at bounding box center [181, 177] width 216 height 14
click at [68, 177] on input "Brand New" at bounding box center [64, 177] width 9 height 9
radio input "true"
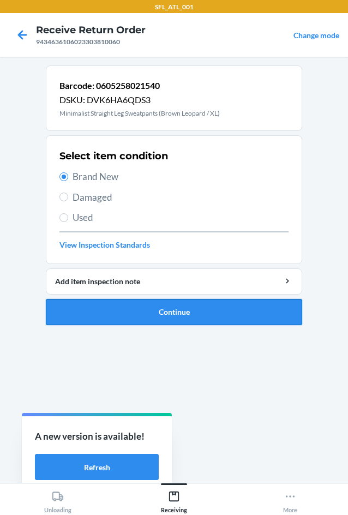
click at [200, 320] on button "Continue" at bounding box center [174, 312] width 257 height 26
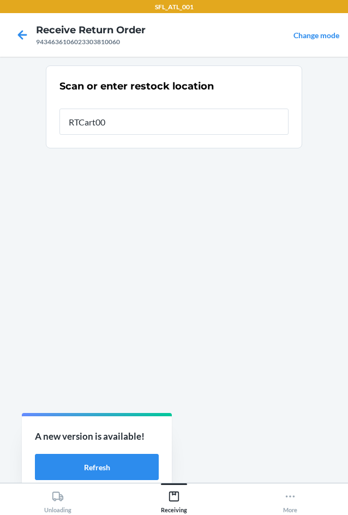
type input "RTCart002"
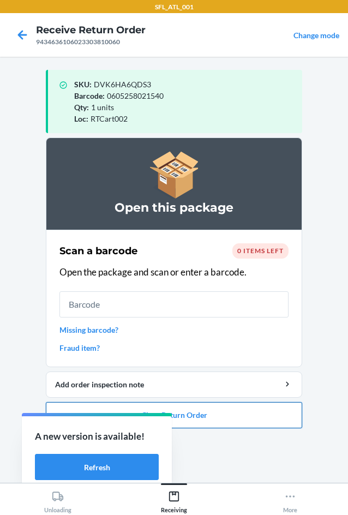
click at [237, 412] on button "Close Return Order" at bounding box center [174, 415] width 257 height 26
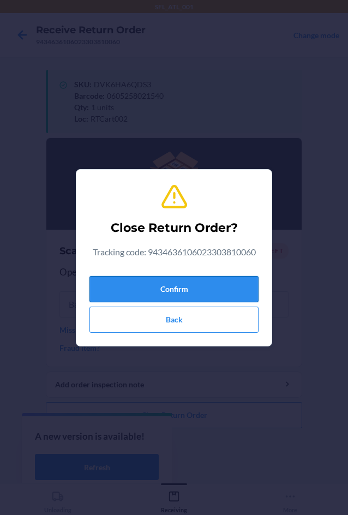
click at [206, 293] on button "Confirm" at bounding box center [174, 289] width 169 height 26
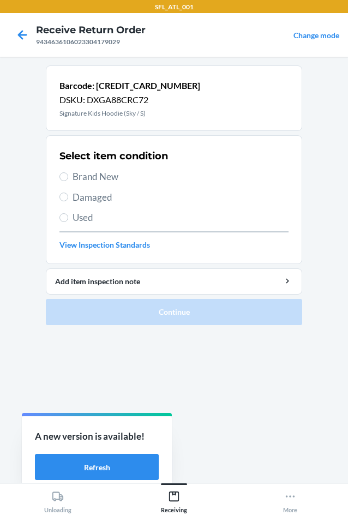
click at [122, 180] on span "Brand New" at bounding box center [181, 177] width 216 height 14
click at [68, 180] on input "Brand New" at bounding box center [64, 177] width 9 height 9
radio input "true"
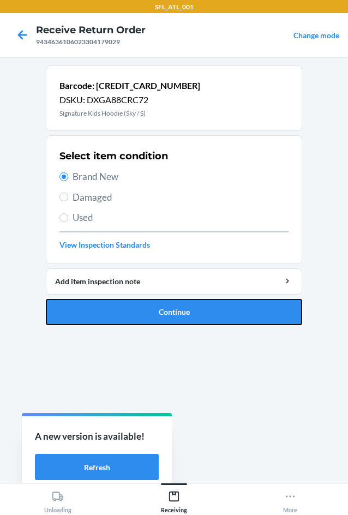
click at [180, 315] on button "Continue" at bounding box center [174, 312] width 257 height 26
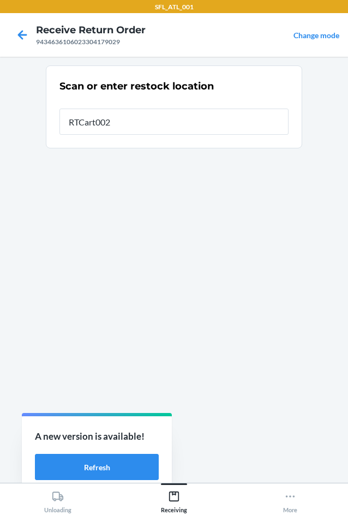
type input "RTCart002"
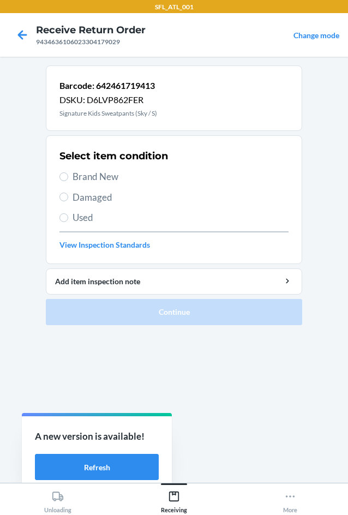
click at [115, 176] on span "Brand New" at bounding box center [181, 177] width 216 height 14
click at [68, 176] on input "Brand New" at bounding box center [64, 177] width 9 height 9
radio input "true"
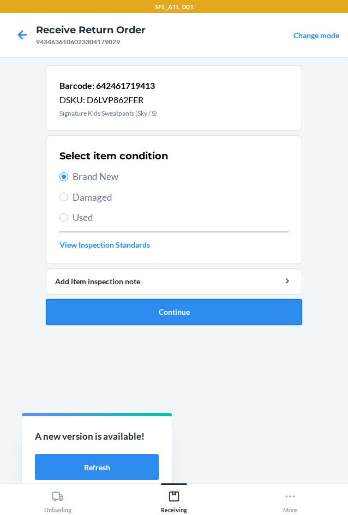
click at [160, 307] on button "Continue" at bounding box center [174, 312] width 257 height 26
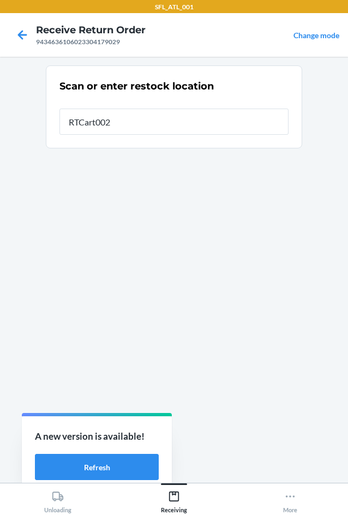
type input "RTCart002"
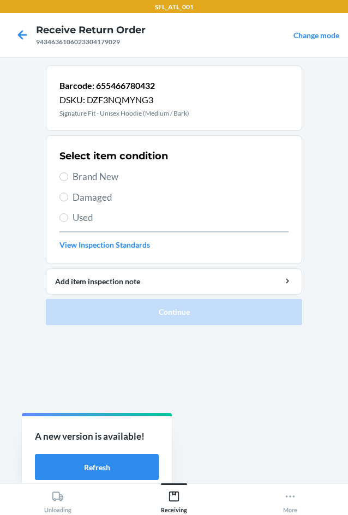
click at [95, 176] on span "Brand New" at bounding box center [181, 177] width 216 height 14
click at [68, 176] on input "Brand New" at bounding box center [64, 177] width 9 height 9
radio input "true"
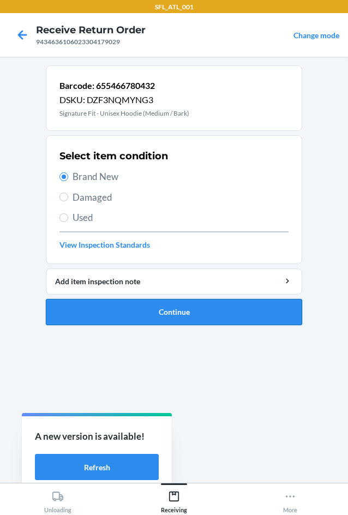
click at [189, 316] on button "Continue" at bounding box center [174, 312] width 257 height 26
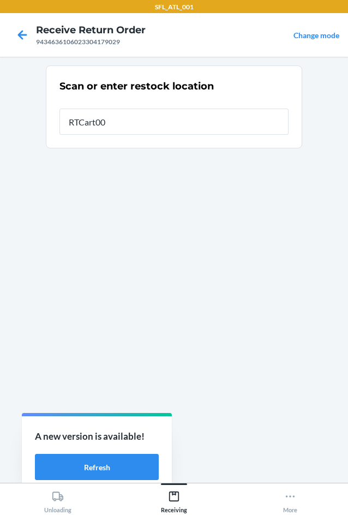
type input "RTCart002"
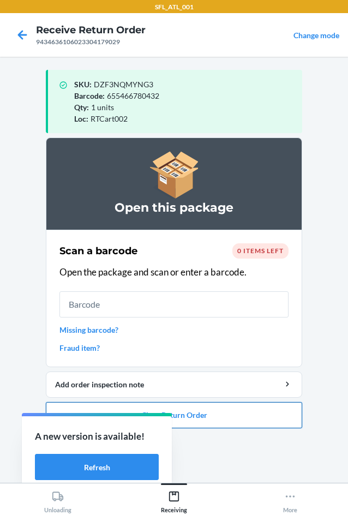
click at [277, 424] on button "Close Return Order" at bounding box center [174, 415] width 257 height 26
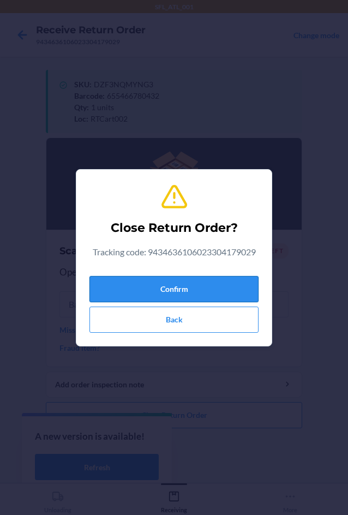
drag, startPoint x: 236, startPoint y: 277, endPoint x: 240, endPoint y: 286, distance: 9.0
click at [236, 278] on button "Confirm" at bounding box center [174, 289] width 169 height 26
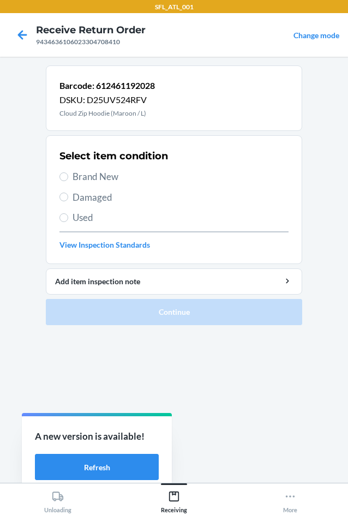
click at [92, 212] on span "Used" at bounding box center [181, 218] width 216 height 14
click at [68, 213] on input "Used" at bounding box center [64, 217] width 9 height 9
radio input "true"
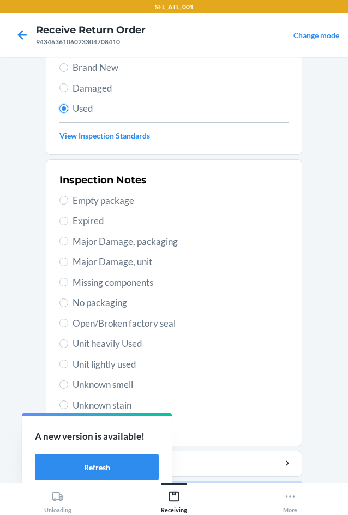
scroll to position [142, 0]
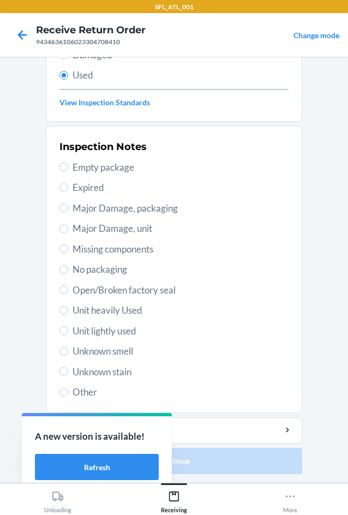
click at [127, 329] on span "Unit lightly used" at bounding box center [181, 331] width 216 height 14
click at [98, 333] on span "Unit lightly used" at bounding box center [181, 331] width 216 height 14
click at [68, 333] on input "Unit lightly used" at bounding box center [64, 330] width 9 height 9
radio input "true"
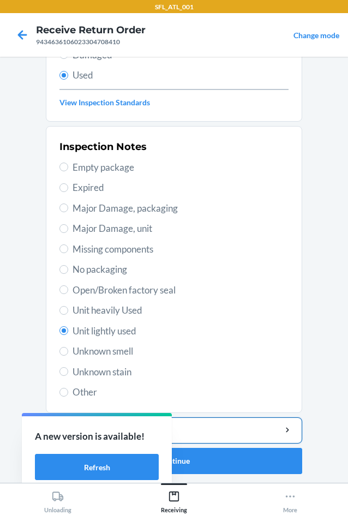
click at [254, 430] on div "Add item inspection note" at bounding box center [174, 430] width 238 height 11
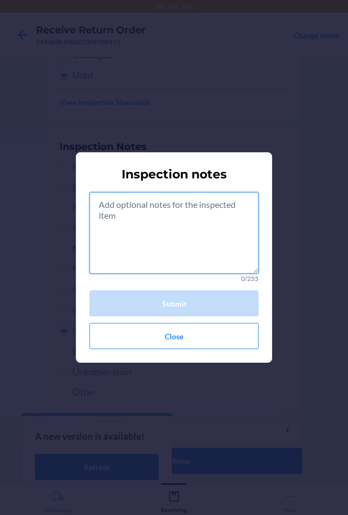
click at [229, 238] on textarea at bounding box center [174, 233] width 169 height 82
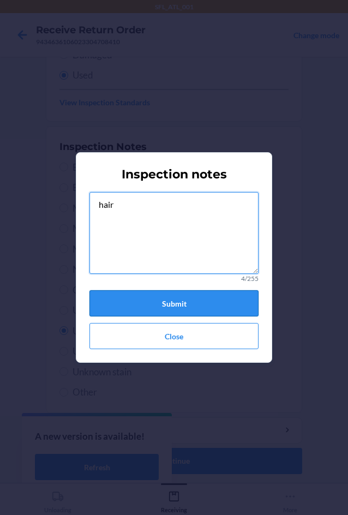
type textarea "hair"
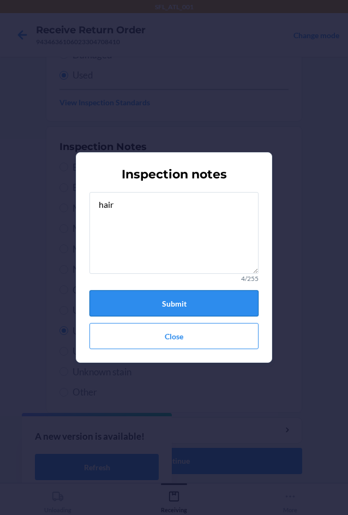
click at [151, 299] on button "Submit" at bounding box center [174, 303] width 169 height 26
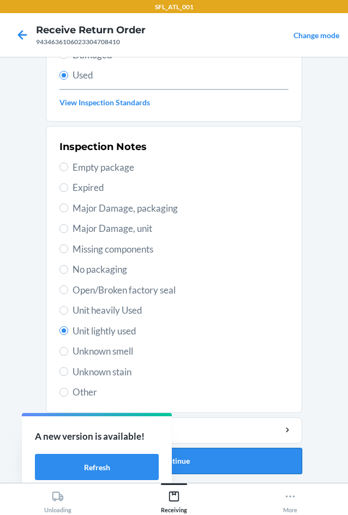
click at [244, 462] on button "Continue" at bounding box center [174, 461] width 257 height 26
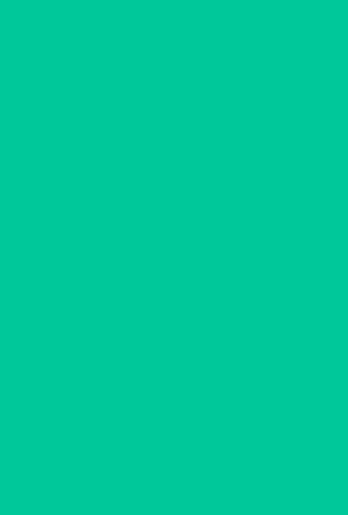
scroll to position [0, 0]
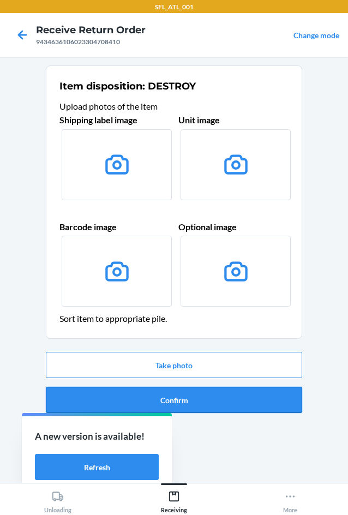
click at [227, 410] on button "Confirm" at bounding box center [174, 400] width 257 height 26
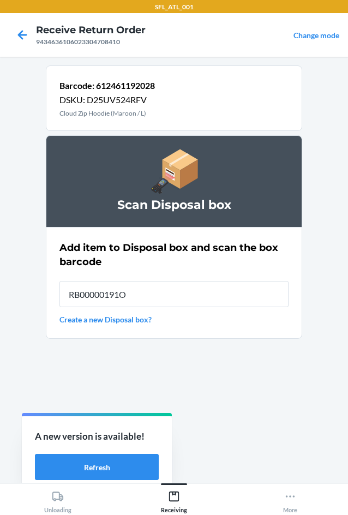
type input "RB00000191O"
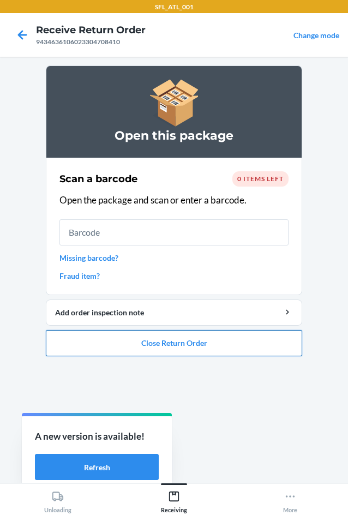
click at [267, 345] on button "Close Return Order" at bounding box center [174, 343] width 257 height 26
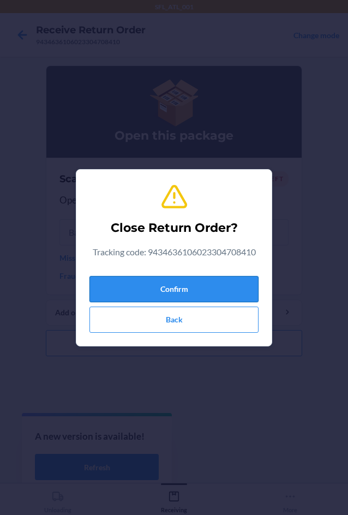
click at [242, 286] on button "Confirm" at bounding box center [174, 289] width 169 height 26
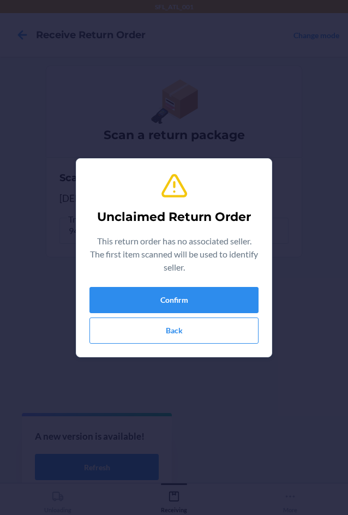
click at [242, 286] on div "Unclaimed Return Order This return order has no associated seller. The first it…" at bounding box center [174, 258] width 169 height 181
click at [241, 290] on button "Confirm" at bounding box center [174, 300] width 169 height 26
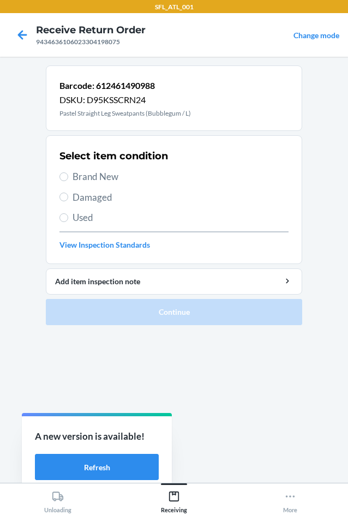
click at [144, 222] on span "Used" at bounding box center [181, 218] width 216 height 14
click at [68, 222] on input "Used" at bounding box center [64, 217] width 9 height 9
radio input "true"
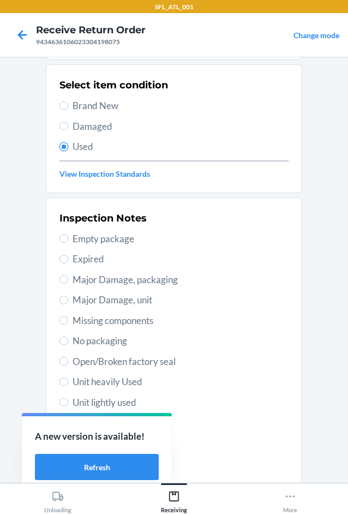
scroll to position [142, 0]
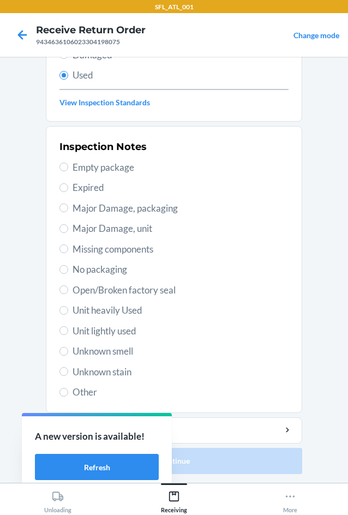
click at [125, 332] on span "Unit lightly used" at bounding box center [181, 331] width 216 height 14
click at [68, 332] on input "Unit lightly used" at bounding box center [64, 330] width 9 height 9
radio input "true"
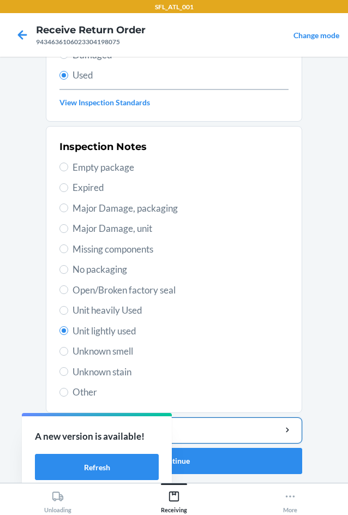
click at [221, 437] on button "Add item inspection note" at bounding box center [174, 431] width 257 height 26
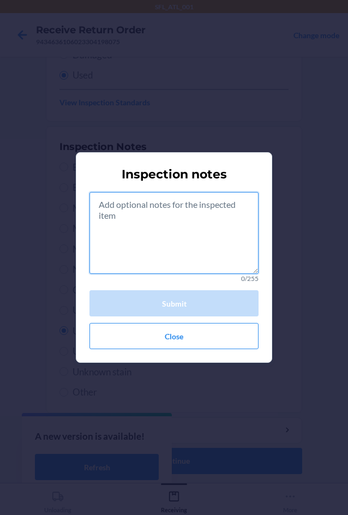
click at [171, 239] on textarea at bounding box center [174, 233] width 169 height 82
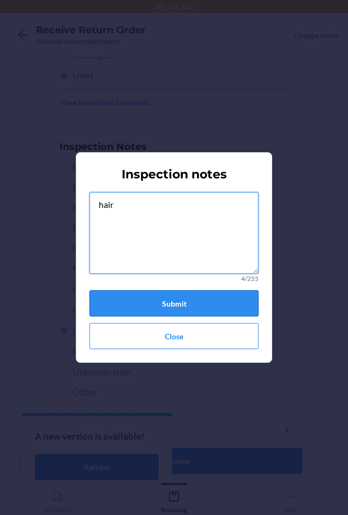
type textarea "hair"
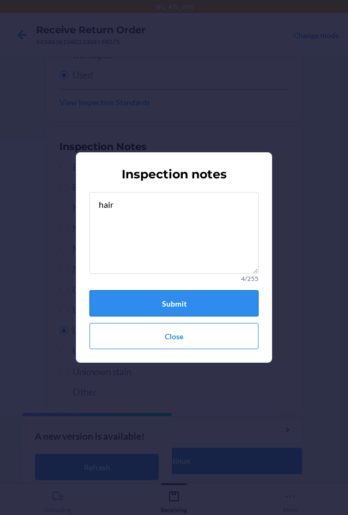
click at [154, 300] on button "Submit" at bounding box center [174, 303] width 169 height 26
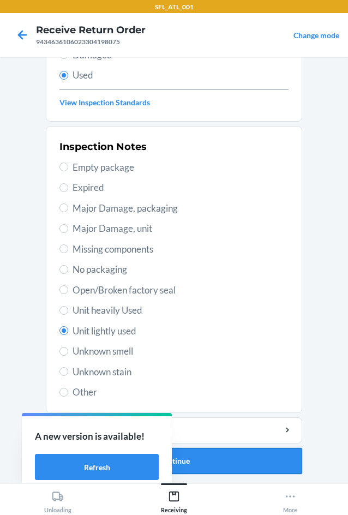
click at [231, 472] on button "Continue" at bounding box center [174, 461] width 257 height 26
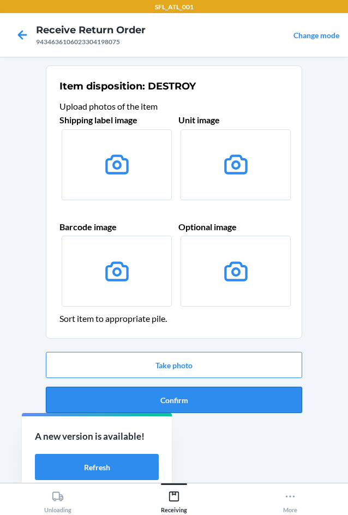
click at [224, 402] on button "Confirm" at bounding box center [174, 400] width 257 height 26
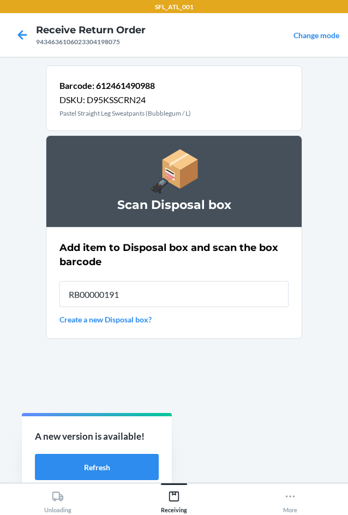
type input "RB00000191O"
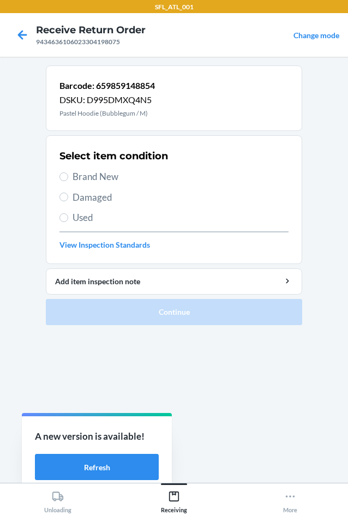
click at [94, 216] on span "Used" at bounding box center [181, 218] width 216 height 14
click at [68, 216] on input "Used" at bounding box center [64, 217] width 9 height 9
radio input "true"
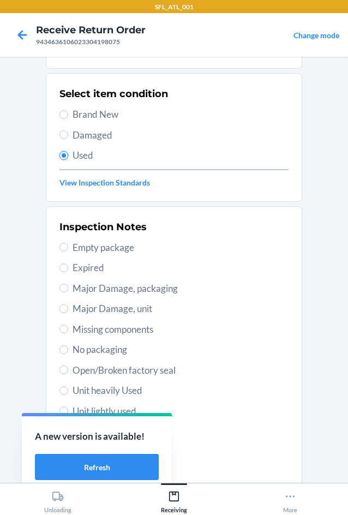
scroll to position [142, 0]
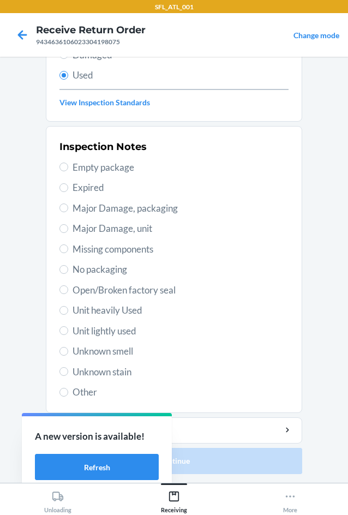
click at [116, 335] on span "Unit lightly used" at bounding box center [181, 331] width 216 height 14
click at [68, 335] on input "Unit lightly used" at bounding box center [64, 330] width 9 height 9
radio input "true"
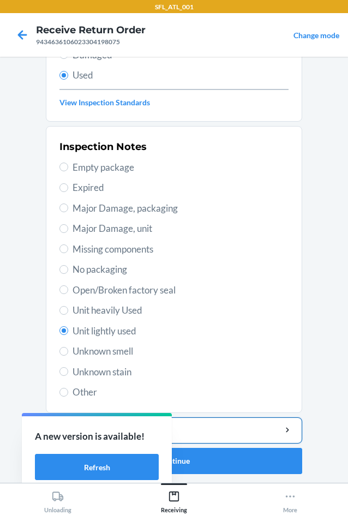
click at [270, 424] on button "Add item inspection note" at bounding box center [174, 431] width 257 height 26
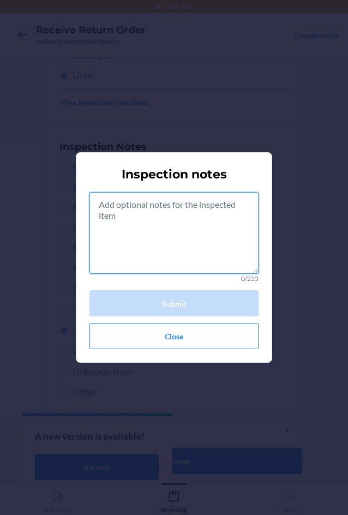
click at [161, 228] on textarea at bounding box center [174, 233] width 169 height 82
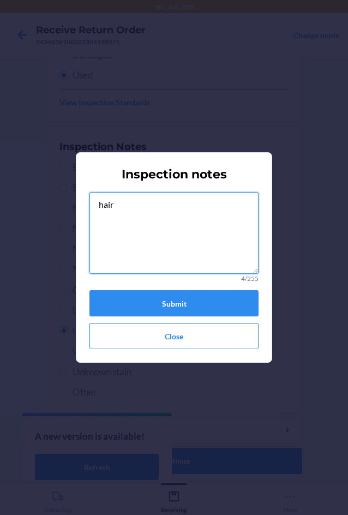
type textarea "hair"
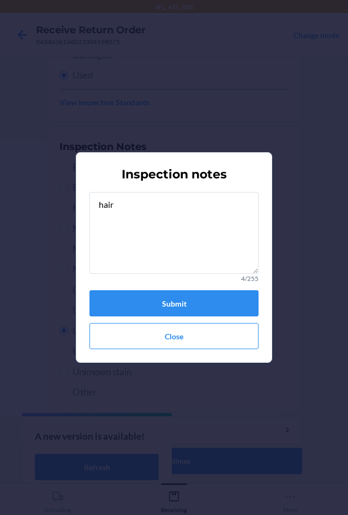
click at [259, 305] on section "Inspection notes hair 4/255 Submit Close" at bounding box center [174, 257] width 197 height 211
click at [234, 303] on button "Submit" at bounding box center [174, 303] width 169 height 26
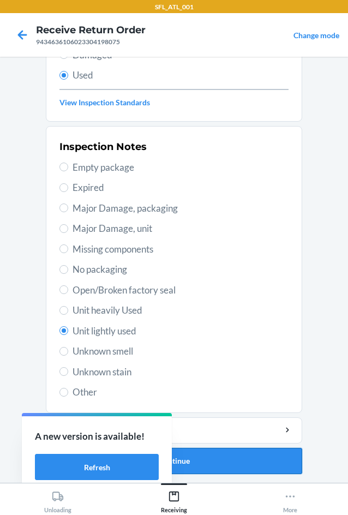
click at [247, 464] on button "Continue" at bounding box center [174, 461] width 257 height 26
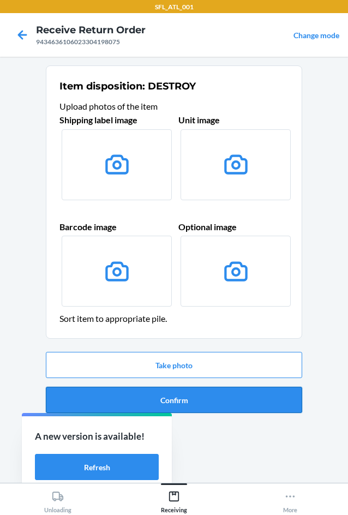
click at [249, 403] on button "Confirm" at bounding box center [174, 400] width 257 height 26
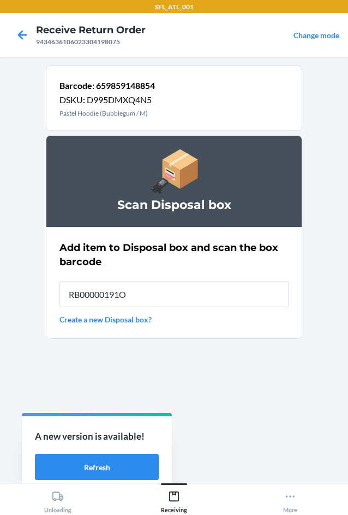
type input "RB00000191O"
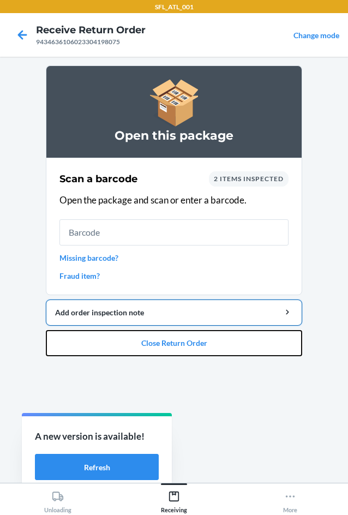
click at [269, 337] on button "Close Return Order" at bounding box center [174, 343] width 257 height 26
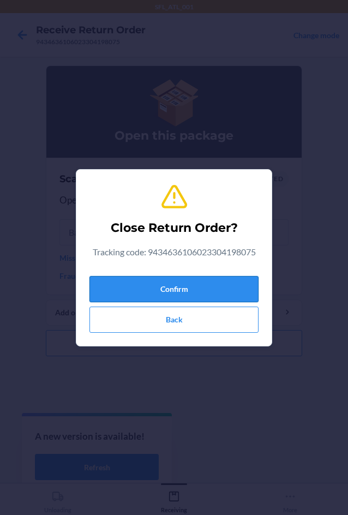
click at [198, 283] on button "Confirm" at bounding box center [174, 289] width 169 height 26
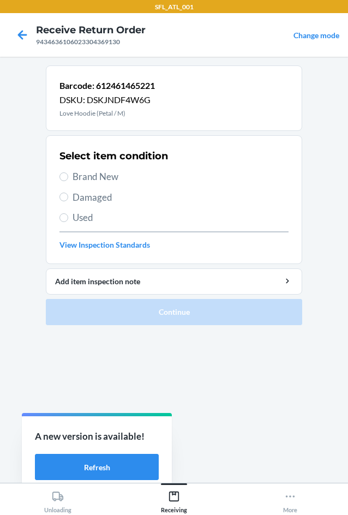
click at [120, 180] on span "Brand New" at bounding box center [181, 177] width 216 height 14
click at [68, 180] on input "Brand New" at bounding box center [64, 177] width 9 height 9
radio input "true"
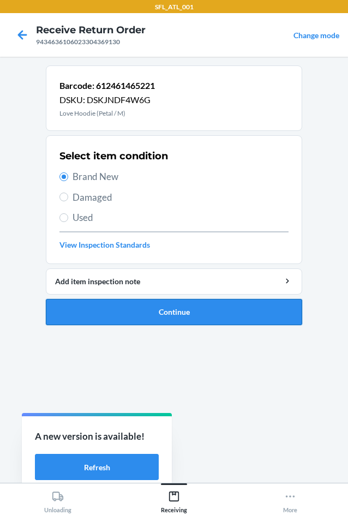
click at [183, 301] on button "Continue" at bounding box center [174, 312] width 257 height 26
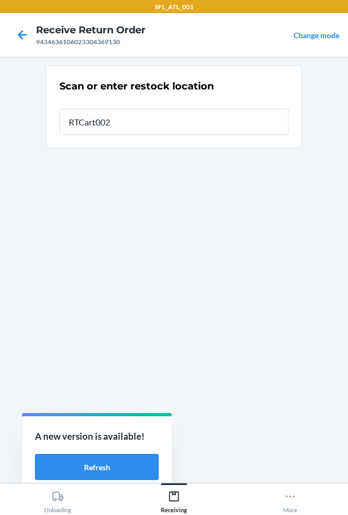
type input "RTCart002"
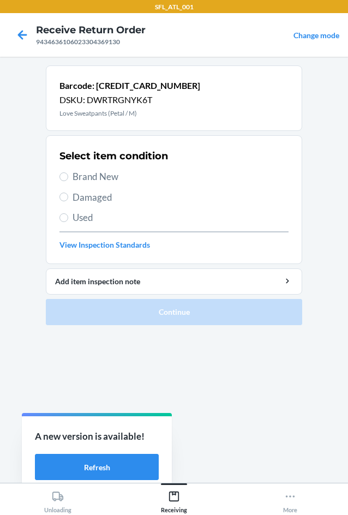
click at [102, 170] on span "Brand New" at bounding box center [181, 177] width 216 height 14
click at [68, 173] on input "Brand New" at bounding box center [64, 177] width 9 height 9
radio input "true"
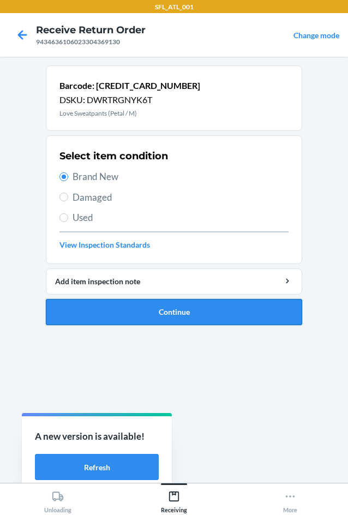
click at [213, 309] on button "Continue" at bounding box center [174, 312] width 257 height 26
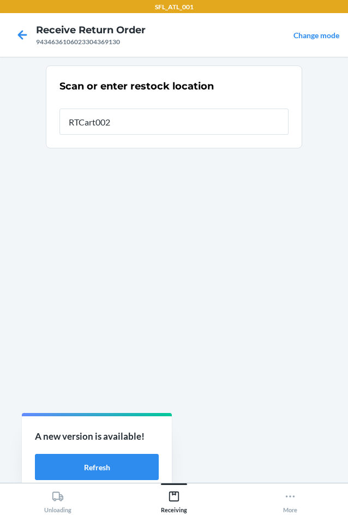
type input "RTCart002"
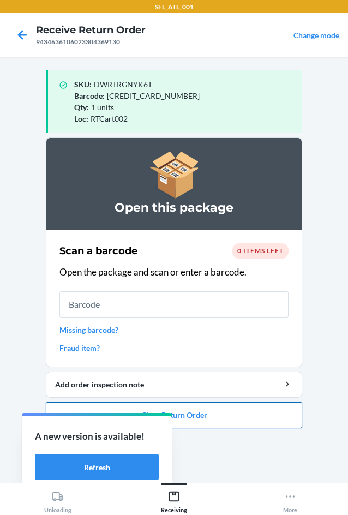
click at [225, 410] on button "Close Return Order" at bounding box center [174, 415] width 257 height 26
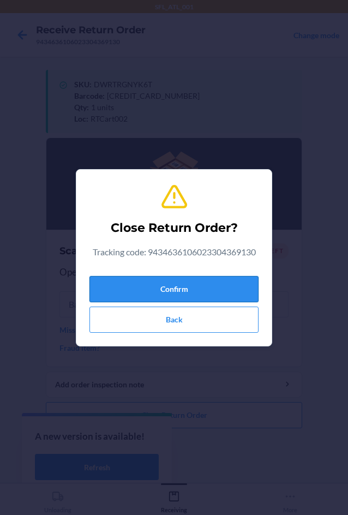
click at [232, 290] on button "Confirm" at bounding box center [174, 289] width 169 height 26
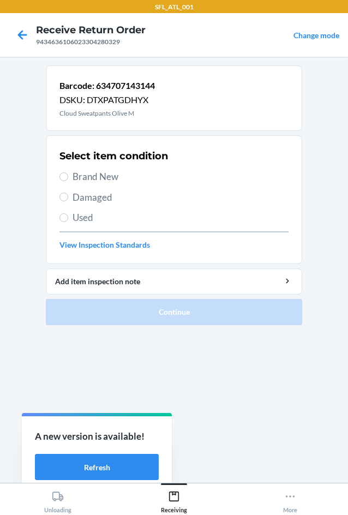
drag, startPoint x: 98, startPoint y: 180, endPoint x: 118, endPoint y: 197, distance: 26.4
click at [98, 181] on span "Brand New" at bounding box center [181, 177] width 216 height 14
click at [88, 173] on span "Brand New" at bounding box center [181, 177] width 216 height 14
click at [68, 173] on input "Brand New" at bounding box center [64, 177] width 9 height 9
radio input "true"
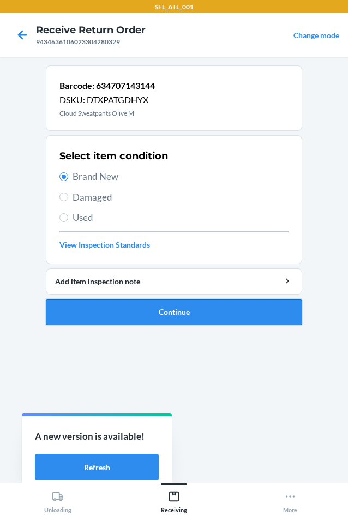
click at [157, 310] on button "Continue" at bounding box center [174, 312] width 257 height 26
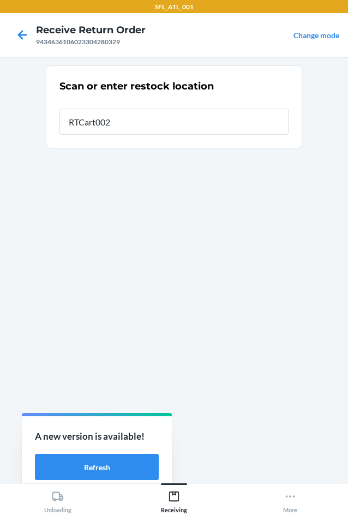
type input "RTCart002"
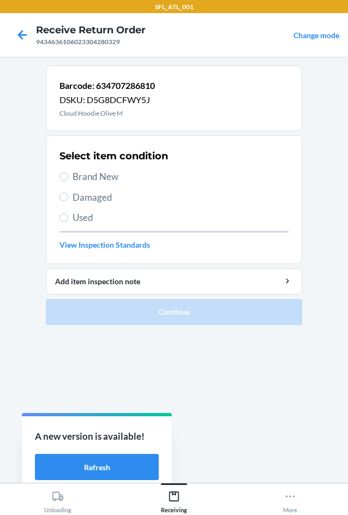
click at [118, 175] on span "Brand New" at bounding box center [181, 177] width 216 height 14
click at [68, 175] on input "Brand New" at bounding box center [64, 177] width 9 height 9
radio input "true"
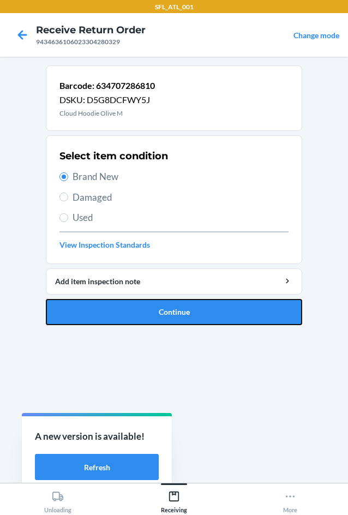
drag, startPoint x: 238, startPoint y: 322, endPoint x: 239, endPoint y: 312, distance: 9.9
click at [239, 319] on button "Continue" at bounding box center [174, 312] width 257 height 26
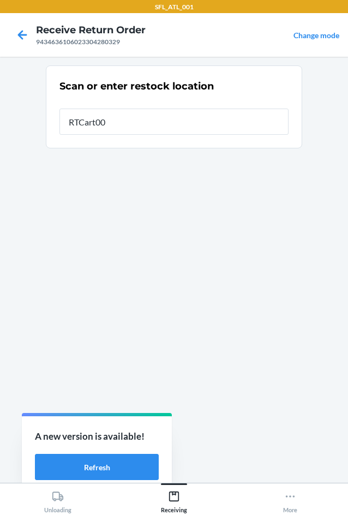
type input "RTCart002"
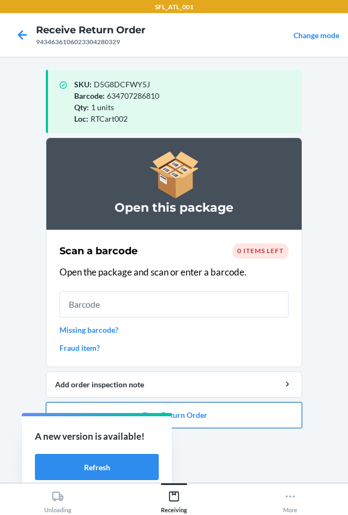
click at [280, 414] on button "Close Return Order" at bounding box center [174, 415] width 257 height 26
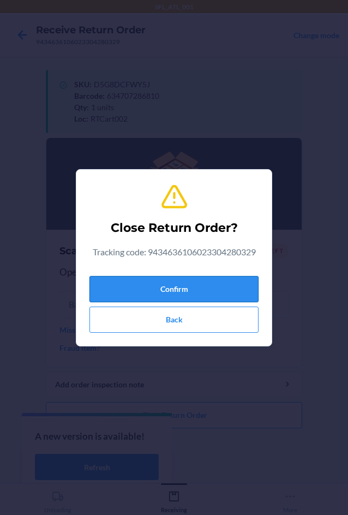
drag, startPoint x: 241, startPoint y: 298, endPoint x: 243, endPoint y: 290, distance: 8.5
click at [243, 292] on button "Confirm" at bounding box center [174, 289] width 169 height 26
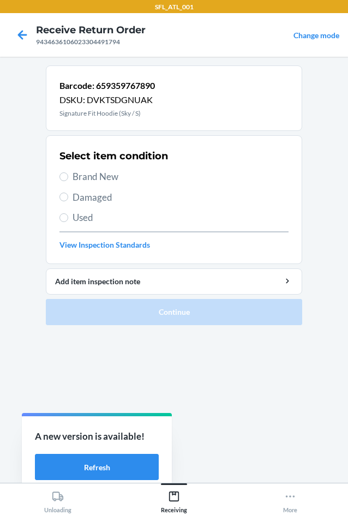
click at [104, 176] on span "Brand New" at bounding box center [181, 177] width 216 height 14
click at [68, 176] on input "Brand New" at bounding box center [64, 177] width 9 height 9
radio input "true"
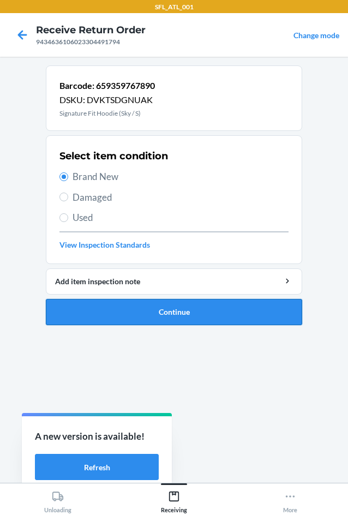
click at [200, 307] on button "Continue" at bounding box center [174, 312] width 257 height 26
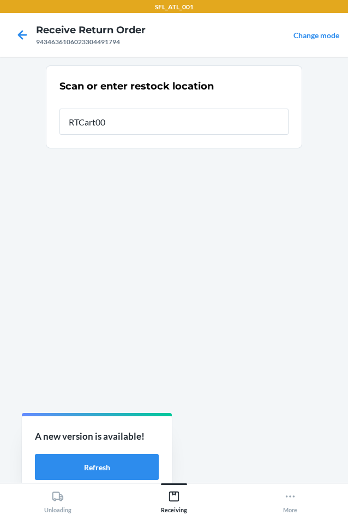
type input "RTCart002"
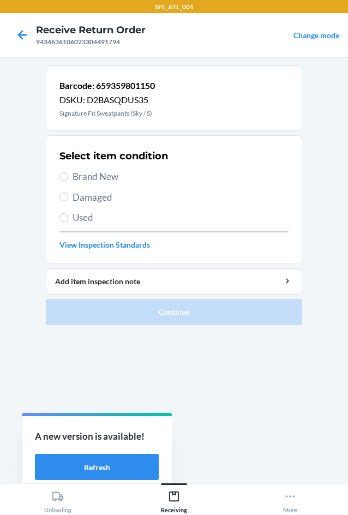
click at [109, 168] on div "Select item condition Brand New Damaged Used View Inspection Standards" at bounding box center [174, 200] width 229 height 108
click at [110, 178] on span "Brand New" at bounding box center [181, 177] width 216 height 14
click at [68, 178] on input "Brand New" at bounding box center [64, 177] width 9 height 9
radio input "true"
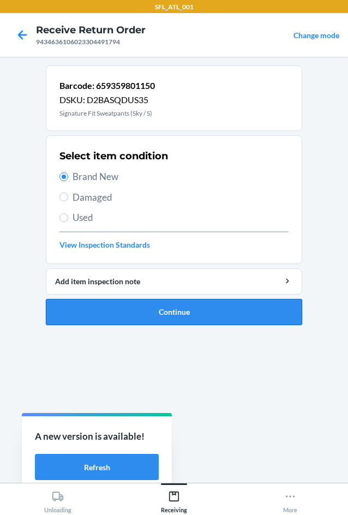
click at [167, 305] on button "Continue" at bounding box center [174, 312] width 257 height 26
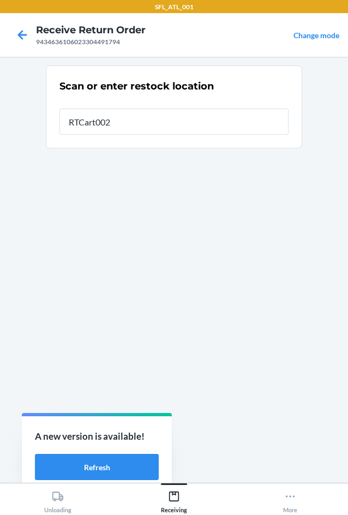
type input "RTCart002"
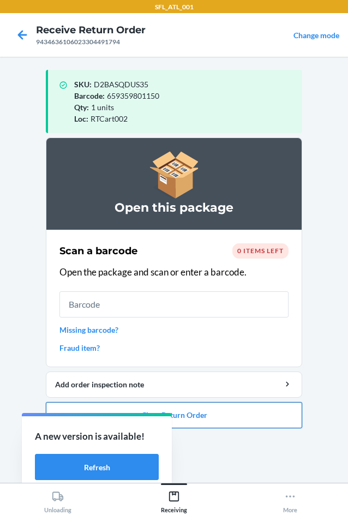
click at [253, 416] on button "Close Return Order" at bounding box center [174, 415] width 257 height 26
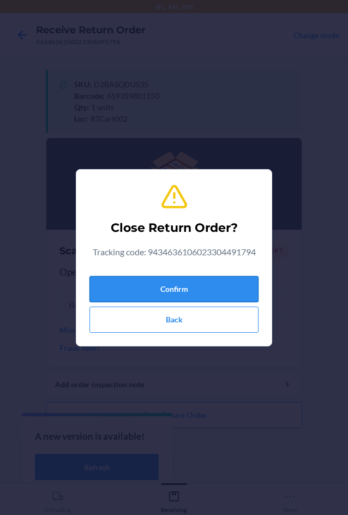
click at [222, 296] on button "Confirm" at bounding box center [174, 289] width 169 height 26
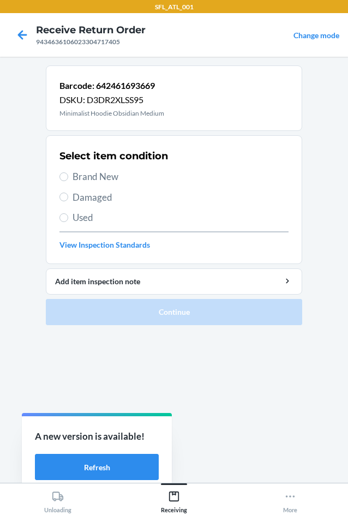
click at [102, 213] on span "Used" at bounding box center [181, 218] width 216 height 14
click at [68, 213] on input "Used" at bounding box center [64, 217] width 9 height 9
radio input "true"
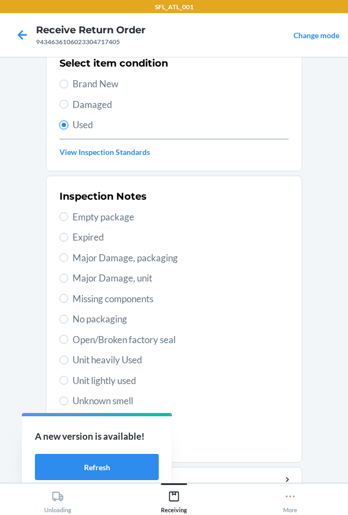
scroll to position [142, 0]
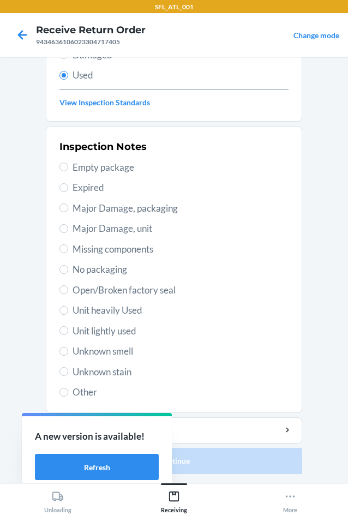
click at [130, 368] on span "Unknown stain" at bounding box center [181, 372] width 216 height 14
click at [68, 368] on input "Unknown stain" at bounding box center [64, 371] width 9 height 9
radio input "true"
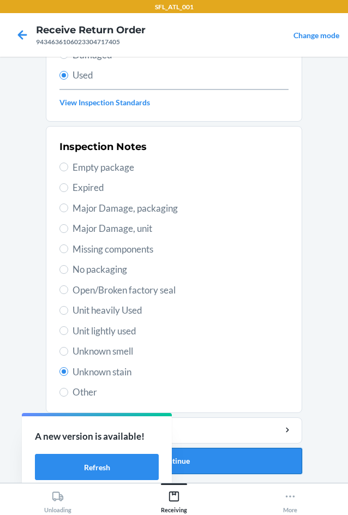
click at [282, 461] on button "Continue" at bounding box center [174, 461] width 257 height 26
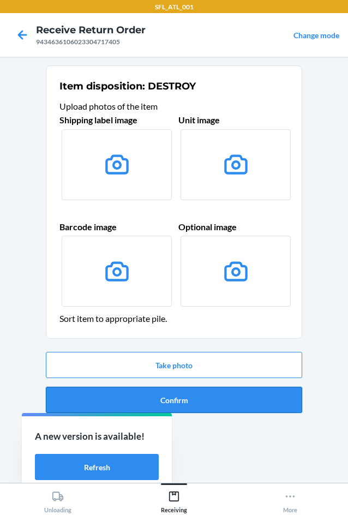
click at [242, 402] on button "Confirm" at bounding box center [174, 400] width 257 height 26
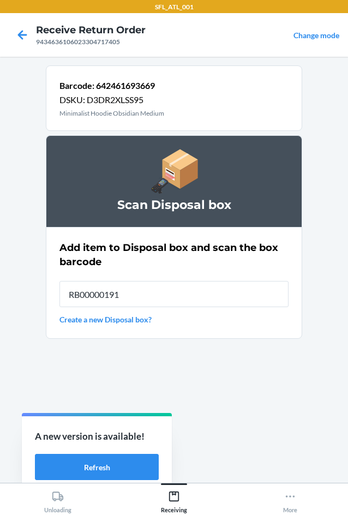
type input "RB00000191O"
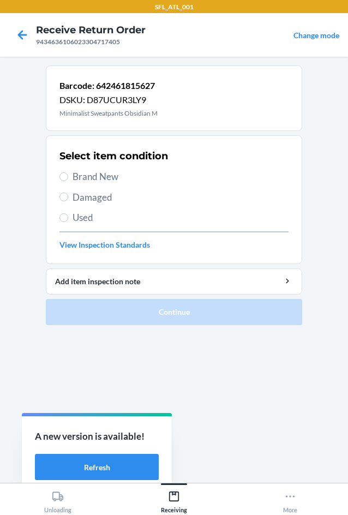
click at [102, 172] on span "Brand New" at bounding box center [181, 177] width 216 height 14
click at [68, 173] on input "Brand New" at bounding box center [64, 177] width 9 height 9
radio input "true"
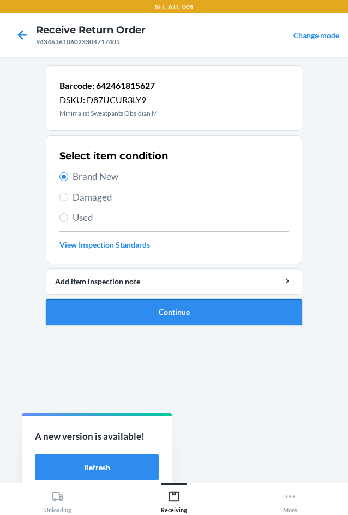
click at [175, 311] on button "Continue" at bounding box center [174, 312] width 257 height 26
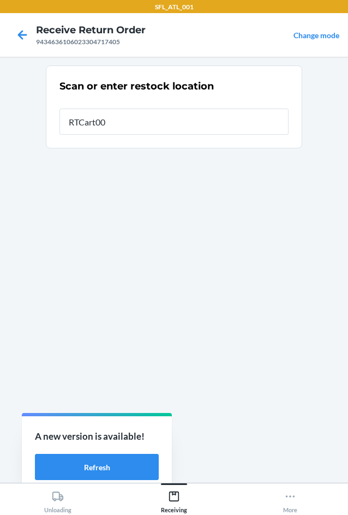
type input "RTCart002"
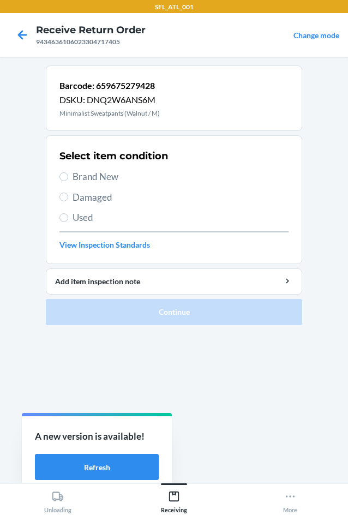
click at [111, 181] on span "Brand New" at bounding box center [181, 177] width 216 height 14
click at [68, 181] on input "Brand New" at bounding box center [64, 177] width 9 height 9
radio input "true"
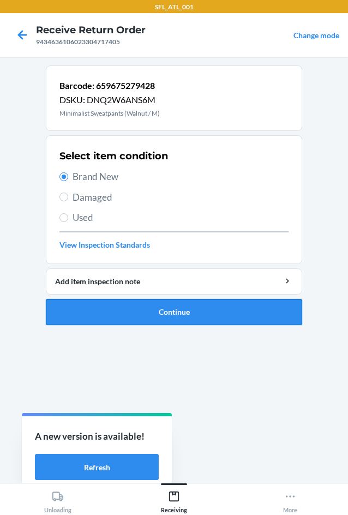
click at [173, 307] on button "Continue" at bounding box center [174, 312] width 257 height 26
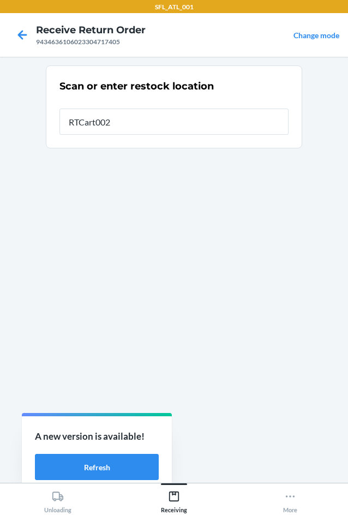
type input "RTCart002"
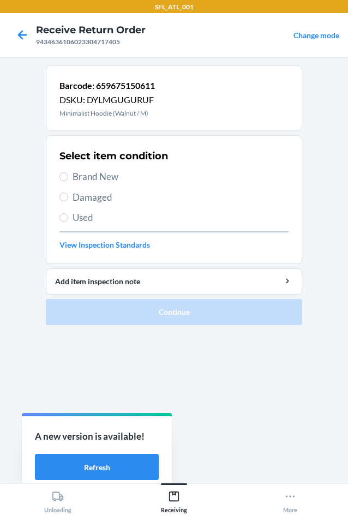
click at [105, 175] on span "Brand New" at bounding box center [181, 177] width 216 height 14
click at [68, 175] on input "Brand New" at bounding box center [64, 177] width 9 height 9
radio input "true"
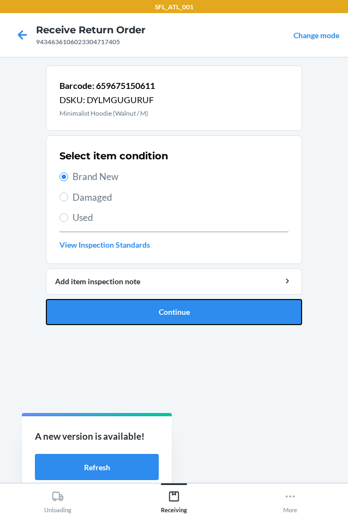
click at [151, 310] on button "Continue" at bounding box center [174, 312] width 257 height 26
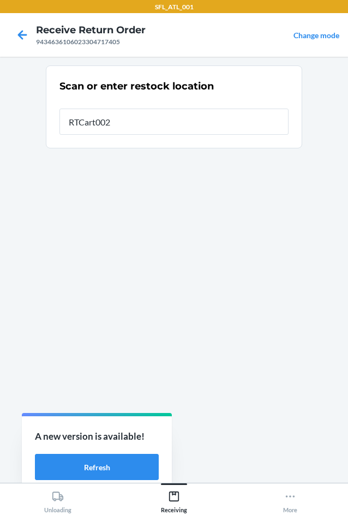
type input "RTCart002"
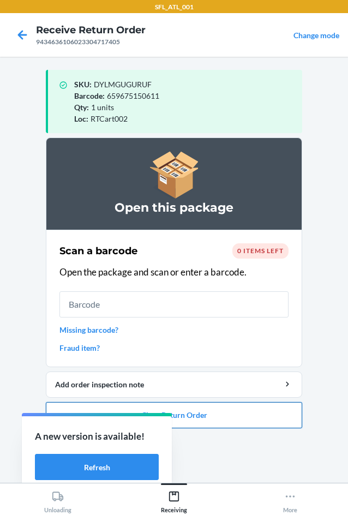
click at [254, 412] on button "Close Return Order" at bounding box center [174, 415] width 257 height 26
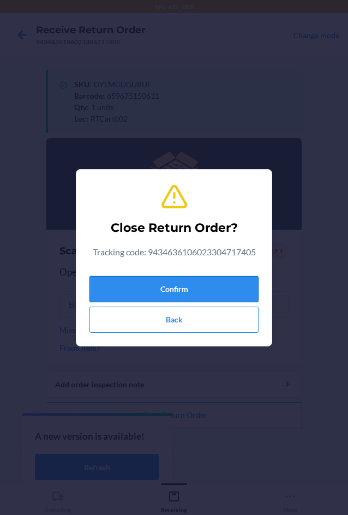
click at [223, 284] on button "Confirm" at bounding box center [174, 289] width 169 height 26
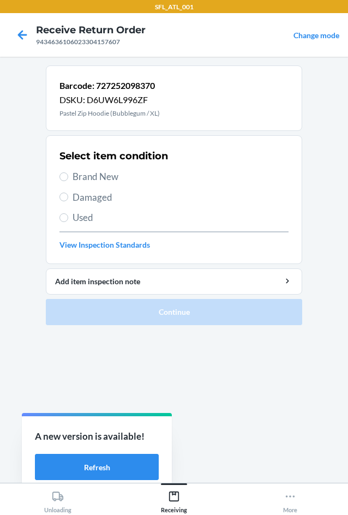
click at [107, 179] on span "Brand New" at bounding box center [181, 177] width 216 height 14
click at [68, 179] on input "Brand New" at bounding box center [64, 177] width 9 height 9
radio input "true"
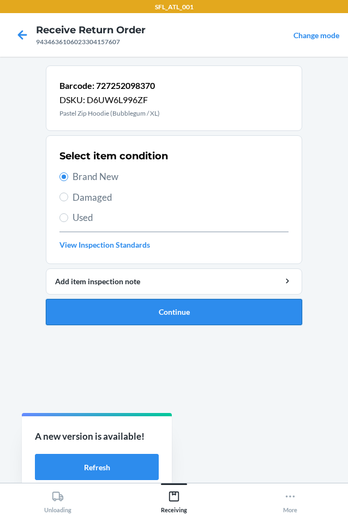
click at [193, 313] on button "Continue" at bounding box center [174, 312] width 257 height 26
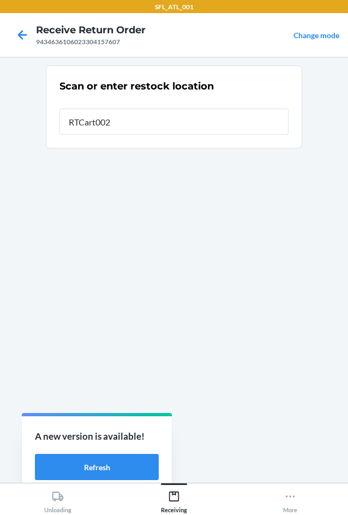
type input "RTCart002"
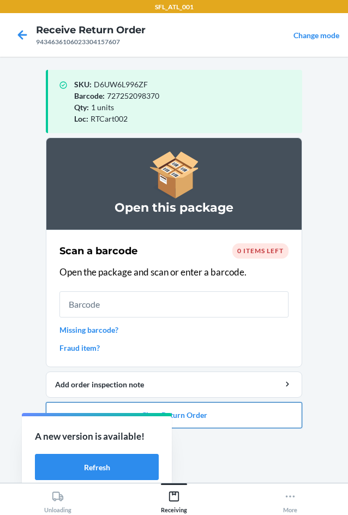
click at [192, 417] on button "Close Return Order" at bounding box center [174, 415] width 257 height 26
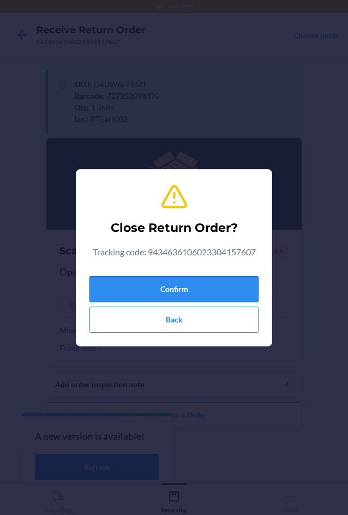
click at [210, 289] on button "Confirm" at bounding box center [174, 289] width 169 height 26
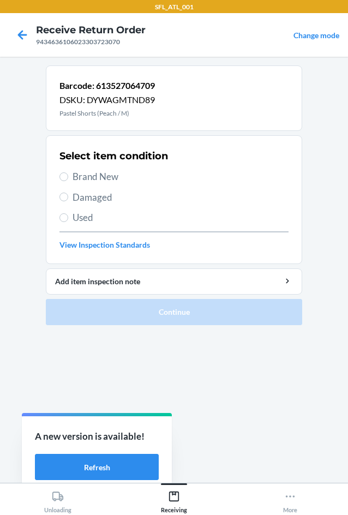
click at [111, 175] on span "Brand New" at bounding box center [181, 177] width 216 height 14
click at [68, 175] on input "Brand New" at bounding box center [64, 177] width 9 height 9
radio input "true"
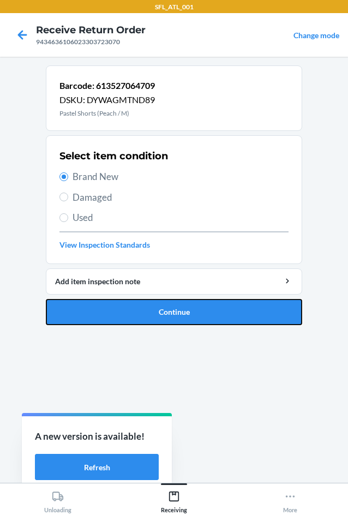
click at [200, 318] on button "Continue" at bounding box center [174, 312] width 257 height 26
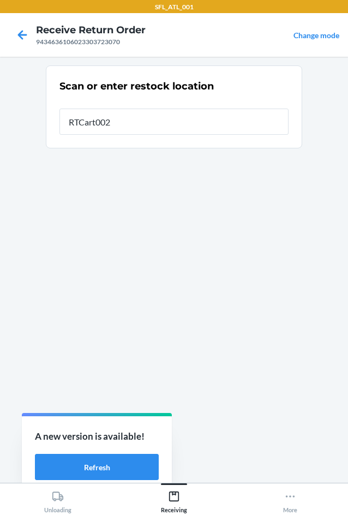
type input "RTCart002"
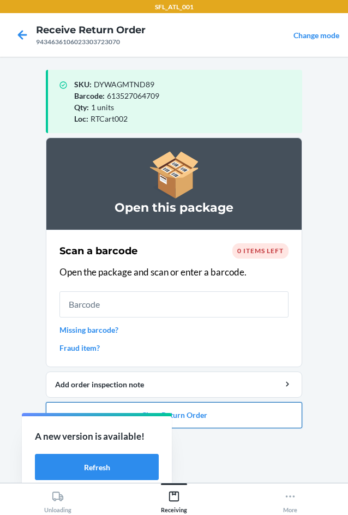
click at [272, 416] on button "Close Return Order" at bounding box center [174, 415] width 257 height 26
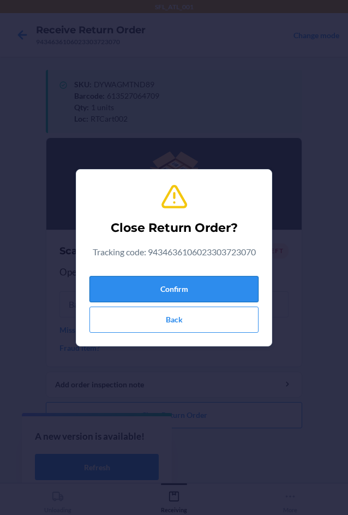
click at [214, 288] on button "Confirm" at bounding box center [174, 289] width 169 height 26
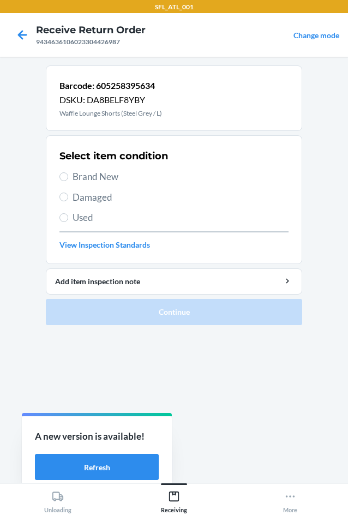
click at [106, 177] on span "Brand New" at bounding box center [181, 177] width 216 height 14
click at [68, 177] on input "Brand New" at bounding box center [64, 177] width 9 height 9
radio input "true"
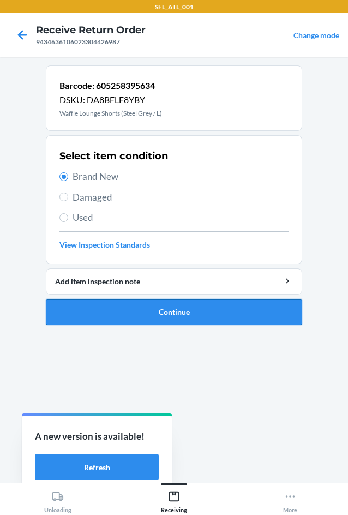
click at [209, 314] on button "Continue" at bounding box center [174, 312] width 257 height 26
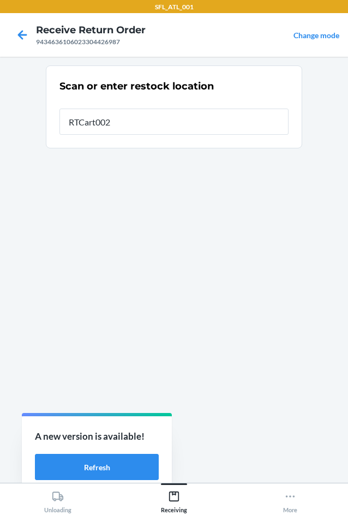
type input "RTCart002"
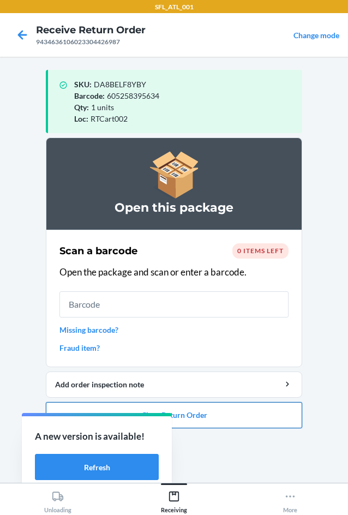
click at [233, 406] on button "Close Return Order" at bounding box center [174, 415] width 257 height 26
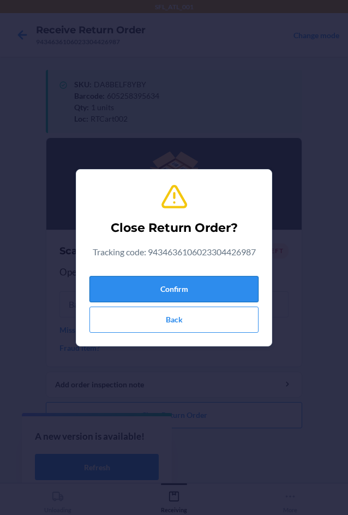
click at [224, 285] on button "Confirm" at bounding box center [174, 289] width 169 height 26
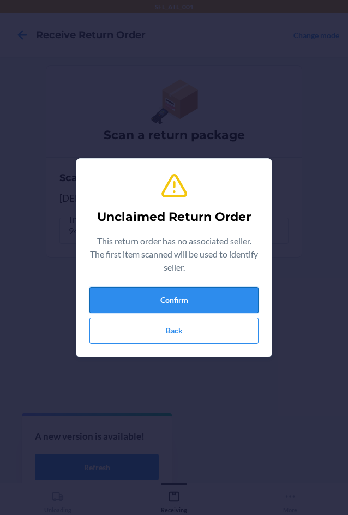
click at [228, 295] on button "Confirm" at bounding box center [174, 300] width 169 height 26
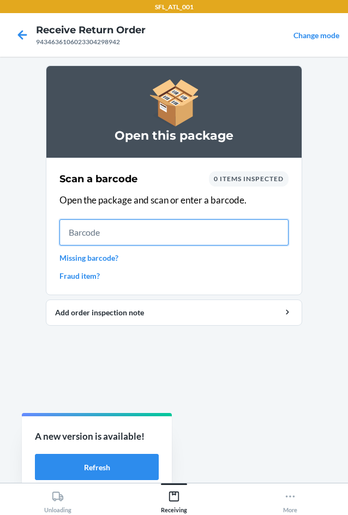
click at [179, 236] on input "text" at bounding box center [174, 232] width 229 height 26
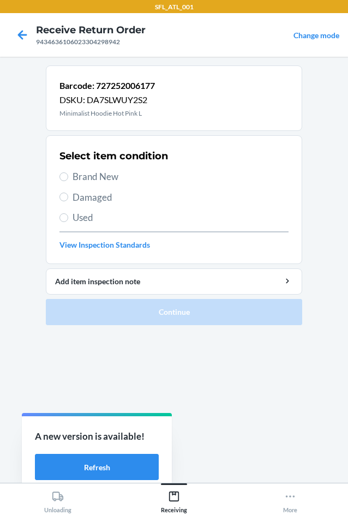
click at [99, 171] on span "Brand New" at bounding box center [181, 177] width 216 height 14
click at [68, 173] on input "Brand New" at bounding box center [64, 177] width 9 height 9
radio input "true"
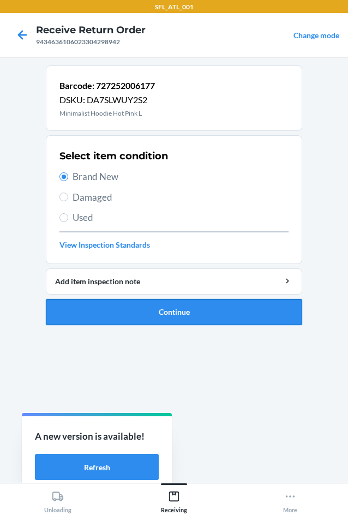
click at [189, 311] on button "Continue" at bounding box center [174, 312] width 257 height 26
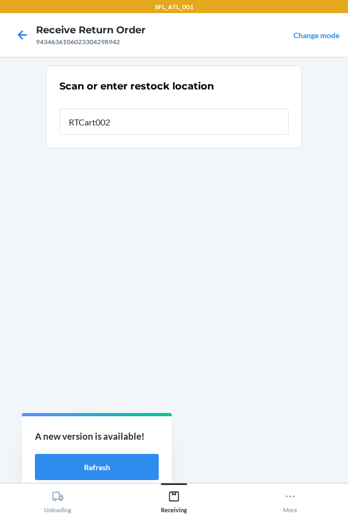
type input "RTCart002"
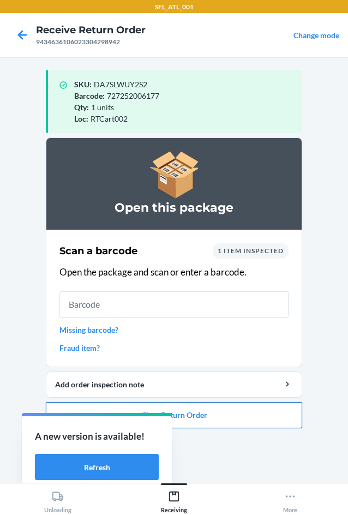
click at [205, 413] on button "Close Return Order" at bounding box center [174, 415] width 257 height 26
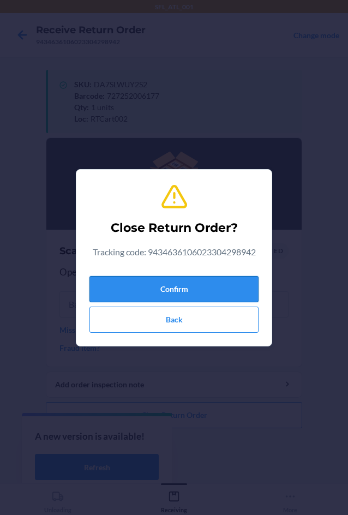
drag, startPoint x: 176, startPoint y: 285, endPoint x: 168, endPoint y: 286, distance: 8.3
click at [174, 286] on button "Confirm" at bounding box center [174, 289] width 169 height 26
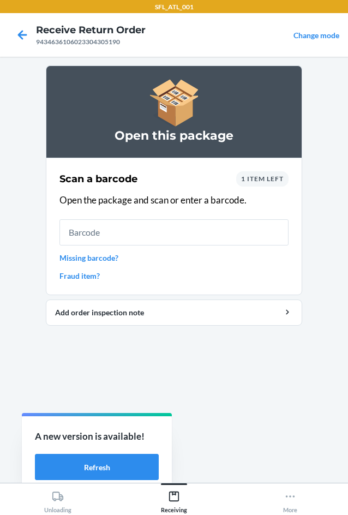
click at [269, 184] on div "1 item left" at bounding box center [262, 178] width 52 height 15
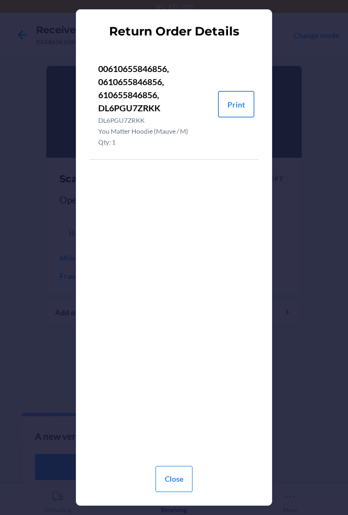
click at [236, 114] on button "Print" at bounding box center [236, 104] width 36 height 26
click at [176, 492] on button "Close" at bounding box center [174, 479] width 37 height 26
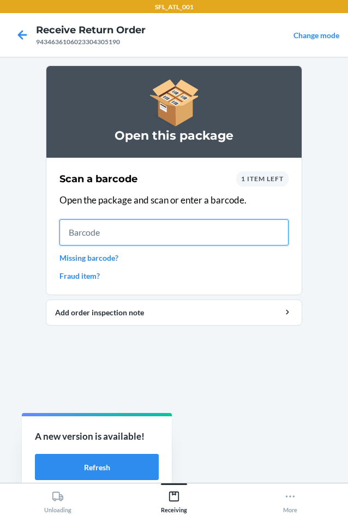
click at [224, 224] on input "text" at bounding box center [174, 232] width 229 height 26
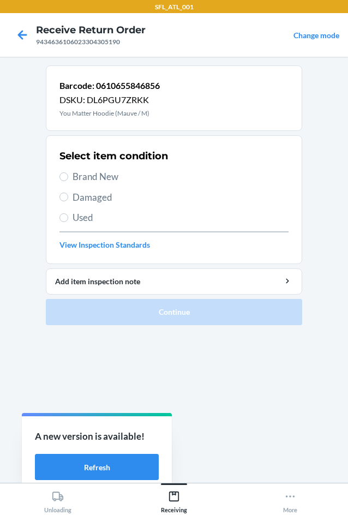
click at [73, 175] on span "Brand New" at bounding box center [181, 177] width 216 height 14
click at [68, 175] on input "Brand New" at bounding box center [64, 177] width 9 height 9
radio input "true"
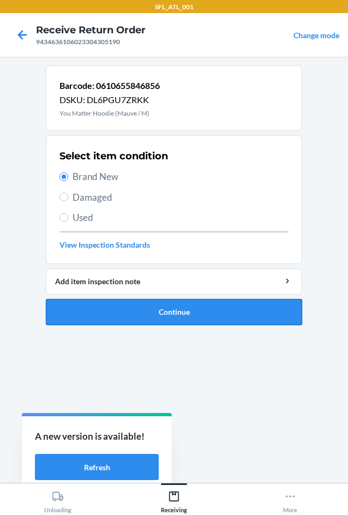
click at [197, 320] on button "Continue" at bounding box center [174, 312] width 257 height 26
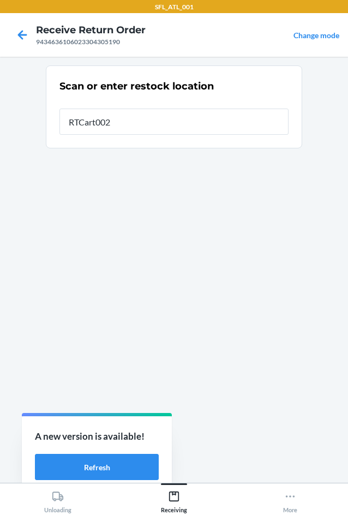
type input "RTCart002"
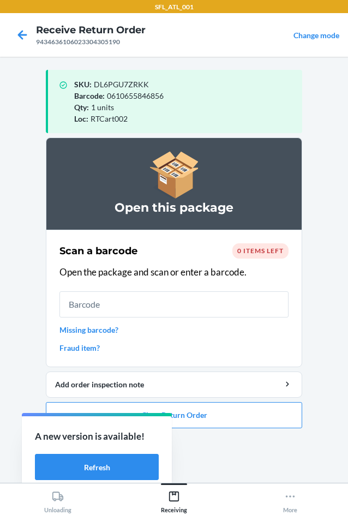
click at [257, 431] on ol "Open this package Scan a barcode 0 items left Open the package and scan or ente…" at bounding box center [174, 288] width 257 height 300
click at [257, 415] on button "Close Return Order" at bounding box center [174, 415] width 257 height 26
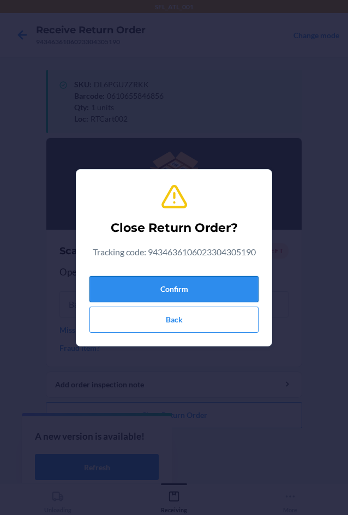
click at [221, 288] on button "Confirm" at bounding box center [174, 289] width 169 height 26
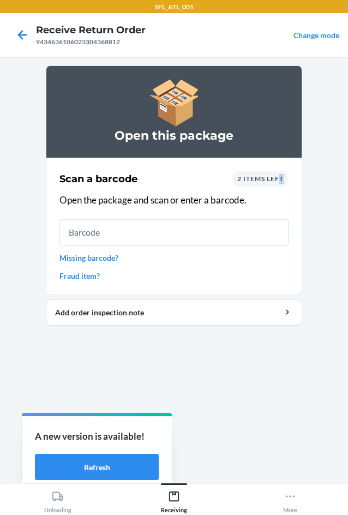
click at [280, 174] on div "2 items left" at bounding box center [261, 178] width 56 height 15
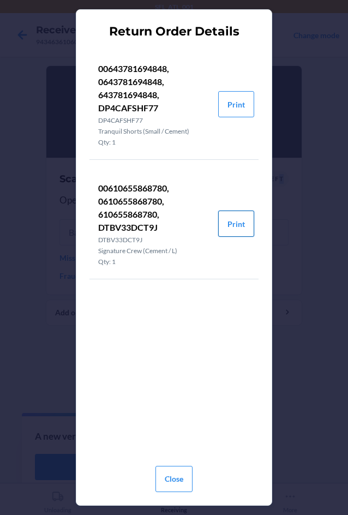
click at [246, 227] on button "Print" at bounding box center [236, 224] width 36 height 26
click at [173, 471] on button "Close" at bounding box center [174, 479] width 37 height 26
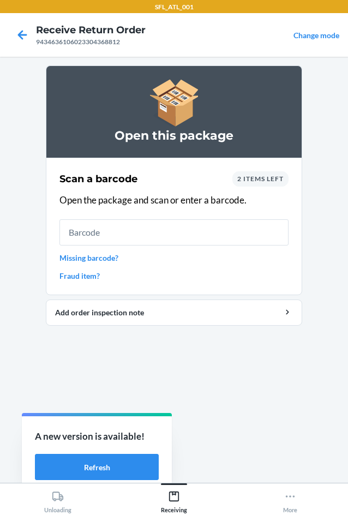
click at [171, 257] on link "Missing barcode?" at bounding box center [174, 257] width 229 height 11
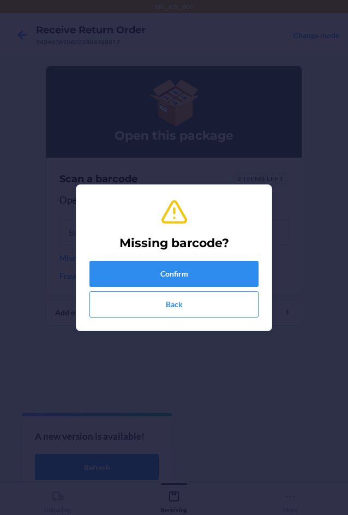
click at [168, 289] on div "Confirm Back" at bounding box center [174, 289] width 169 height 57
click at [173, 305] on button "Back" at bounding box center [174, 305] width 169 height 26
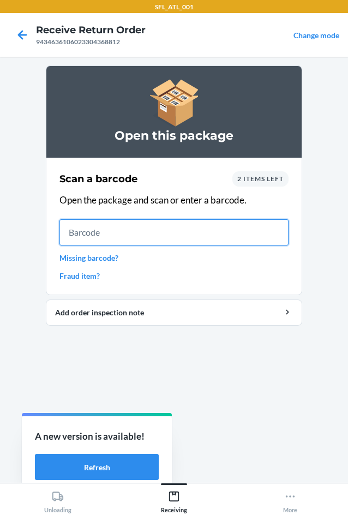
click at [173, 241] on input "text" at bounding box center [174, 232] width 229 height 26
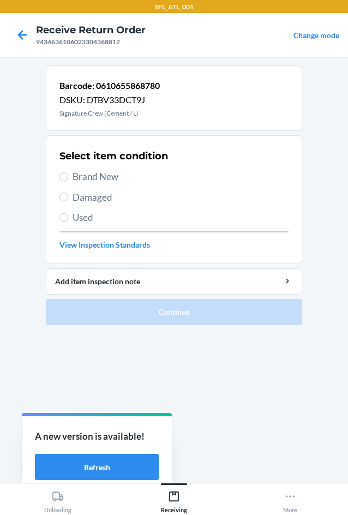
click at [95, 177] on span "Brand New" at bounding box center [181, 177] width 216 height 14
click at [68, 177] on input "Brand New" at bounding box center [64, 177] width 9 height 9
radio input "true"
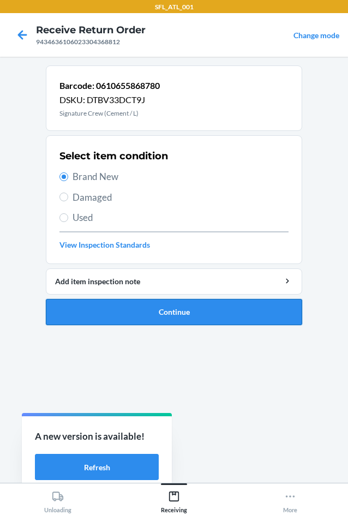
click at [200, 307] on button "Continue" at bounding box center [174, 312] width 257 height 26
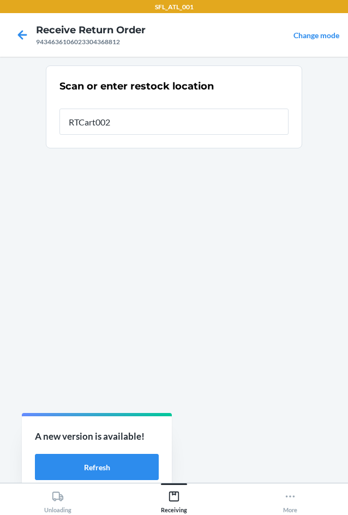
type input "RTCart002"
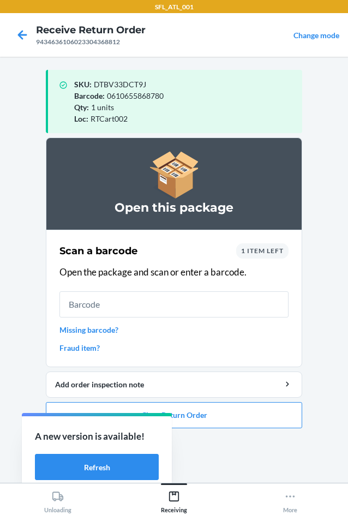
click at [263, 257] on div "1 item left" at bounding box center [262, 250] width 52 height 15
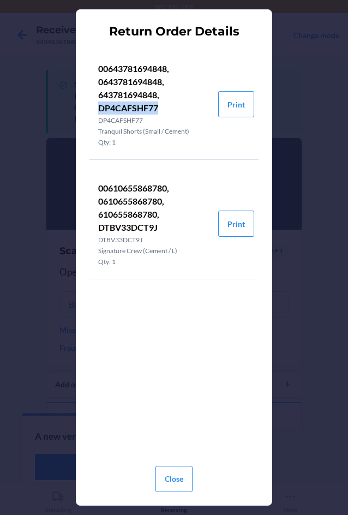
drag, startPoint x: 100, startPoint y: 108, endPoint x: 157, endPoint y: 110, distance: 56.3
click at [157, 110] on p "00643781694848, 0643781694848, 643781694848, DP4CAFSHF77" at bounding box center [153, 88] width 111 height 52
copy p "DP4CAFSHF77"
click at [183, 483] on button "Close" at bounding box center [174, 479] width 37 height 26
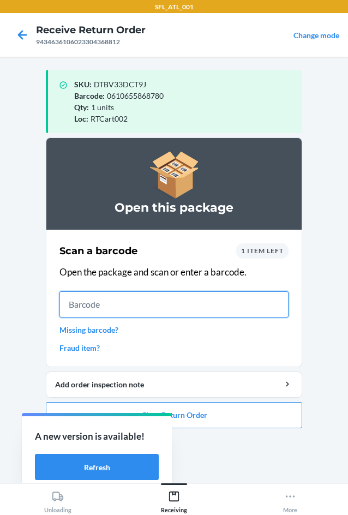
drag, startPoint x: 153, startPoint y: 303, endPoint x: 148, endPoint y: 293, distance: 11.3
click at [153, 300] on input "text" at bounding box center [174, 305] width 229 height 26
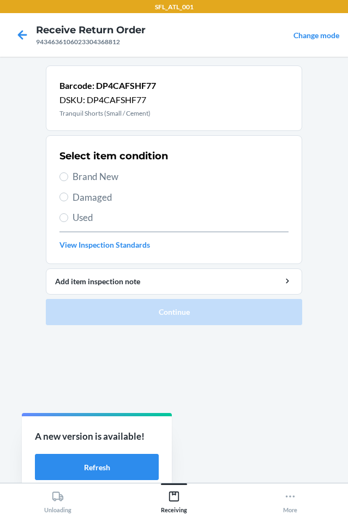
click at [115, 211] on span "Used" at bounding box center [181, 218] width 216 height 14
click at [68, 213] on input "Used" at bounding box center [64, 217] width 9 height 9
radio input "true"
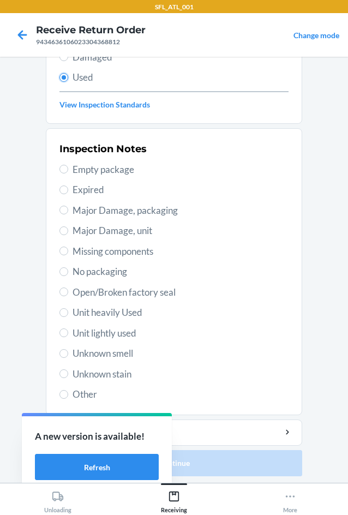
scroll to position [142, 0]
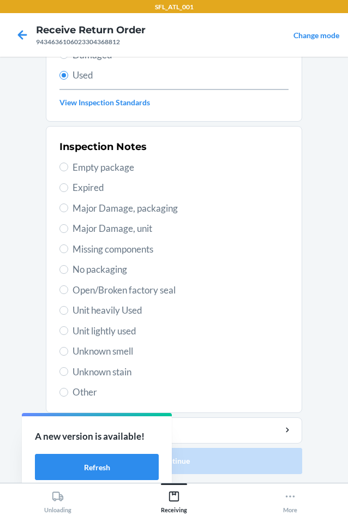
click at [130, 371] on span "Unknown stain" at bounding box center [181, 372] width 216 height 14
click at [68, 371] on input "Unknown stain" at bounding box center [64, 371] width 9 height 9
radio input "true"
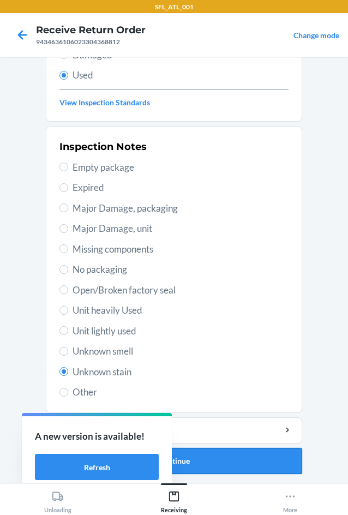
click at [222, 469] on button "Continue" at bounding box center [174, 461] width 257 height 26
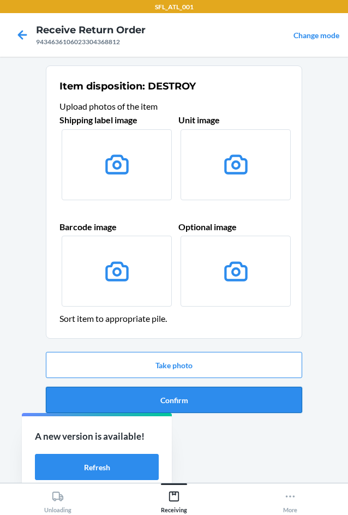
click at [212, 402] on button "Confirm" at bounding box center [174, 400] width 257 height 26
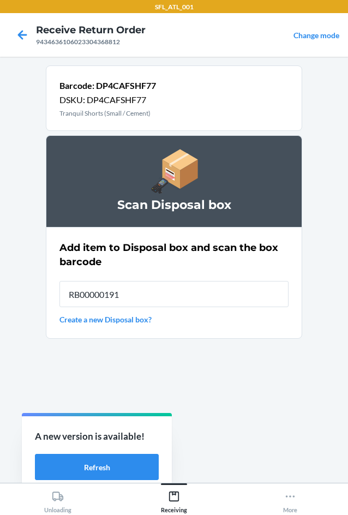
type input "RB00000191O"
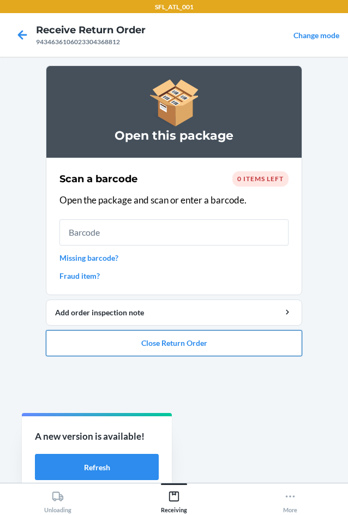
click at [242, 346] on button "Close Return Order" at bounding box center [174, 343] width 257 height 26
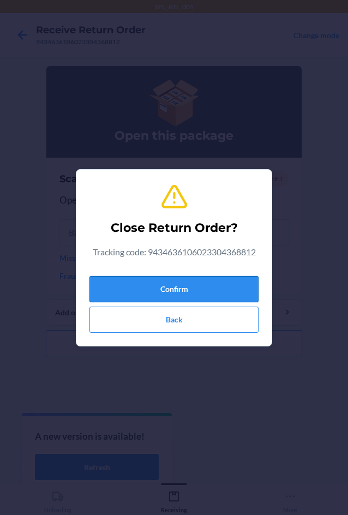
click at [222, 287] on button "Confirm" at bounding box center [174, 289] width 169 height 26
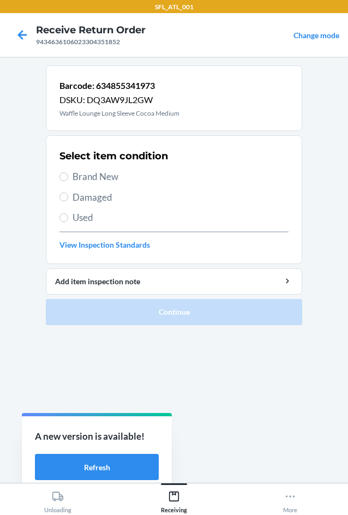
click at [114, 210] on div "Select item condition Brand New Damaged Used View Inspection Standards" at bounding box center [174, 200] width 229 height 108
click at [113, 215] on span "Used" at bounding box center [181, 218] width 216 height 14
click at [68, 215] on input "Used" at bounding box center [64, 217] width 9 height 9
radio input "true"
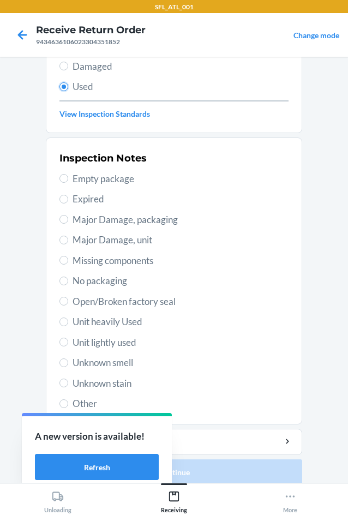
scroll to position [142, 0]
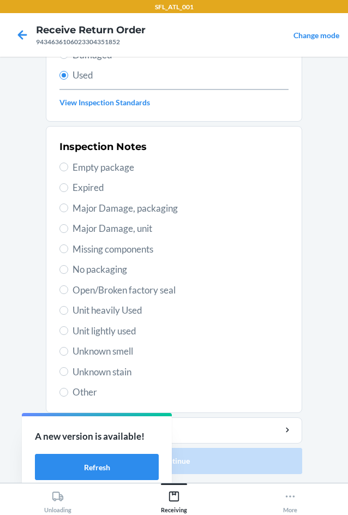
click at [132, 332] on span "Unit lightly used" at bounding box center [181, 331] width 216 height 14
click at [68, 332] on input "Unit lightly used" at bounding box center [64, 330] width 9 height 9
radio input "true"
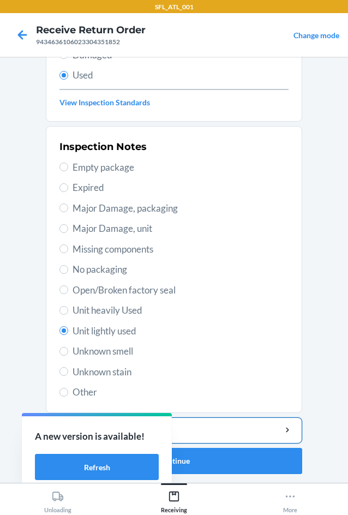
click at [195, 429] on div "Add item inspection note" at bounding box center [174, 430] width 238 height 11
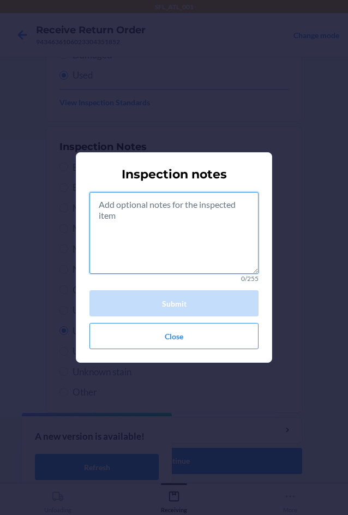
click at [167, 247] on textarea at bounding box center [174, 233] width 169 height 82
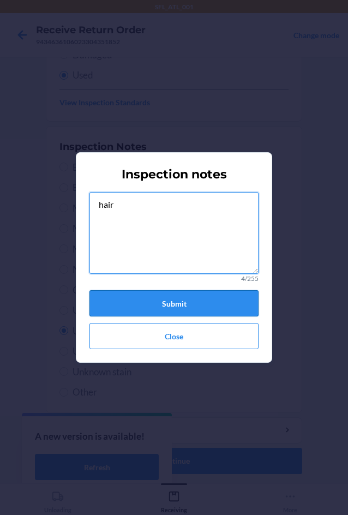
type textarea "hair"
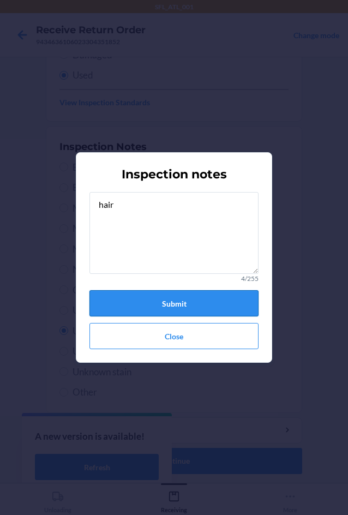
click at [195, 307] on button "Submit" at bounding box center [174, 303] width 169 height 26
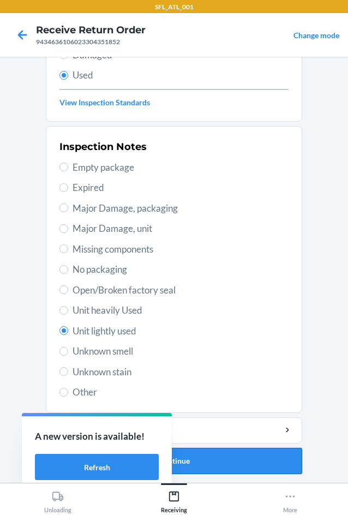
click at [232, 460] on button "Continue" at bounding box center [174, 461] width 257 height 26
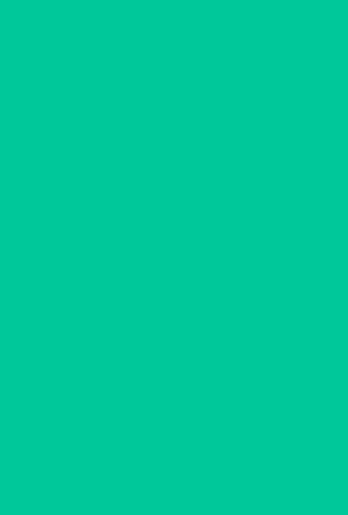
scroll to position [0, 0]
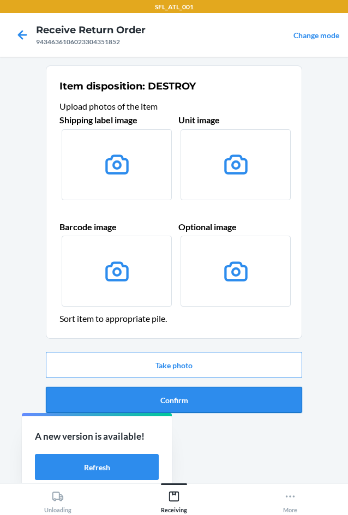
click at [226, 397] on button "Confirm" at bounding box center [174, 400] width 257 height 26
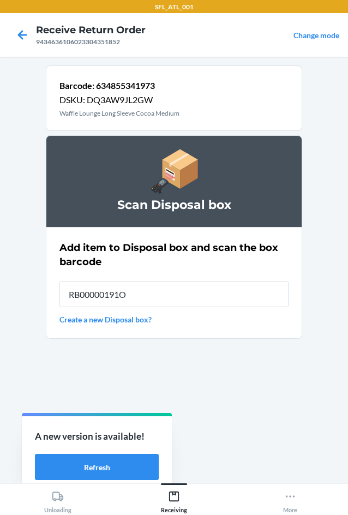
type input "RB00000191O"
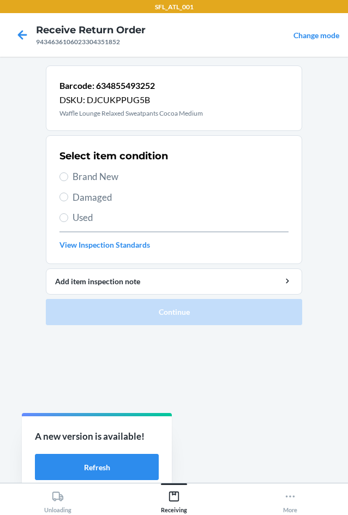
click at [92, 218] on span "Used" at bounding box center [181, 218] width 216 height 14
click at [68, 218] on input "Used" at bounding box center [64, 217] width 9 height 9
radio input "true"
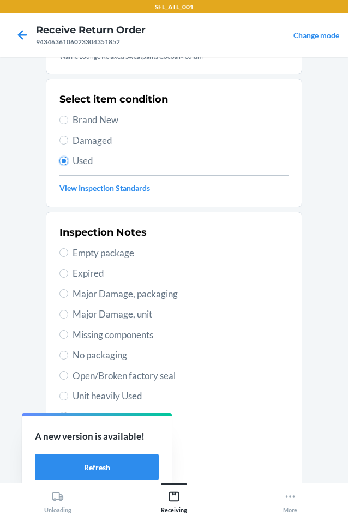
scroll to position [142, 0]
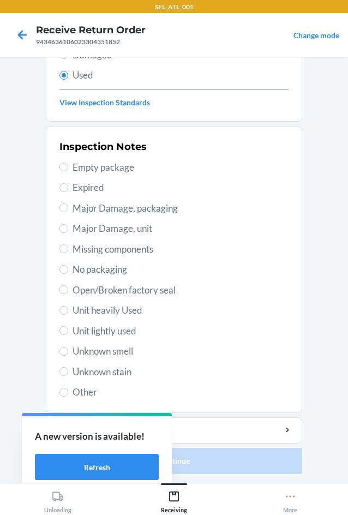
click at [126, 337] on span "Unit lightly used" at bounding box center [181, 331] width 216 height 14
click at [68, 335] on input "Unit lightly used" at bounding box center [64, 330] width 9 height 9
radio input "true"
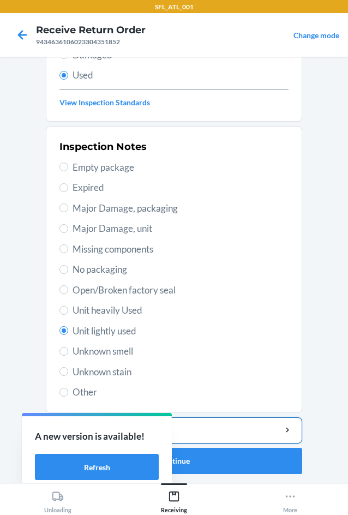
click at [195, 430] on div "Add item inspection note" at bounding box center [174, 430] width 238 height 11
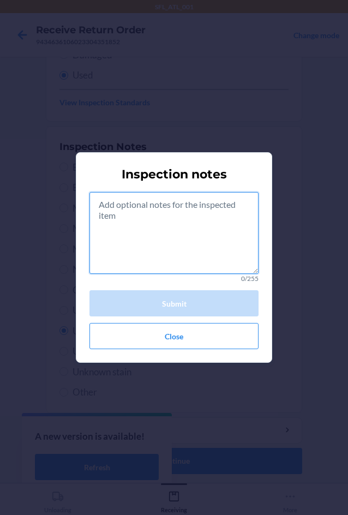
click at [148, 239] on textarea at bounding box center [174, 233] width 169 height 82
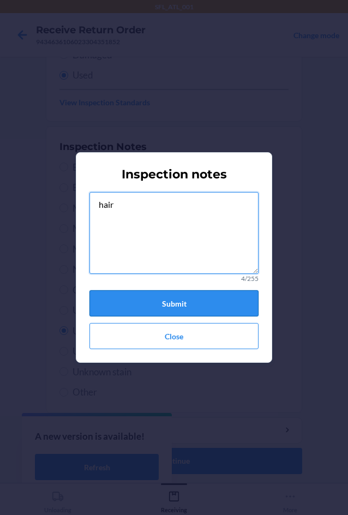
type textarea "hair"
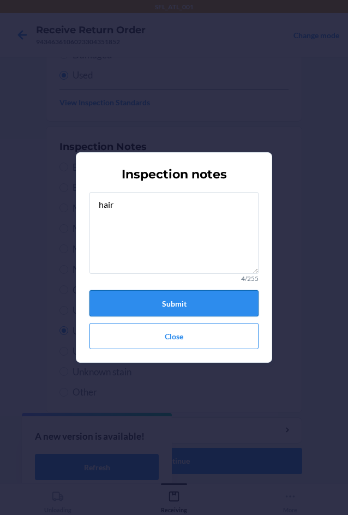
click at [167, 306] on button "Submit" at bounding box center [174, 303] width 169 height 26
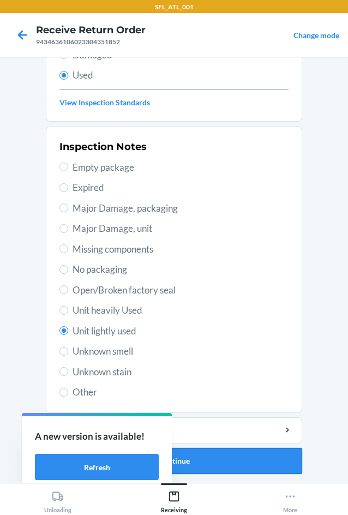
click at [238, 459] on button "Continue" at bounding box center [174, 461] width 257 height 26
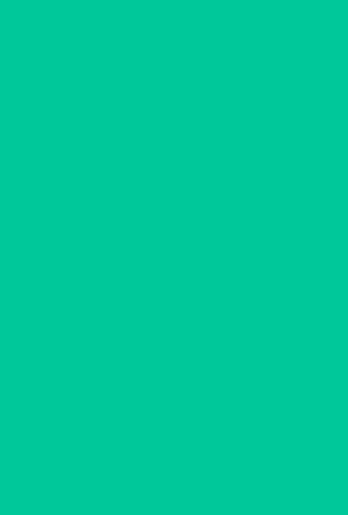
scroll to position [0, 0]
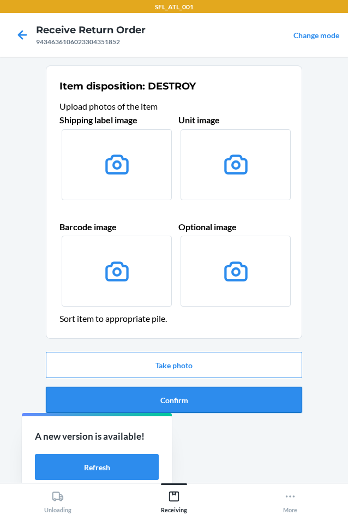
click at [226, 403] on button "Confirm" at bounding box center [174, 400] width 257 height 26
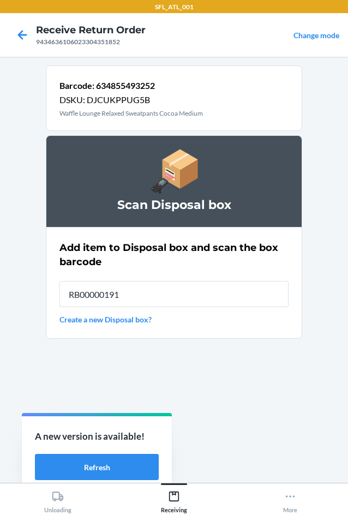
type input "RB00000191O"
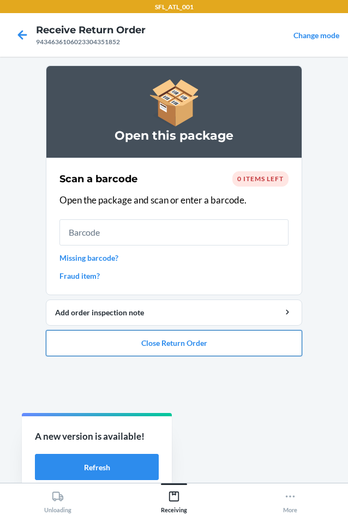
click at [243, 333] on button "Close Return Order" at bounding box center [174, 343] width 257 height 26
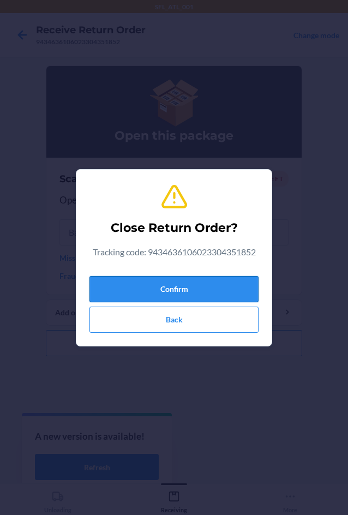
click at [217, 288] on button "Confirm" at bounding box center [174, 289] width 169 height 26
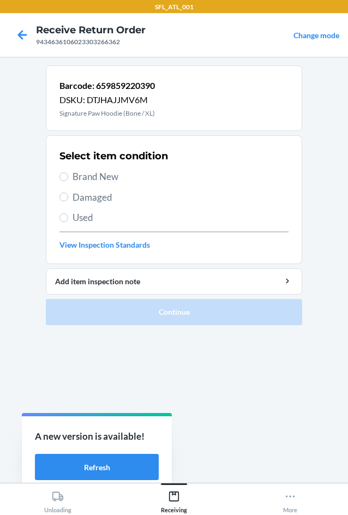
click at [103, 215] on span "Used" at bounding box center [181, 218] width 216 height 14
click at [68, 215] on input "Used" at bounding box center [64, 217] width 9 height 9
radio input "true"
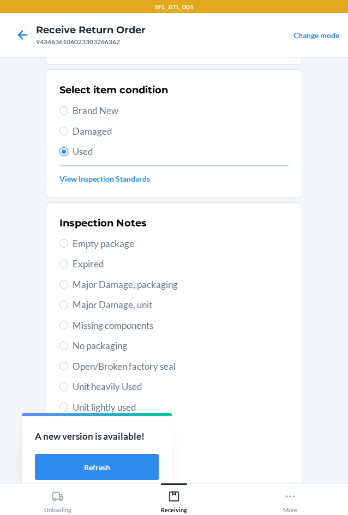
scroll to position [142, 0]
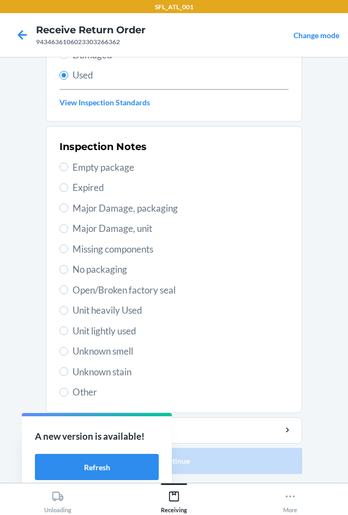
click at [132, 333] on span "Unit lightly used" at bounding box center [181, 331] width 216 height 14
click at [68, 333] on input "Unit lightly used" at bounding box center [64, 330] width 9 height 9
radio input "true"
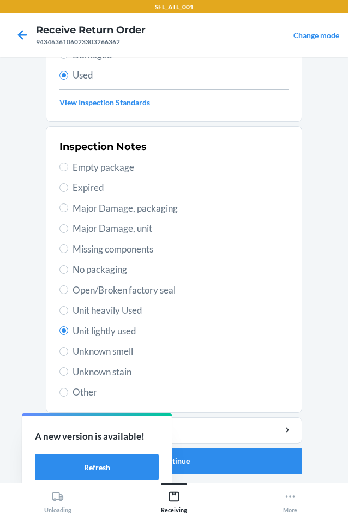
drag, startPoint x: 130, startPoint y: 294, endPoint x: 128, endPoint y: 306, distance: 12.3
click at [129, 296] on span "Open/Broken factory seal" at bounding box center [181, 290] width 216 height 14
click at [68, 294] on input "Open/Broken factory seal" at bounding box center [64, 290] width 9 height 9
radio input "true"
radio input "false"
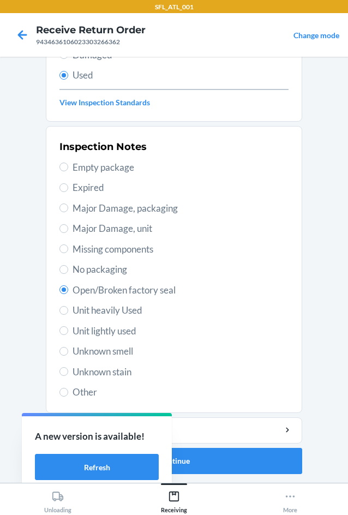
click at [127, 306] on span "Unit heavily Used" at bounding box center [181, 311] width 216 height 14
click at [135, 314] on span "Unit heavily Used" at bounding box center [181, 311] width 216 height 14
click at [68, 314] on input "Unit heavily Used" at bounding box center [64, 310] width 9 height 9
radio input "true"
radio input "false"
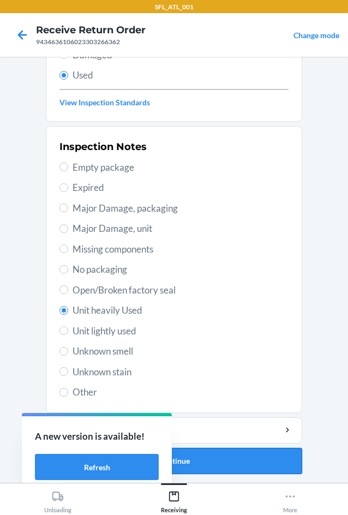
click at [242, 469] on button "Continue" at bounding box center [174, 461] width 257 height 26
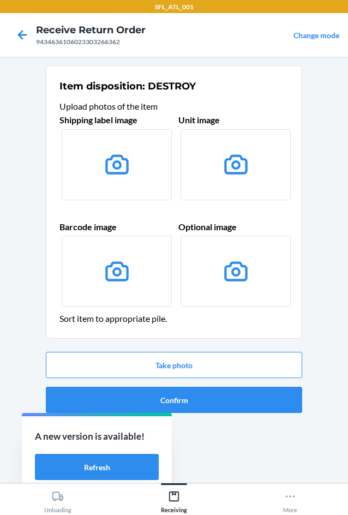
scroll to position [0, 0]
click at [247, 405] on button "Confirm" at bounding box center [174, 400] width 257 height 26
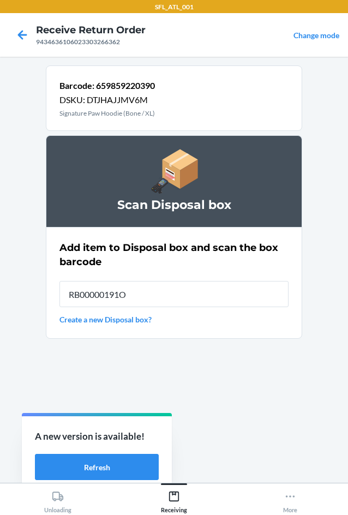
type input "RB00000191O"
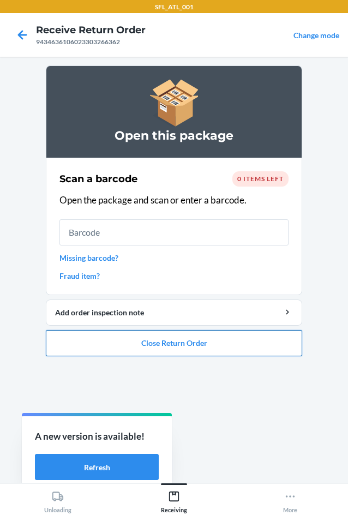
click at [239, 354] on button "Close Return Order" at bounding box center [174, 343] width 257 height 26
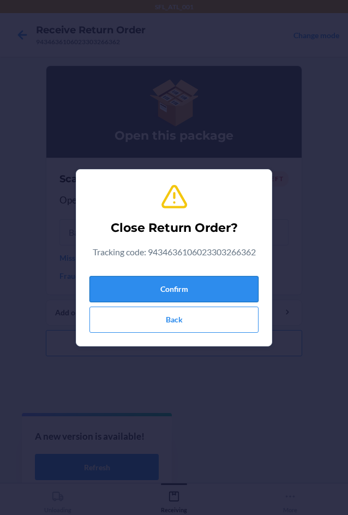
click at [224, 288] on button "Confirm" at bounding box center [174, 289] width 169 height 26
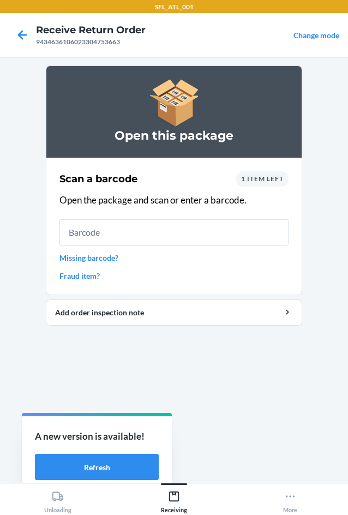
click at [256, 173] on div "Scan a barcode 1 item left Open the package and scan or enter a barcode. Missin…" at bounding box center [174, 226] width 229 height 117
click at [256, 173] on div "1 item left" at bounding box center [262, 178] width 52 height 15
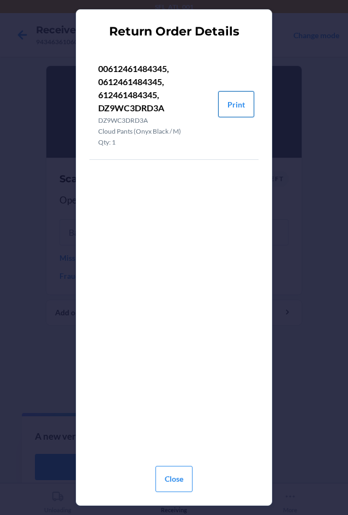
click at [236, 99] on button "Print" at bounding box center [236, 104] width 36 height 26
click at [180, 474] on button "Close" at bounding box center [174, 479] width 37 height 26
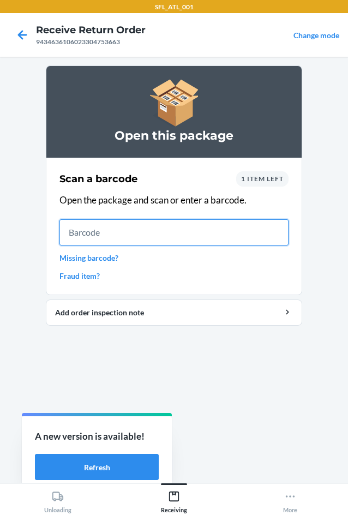
click at [186, 242] on input "text" at bounding box center [174, 232] width 229 height 26
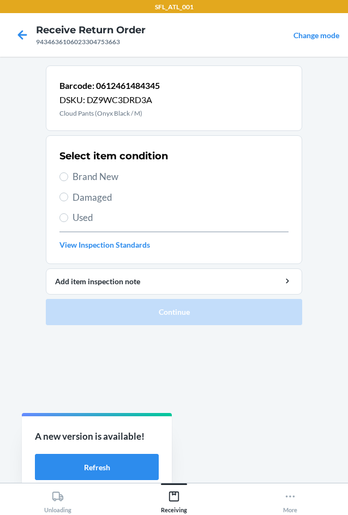
click at [98, 182] on span "Brand New" at bounding box center [181, 177] width 216 height 14
click at [68, 181] on input "Brand New" at bounding box center [64, 177] width 9 height 9
radio input "true"
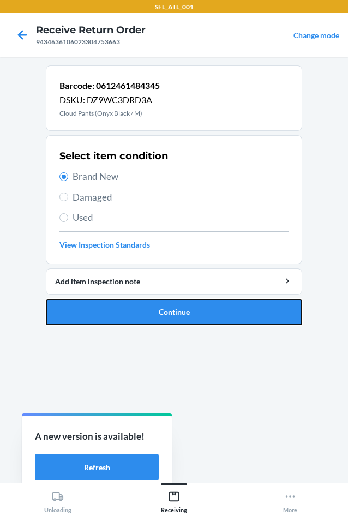
click at [167, 314] on button "Continue" at bounding box center [174, 312] width 257 height 26
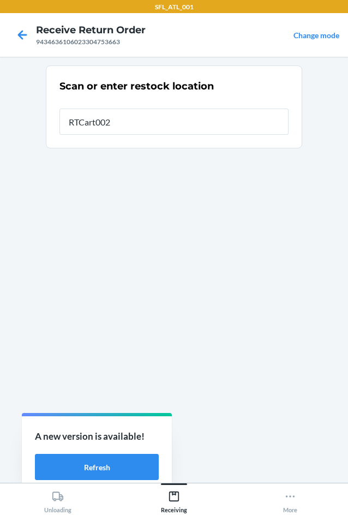
type input "RTCart002"
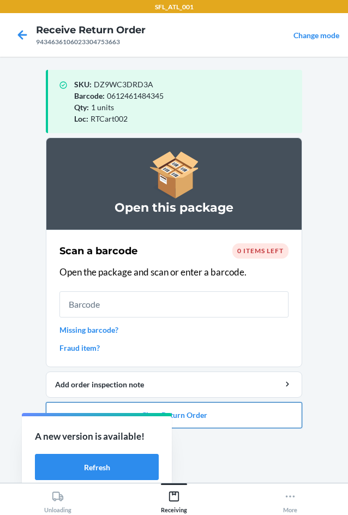
click at [240, 413] on button "Close Return Order" at bounding box center [174, 415] width 257 height 26
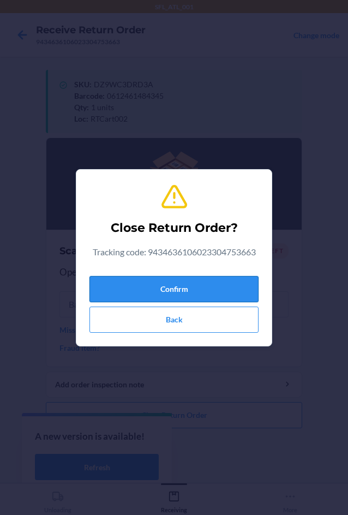
click at [216, 284] on button "Confirm" at bounding box center [174, 289] width 169 height 26
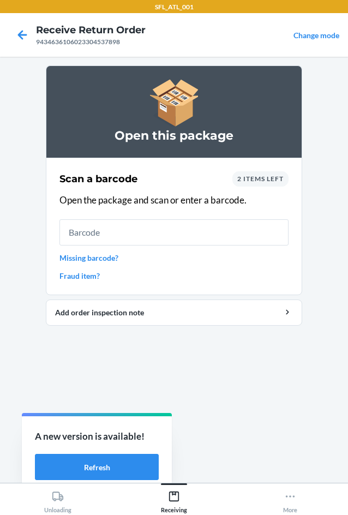
click at [260, 179] on span "2 items left" at bounding box center [260, 179] width 46 height 8
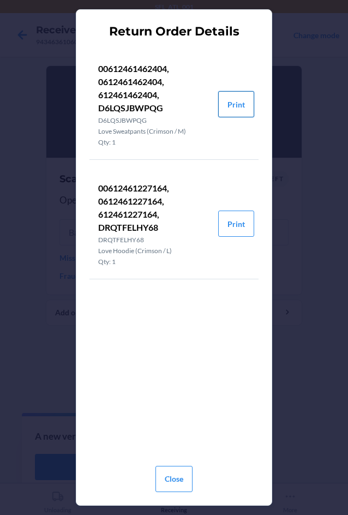
click at [233, 102] on button "Print" at bounding box center [236, 104] width 36 height 26
click at [173, 485] on button "Close" at bounding box center [174, 479] width 37 height 26
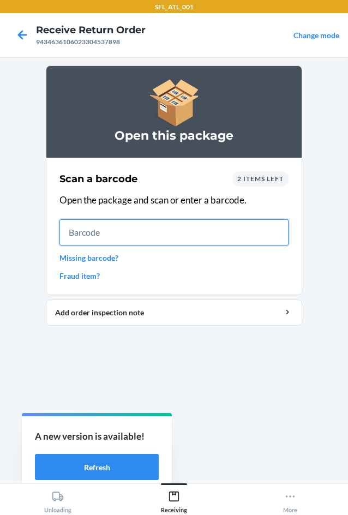
click at [132, 229] on input "text" at bounding box center [174, 232] width 229 height 26
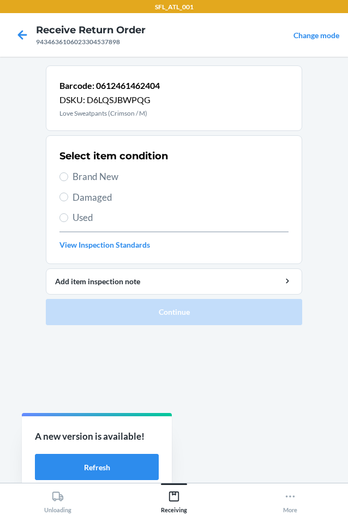
click at [100, 174] on span "Brand New" at bounding box center [181, 177] width 216 height 14
click at [68, 174] on input "Brand New" at bounding box center [64, 177] width 9 height 9
radio input "true"
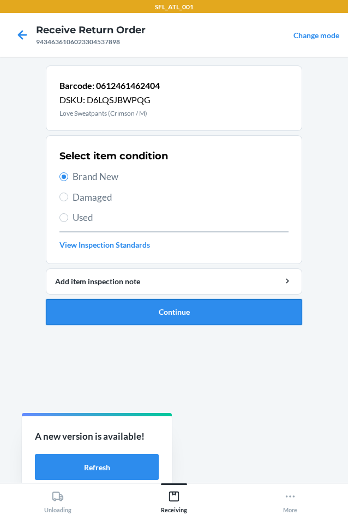
click at [168, 301] on button "Continue" at bounding box center [174, 312] width 257 height 26
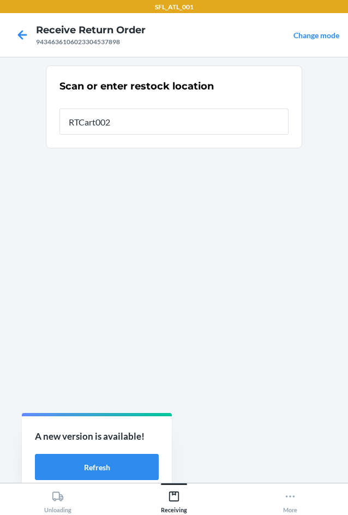
type input "RTCart002"
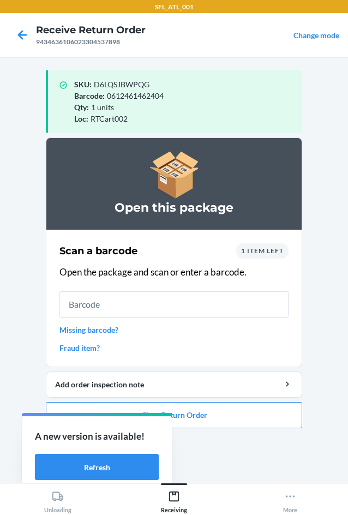
click at [271, 257] on div "1 item left" at bounding box center [262, 250] width 52 height 15
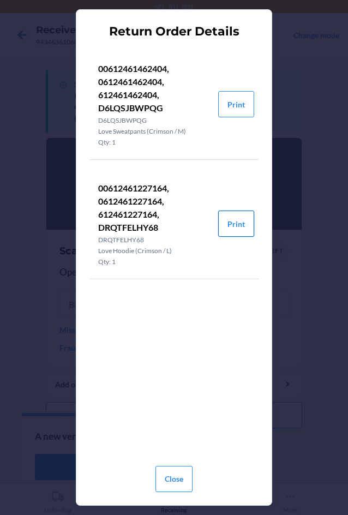
click at [236, 225] on button "Print" at bounding box center [236, 224] width 36 height 26
click at [173, 483] on button "Close" at bounding box center [174, 479] width 37 height 26
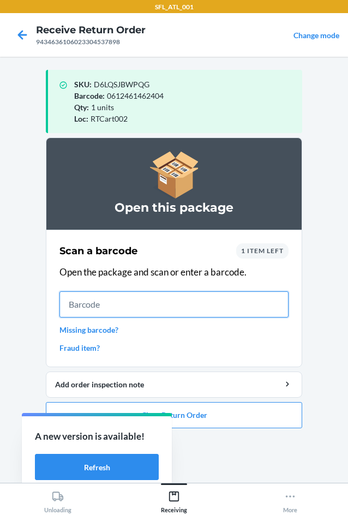
click at [169, 301] on input "text" at bounding box center [174, 305] width 229 height 26
click at [175, 293] on input "text" at bounding box center [174, 305] width 229 height 26
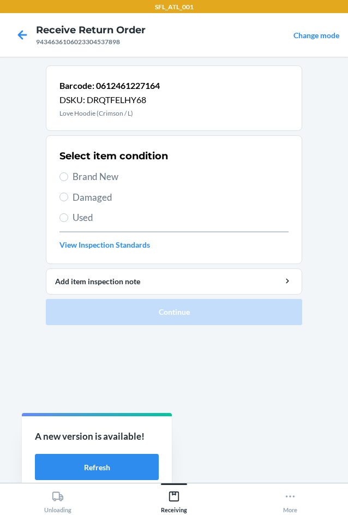
click at [104, 179] on span "Brand New" at bounding box center [181, 177] width 216 height 14
click at [68, 179] on input "Brand New" at bounding box center [64, 177] width 9 height 9
radio input "true"
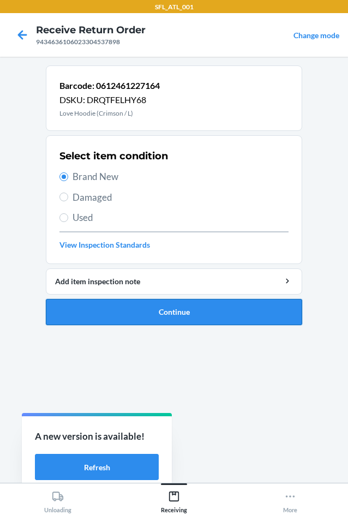
click at [137, 318] on button "Continue" at bounding box center [174, 312] width 257 height 26
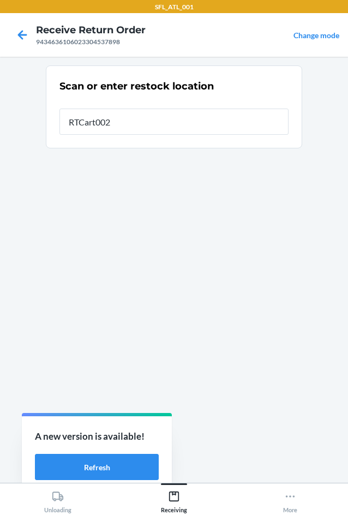
type input "RTCart002"
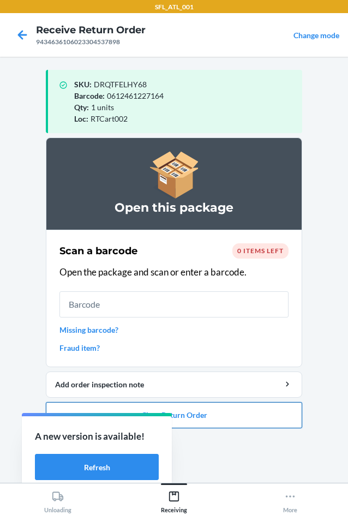
click at [201, 406] on button "Close Return Order" at bounding box center [174, 415] width 257 height 26
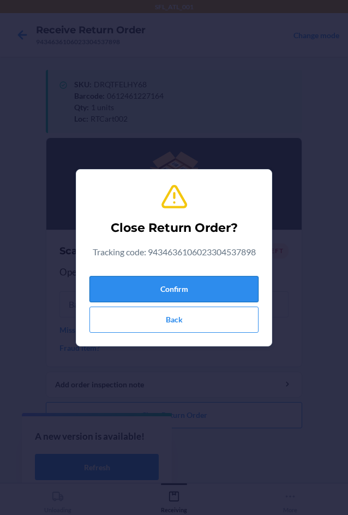
click at [181, 290] on button "Confirm" at bounding box center [174, 289] width 169 height 26
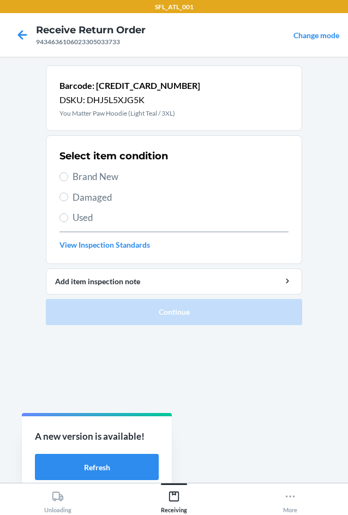
click at [101, 169] on div "Select item condition Brand New Damaged Used View Inspection Standards" at bounding box center [174, 200] width 229 height 108
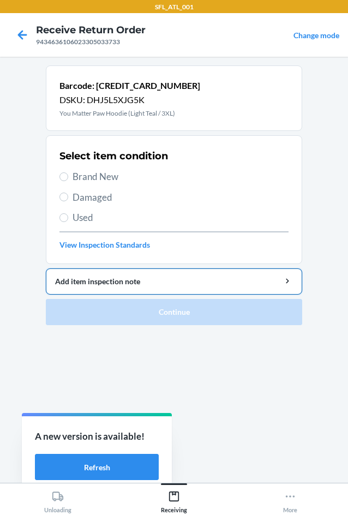
drag, startPoint x: 103, startPoint y: 176, endPoint x: 161, endPoint y: 275, distance: 114.0
click at [104, 180] on span "Brand New" at bounding box center [181, 177] width 216 height 14
click at [68, 180] on input "Brand New" at bounding box center [64, 177] width 9 height 9
radio input "true"
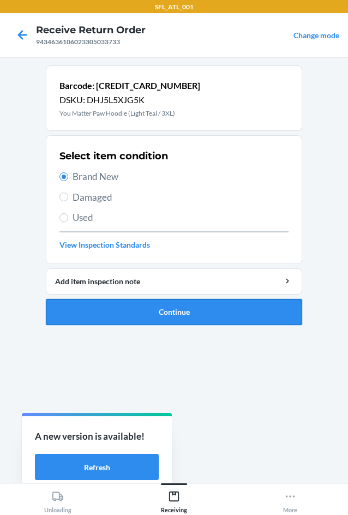
click at [180, 312] on button "Continue" at bounding box center [174, 312] width 257 height 26
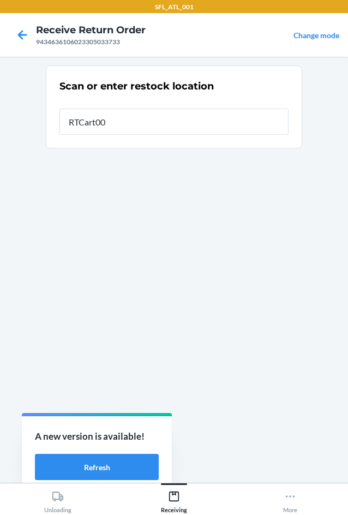
type input "RTCart002"
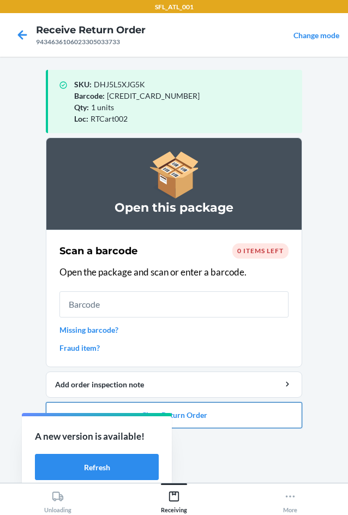
click at [251, 423] on button "Close Return Order" at bounding box center [174, 415] width 257 height 26
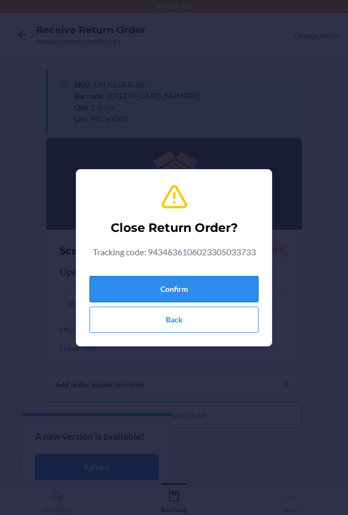
click at [215, 281] on button "Confirm" at bounding box center [174, 289] width 169 height 26
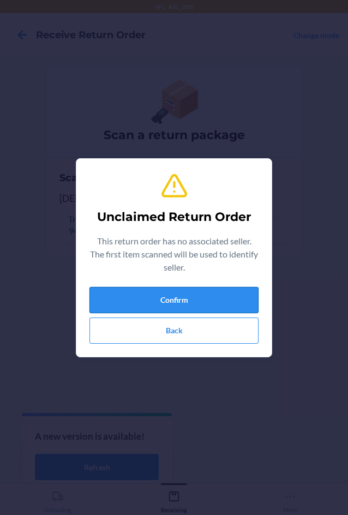
click at [171, 295] on button "Confirm" at bounding box center [174, 300] width 169 height 26
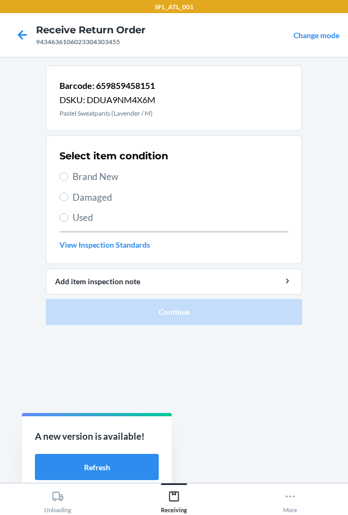
click at [75, 168] on div "Select item condition Brand New Damaged Used View Inspection Standards" at bounding box center [174, 200] width 229 height 108
click at [79, 176] on span "Brand New" at bounding box center [181, 177] width 216 height 14
click at [68, 176] on input "Brand New" at bounding box center [64, 177] width 9 height 9
radio input "true"
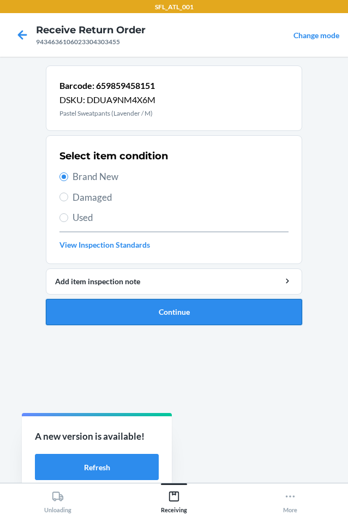
click at [174, 318] on button "Continue" at bounding box center [174, 312] width 257 height 26
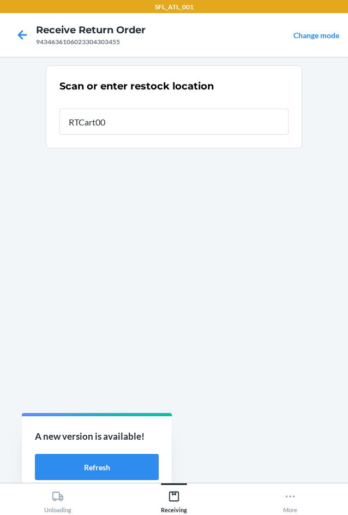
type input "RTCart002"
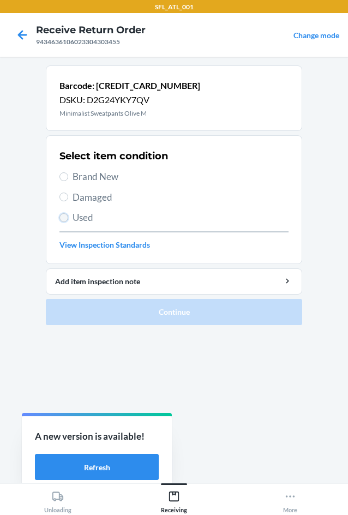
click at [61, 214] on input "Used" at bounding box center [64, 217] width 9 height 9
radio input "true"
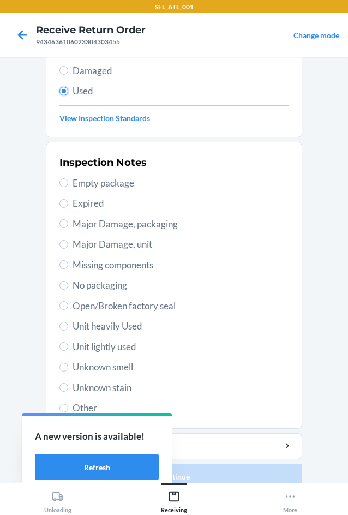
scroll to position [142, 0]
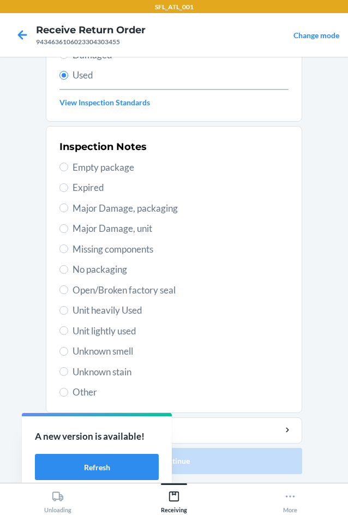
click at [126, 376] on span "Unknown stain" at bounding box center [181, 372] width 216 height 14
click at [68, 376] on input "Unknown stain" at bounding box center [64, 371] width 9 height 9
radio input "true"
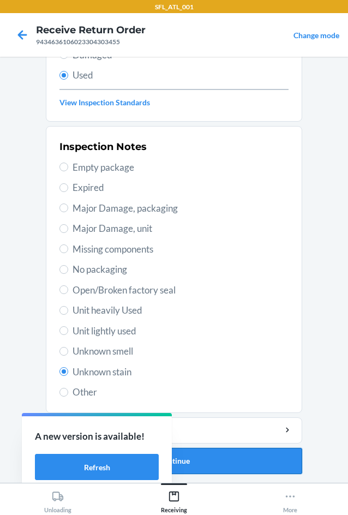
click at [222, 462] on button "Continue" at bounding box center [174, 461] width 257 height 26
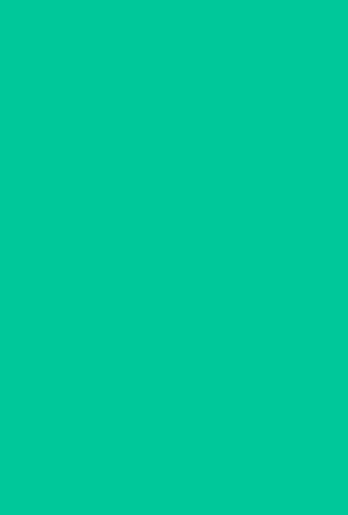
scroll to position [0, 0]
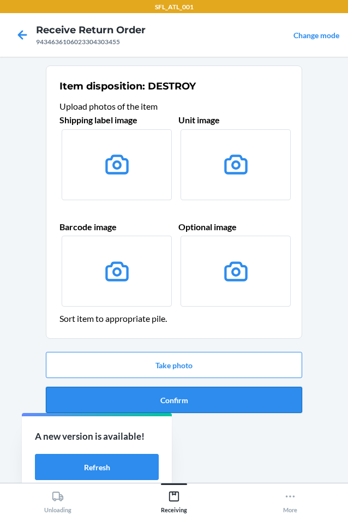
click at [232, 407] on button "Confirm" at bounding box center [174, 400] width 257 height 26
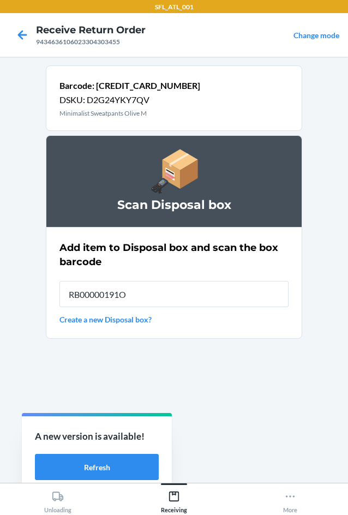
type input "RB00000191O"
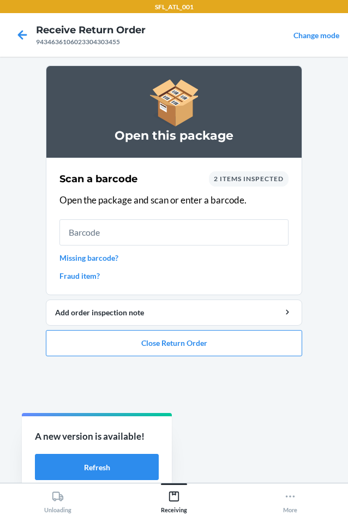
click at [100, 277] on link "Fraud item?" at bounding box center [174, 275] width 229 height 11
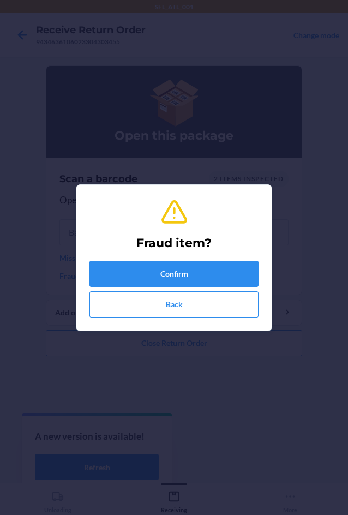
click at [92, 275] on div "SFL_ATL_001 Receive Return Order 9434636106023304303455 Change mode Open this p…" at bounding box center [174, 257] width 348 height 515
click at [123, 272] on button "Confirm" at bounding box center [174, 274] width 169 height 26
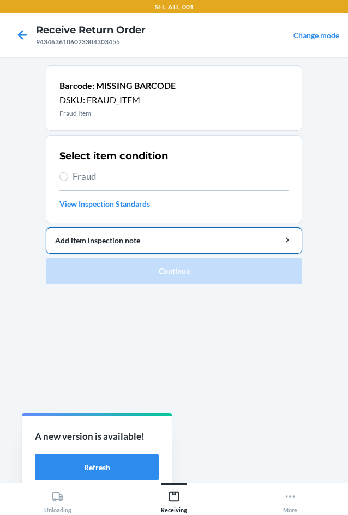
drag, startPoint x: 96, startPoint y: 175, endPoint x: 128, endPoint y: 240, distance: 73.0
click at [96, 178] on span "Fraud" at bounding box center [181, 177] width 216 height 14
click at [68, 178] on input "Fraud" at bounding box center [64, 177] width 9 height 9
radio input "true"
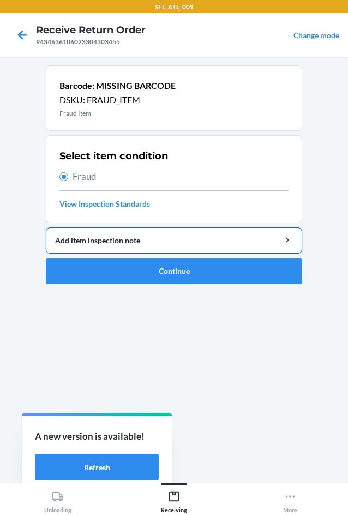
click at [141, 236] on div "Add item inspection note" at bounding box center [174, 240] width 238 height 11
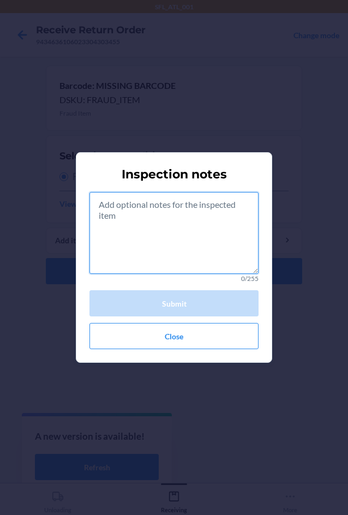
click at [140, 210] on textarea at bounding box center [174, 233] width 169 height 82
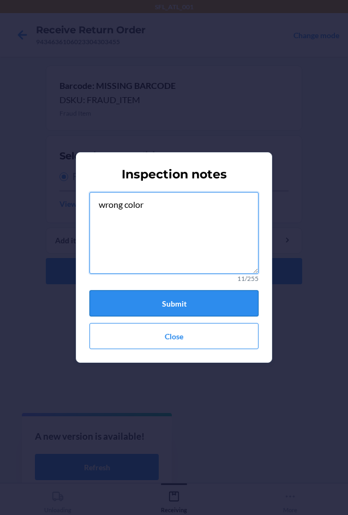
type textarea "wrong color"
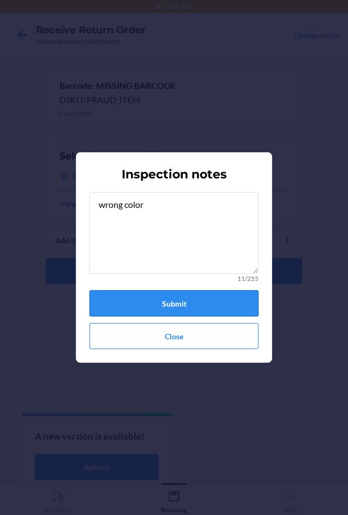
click at [182, 300] on button "Submit" at bounding box center [174, 303] width 169 height 26
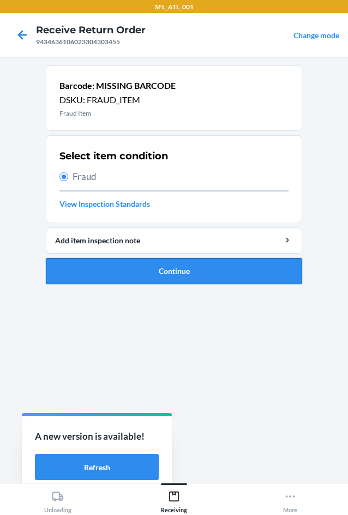
click at [193, 280] on button "Continue" at bounding box center [174, 271] width 257 height 26
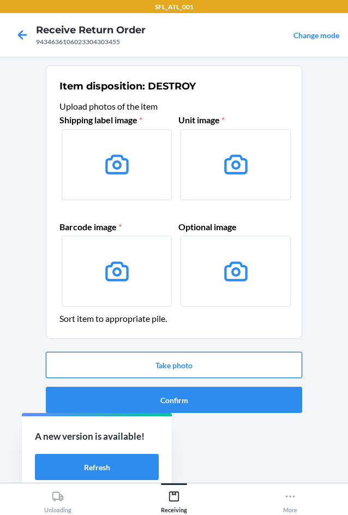
click at [218, 366] on button "Take photo" at bounding box center [174, 365] width 257 height 26
click at [219, 367] on div "SFL_ATL_001 Receive Return Order 9434636106023304303455 Change mode Item dispos…" at bounding box center [174, 257] width 348 height 515
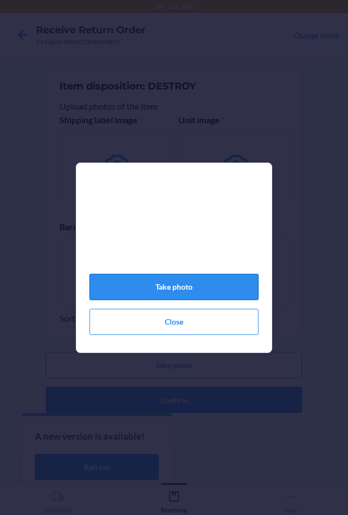
click at [237, 294] on button "Take photo" at bounding box center [174, 287] width 169 height 26
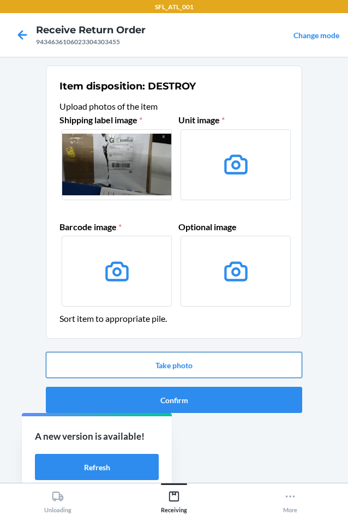
click at [249, 354] on button "Take photo" at bounding box center [174, 365] width 257 height 26
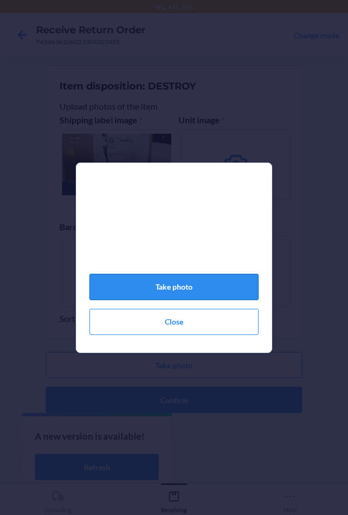
click at [235, 293] on button "Take photo" at bounding box center [174, 287] width 169 height 26
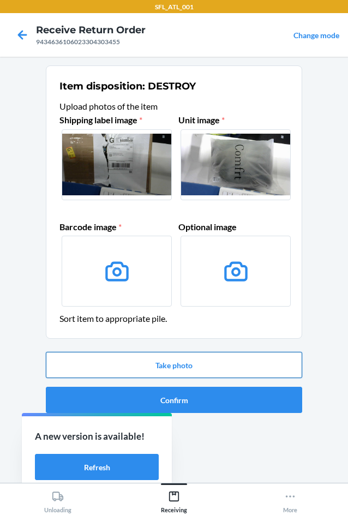
click at [254, 361] on button "Take photo" at bounding box center [174, 365] width 257 height 26
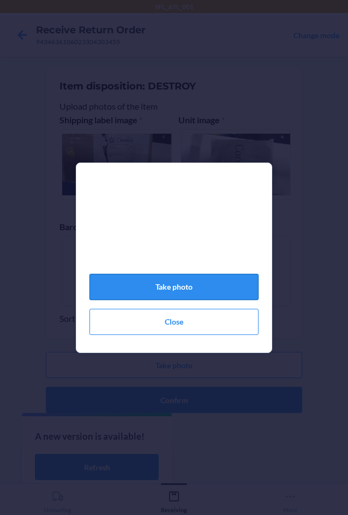
click at [231, 286] on button "Take photo" at bounding box center [174, 287] width 169 height 26
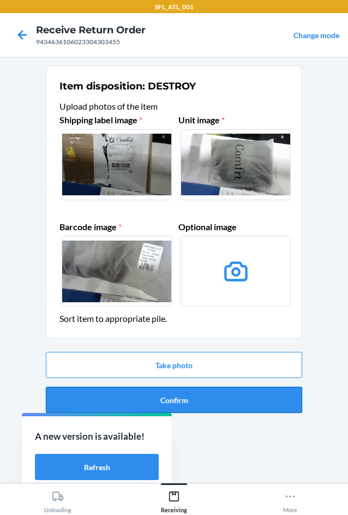
click at [230, 395] on button "Confirm" at bounding box center [174, 400] width 257 height 26
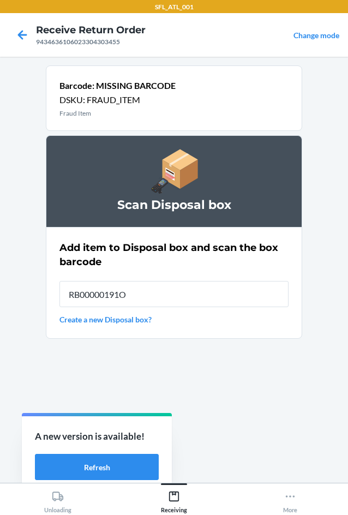
type input "RB00000191O"
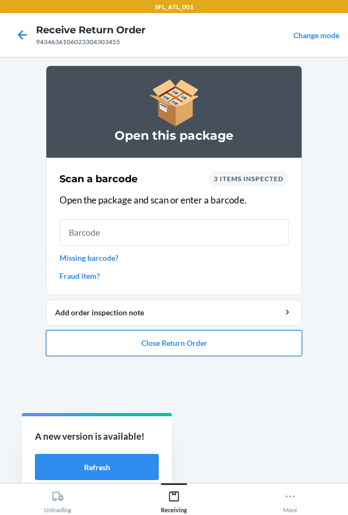
click at [234, 350] on button "Close Return Order" at bounding box center [174, 343] width 257 height 26
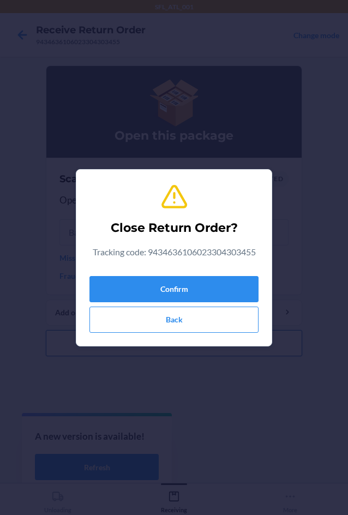
click at [212, 343] on section "Close Return Order? Tracking code: 9434636106023304303455 Confirm Back" at bounding box center [174, 257] width 197 height 177
click at [199, 276] on button "Confirm" at bounding box center [174, 289] width 169 height 26
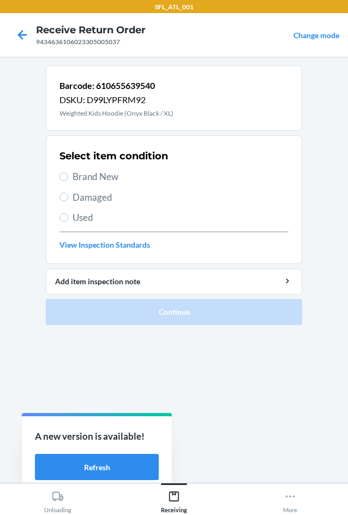
click at [116, 222] on span "Used" at bounding box center [181, 218] width 216 height 14
click at [68, 222] on input "Used" at bounding box center [64, 217] width 9 height 9
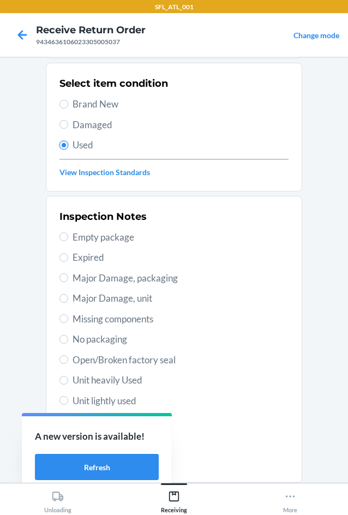
scroll to position [142, 0]
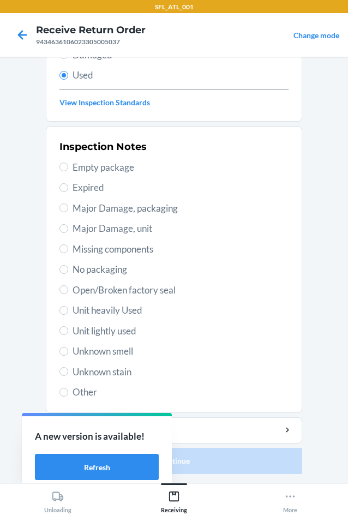
click at [118, 330] on span "Unit lightly used" at bounding box center [181, 331] width 216 height 14
click at [68, 330] on input "Unit lightly used" at bounding box center [64, 330] width 9 height 9
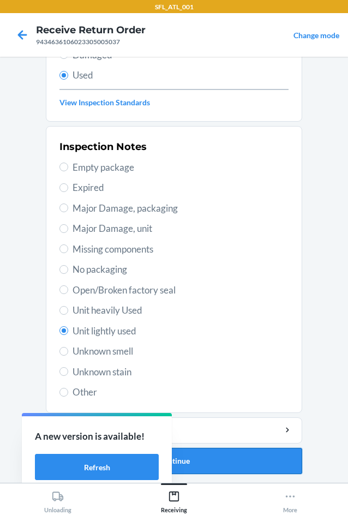
click at [224, 473] on button "Continue" at bounding box center [174, 461] width 257 height 26
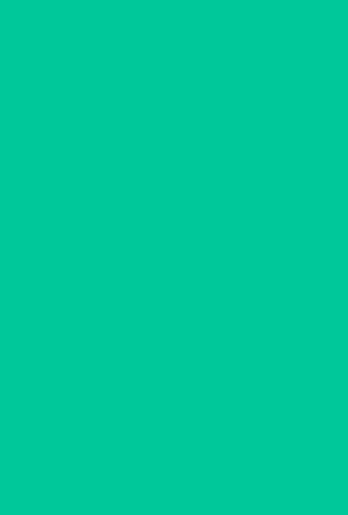
scroll to position [0, 0]
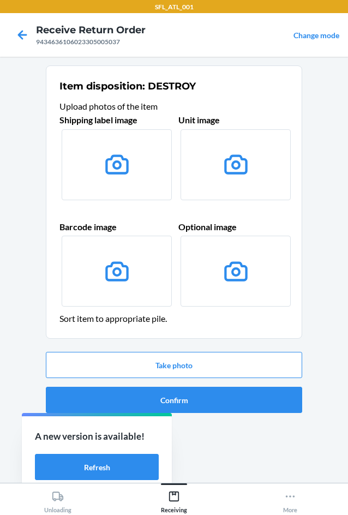
click at [238, 413] on div "Take photo Confirm" at bounding box center [174, 383] width 257 height 70
click at [239, 408] on div "Take photo Confirm" at bounding box center [174, 383] width 257 height 70
click at [236, 402] on button "Confirm" at bounding box center [174, 400] width 257 height 26
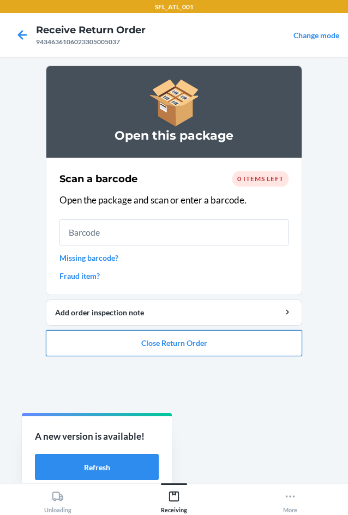
click at [239, 335] on button "Close Return Order" at bounding box center [174, 343] width 257 height 26
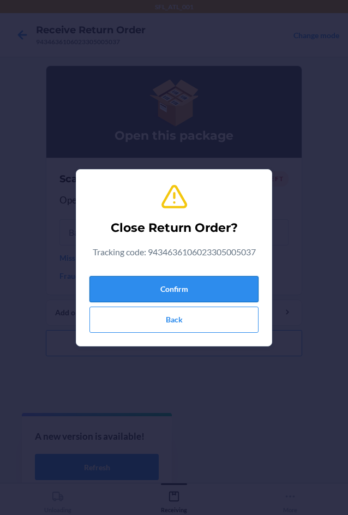
click at [215, 291] on button "Confirm" at bounding box center [174, 289] width 169 height 26
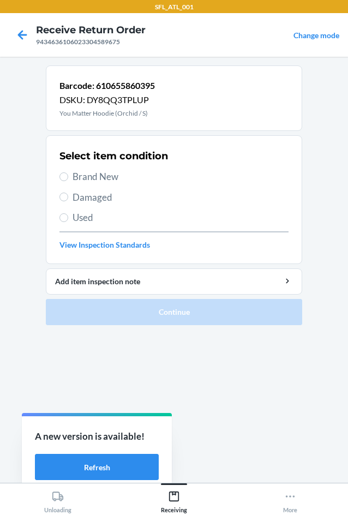
click at [88, 181] on span "Brand New" at bounding box center [181, 177] width 216 height 14
click at [68, 181] on input "Brand New" at bounding box center [64, 177] width 9 height 9
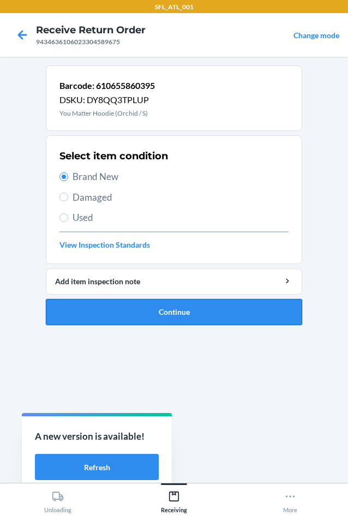
click at [139, 306] on button "Continue" at bounding box center [174, 312] width 257 height 26
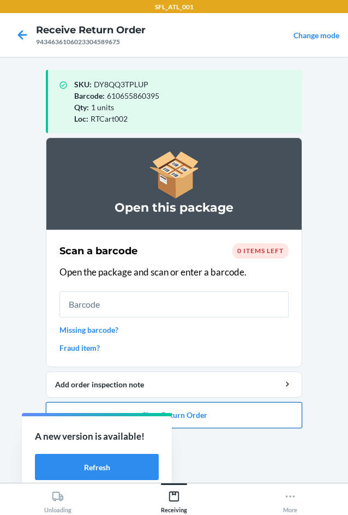
click at [233, 419] on button "Close Return Order" at bounding box center [174, 415] width 257 height 26
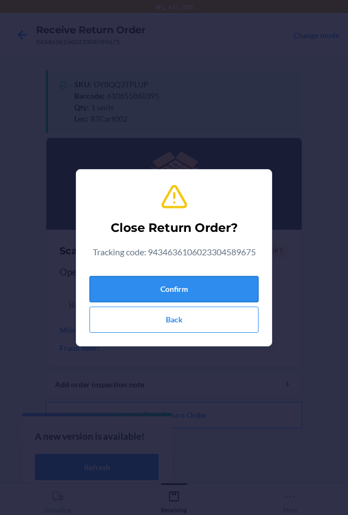
click at [205, 294] on button "Confirm" at bounding box center [174, 289] width 169 height 26
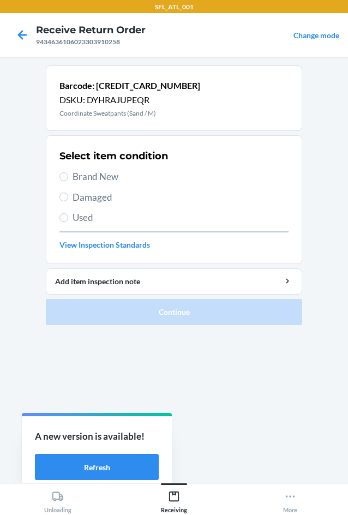
click at [115, 179] on span "Brand New" at bounding box center [181, 177] width 216 height 14
click at [68, 179] on input "Brand New" at bounding box center [64, 177] width 9 height 9
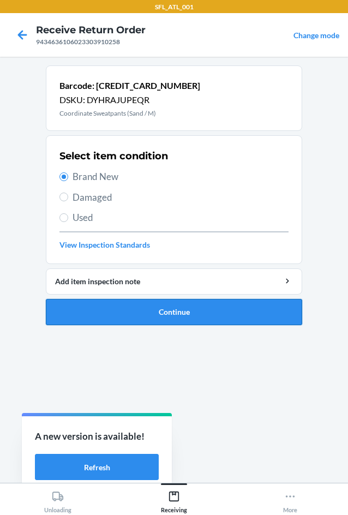
click at [179, 314] on button "Continue" at bounding box center [174, 312] width 257 height 26
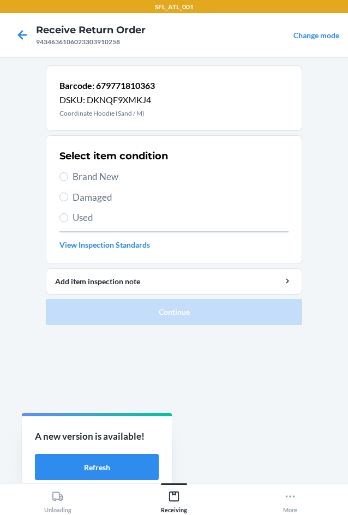
click at [88, 179] on span "Brand New" at bounding box center [181, 177] width 216 height 14
click at [68, 179] on input "Brand New" at bounding box center [64, 177] width 9 height 9
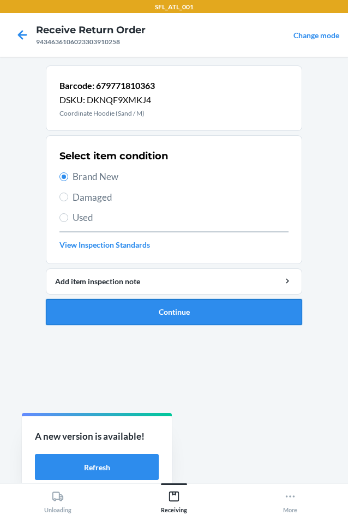
click at [121, 316] on button "Continue" at bounding box center [174, 312] width 257 height 26
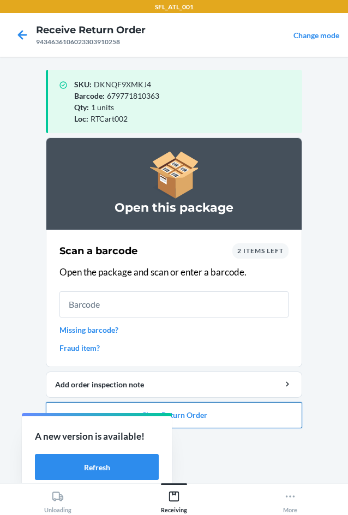
click at [205, 408] on button "Close Return Order" at bounding box center [174, 415] width 257 height 26
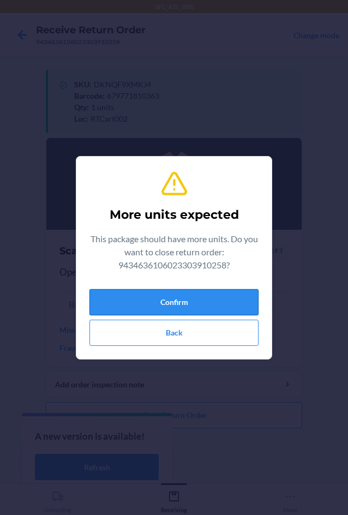
click at [207, 299] on button "Confirm" at bounding box center [174, 302] width 169 height 26
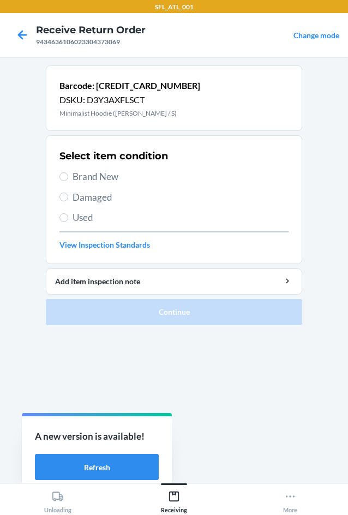
drag, startPoint x: 118, startPoint y: 179, endPoint x: 156, endPoint y: 219, distance: 54.8
click at [121, 179] on span "Brand New" at bounding box center [181, 177] width 216 height 14
click at [68, 179] on input "Brand New" at bounding box center [64, 177] width 9 height 9
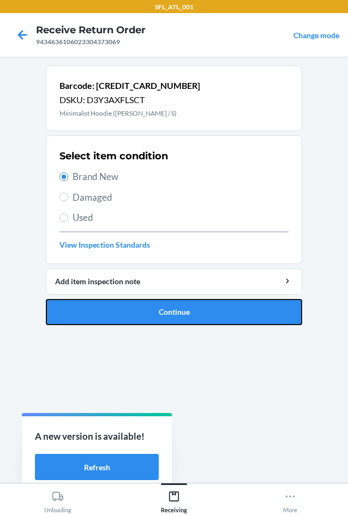
click at [206, 312] on button "Continue" at bounding box center [174, 312] width 257 height 26
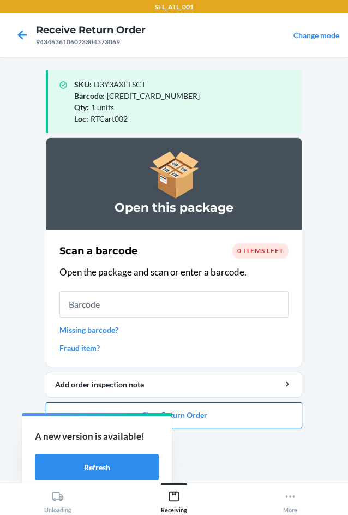
click at [243, 419] on button "Close Return Order" at bounding box center [174, 415] width 257 height 26
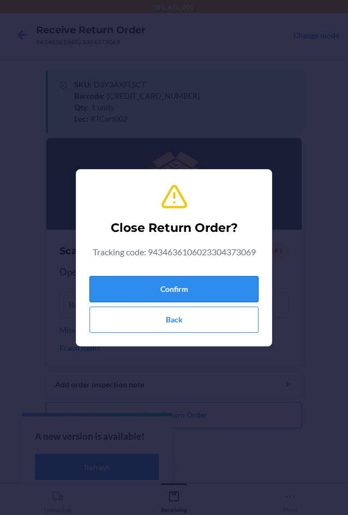
click at [186, 281] on button "Confirm" at bounding box center [174, 289] width 169 height 26
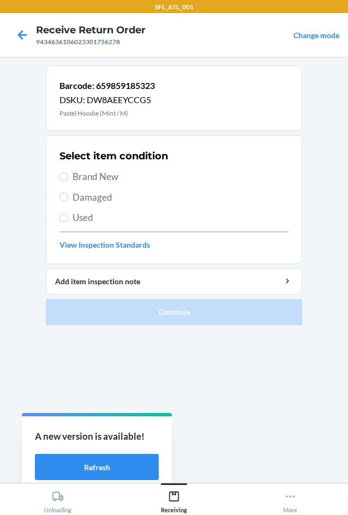
click at [115, 173] on span "Brand New" at bounding box center [181, 177] width 216 height 14
click at [68, 173] on input "Brand New" at bounding box center [64, 177] width 9 height 9
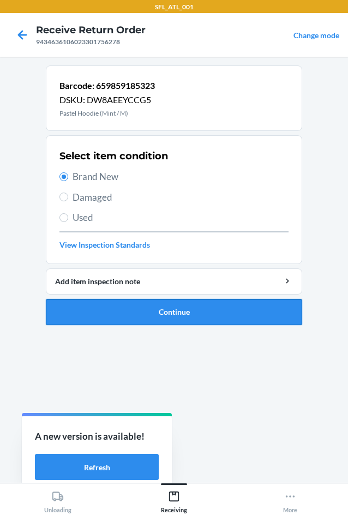
click at [180, 307] on button "Continue" at bounding box center [174, 312] width 257 height 26
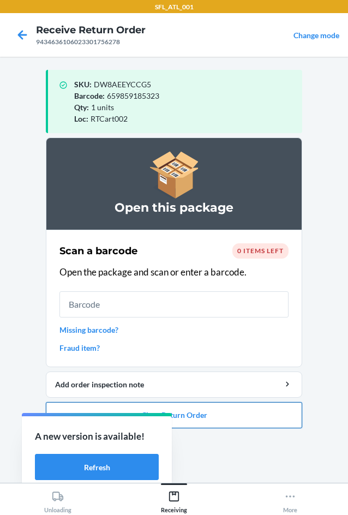
click at [274, 415] on button "Close Return Order" at bounding box center [174, 415] width 257 height 26
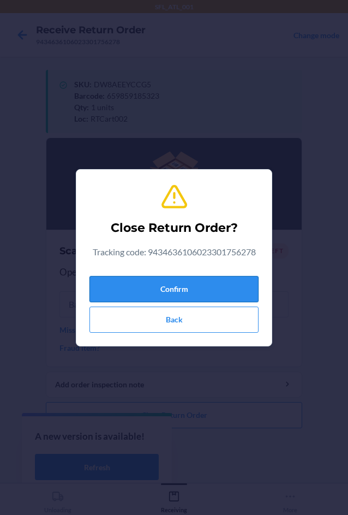
click at [241, 284] on button "Confirm" at bounding box center [174, 289] width 169 height 26
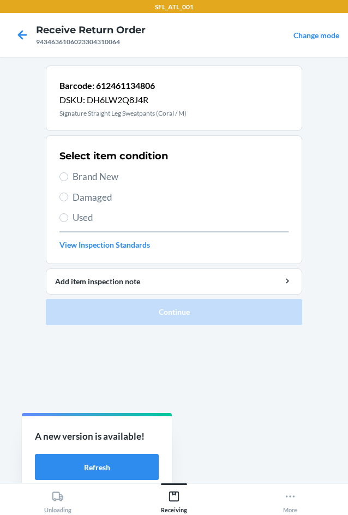
click at [106, 171] on span "Brand New" at bounding box center [181, 177] width 216 height 14
click at [68, 173] on input "Brand New" at bounding box center [64, 177] width 9 height 9
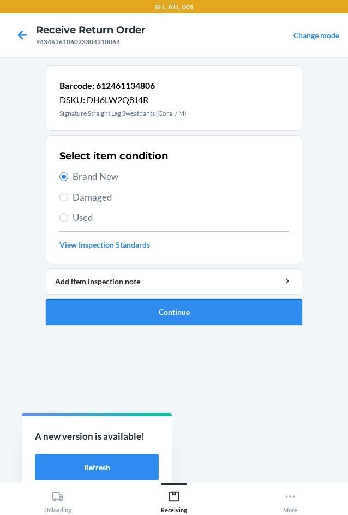
click at [193, 307] on button "Continue" at bounding box center [174, 312] width 257 height 26
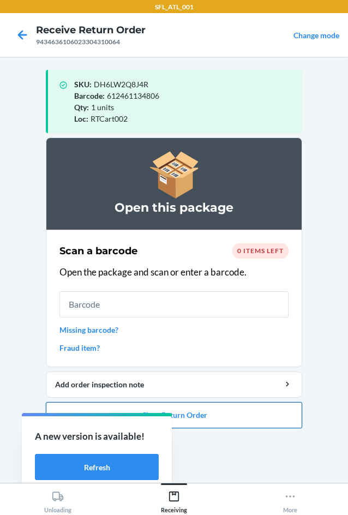
click at [263, 417] on button "Close Return Order" at bounding box center [174, 415] width 257 height 26
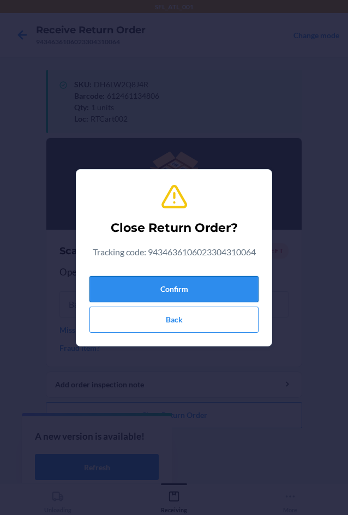
click at [226, 290] on button "Confirm" at bounding box center [174, 289] width 169 height 26
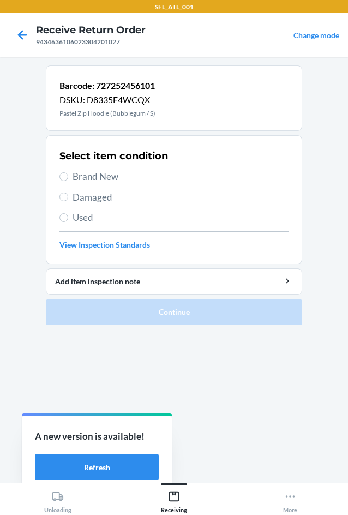
click at [103, 180] on span "Brand New" at bounding box center [181, 177] width 216 height 14
click at [68, 180] on input "Brand New" at bounding box center [64, 177] width 9 height 9
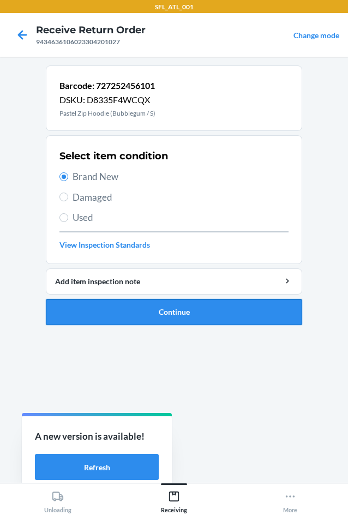
click at [166, 311] on button "Continue" at bounding box center [174, 312] width 257 height 26
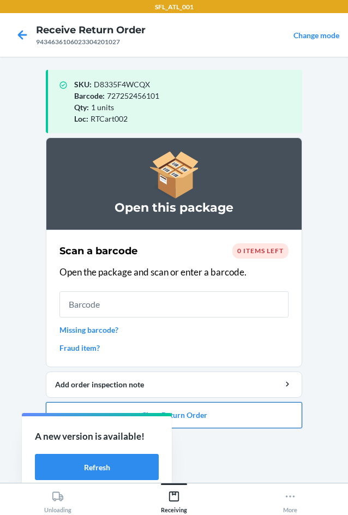
click at [291, 411] on button "Close Return Order" at bounding box center [174, 415] width 257 height 26
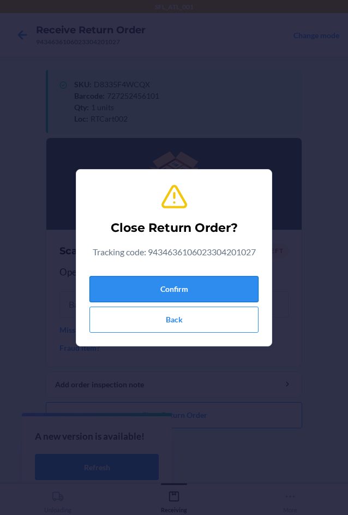
click at [229, 282] on button "Confirm" at bounding box center [174, 289] width 169 height 26
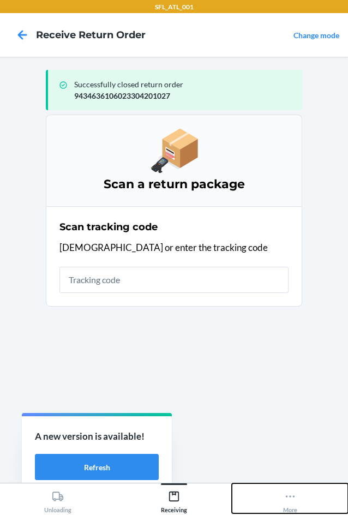
click at [292, 496] on icon at bounding box center [290, 497] width 12 height 12
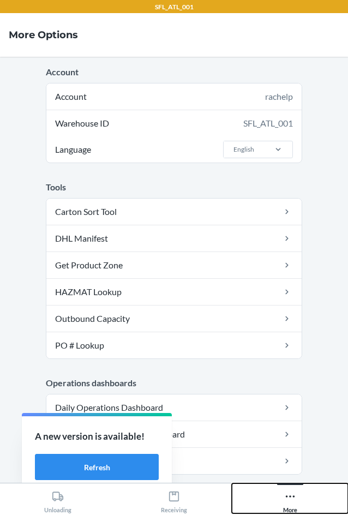
scroll to position [273, 0]
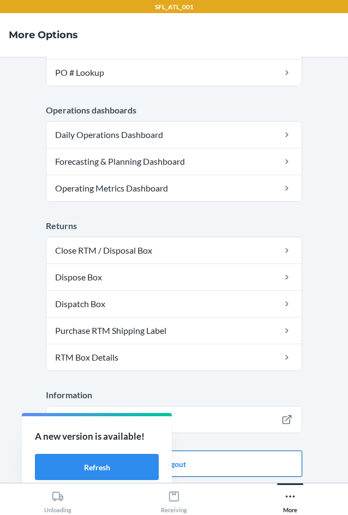
click at [243, 463] on button "Logout" at bounding box center [174, 464] width 257 height 26
